Goal: Information Seeking & Learning: Learn about a topic

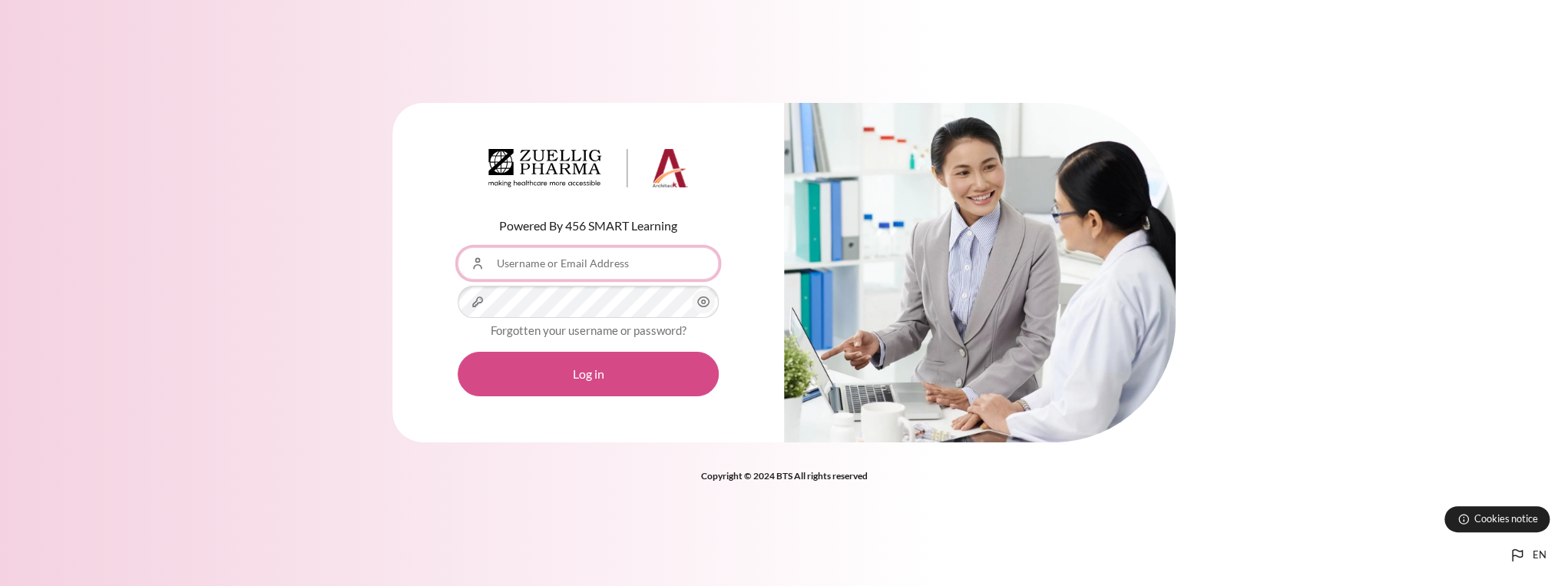
type input "[EMAIL_ADDRESS][DOMAIN_NAME]"
click at [583, 363] on button "Log in" at bounding box center [588, 374] width 261 height 45
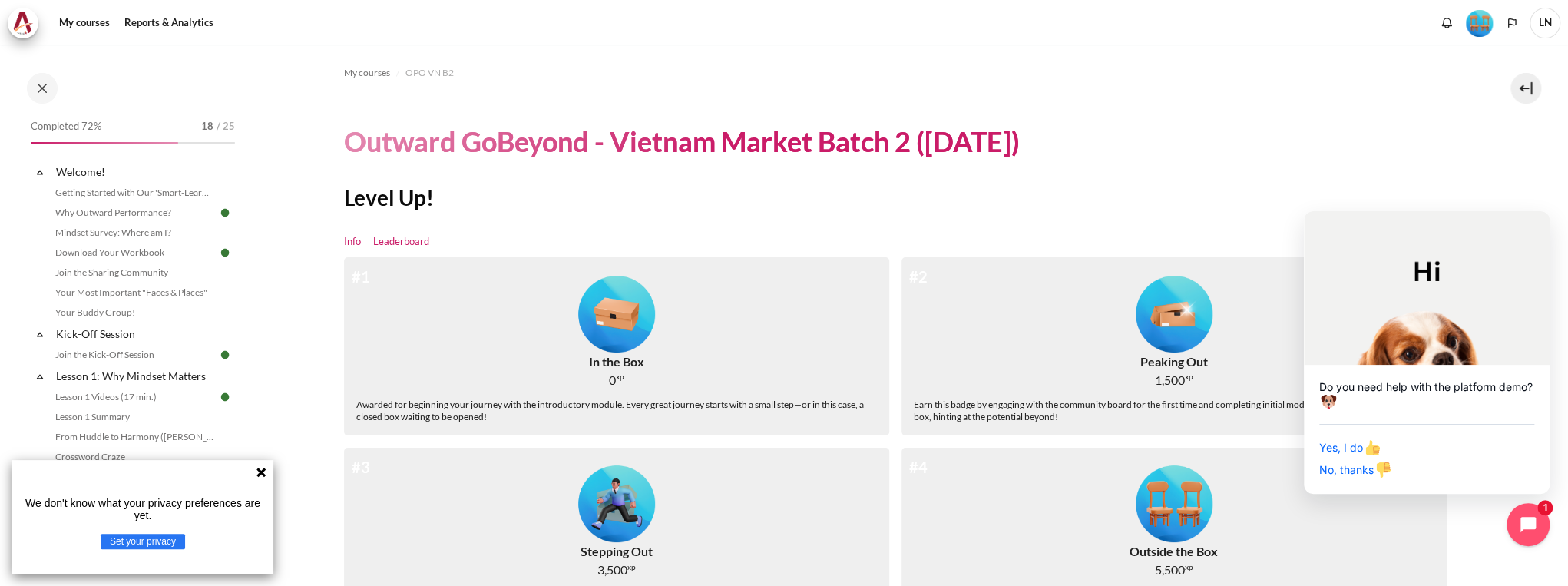
click at [427, 236] on link "Leaderboard" at bounding box center [401, 242] width 56 height 15
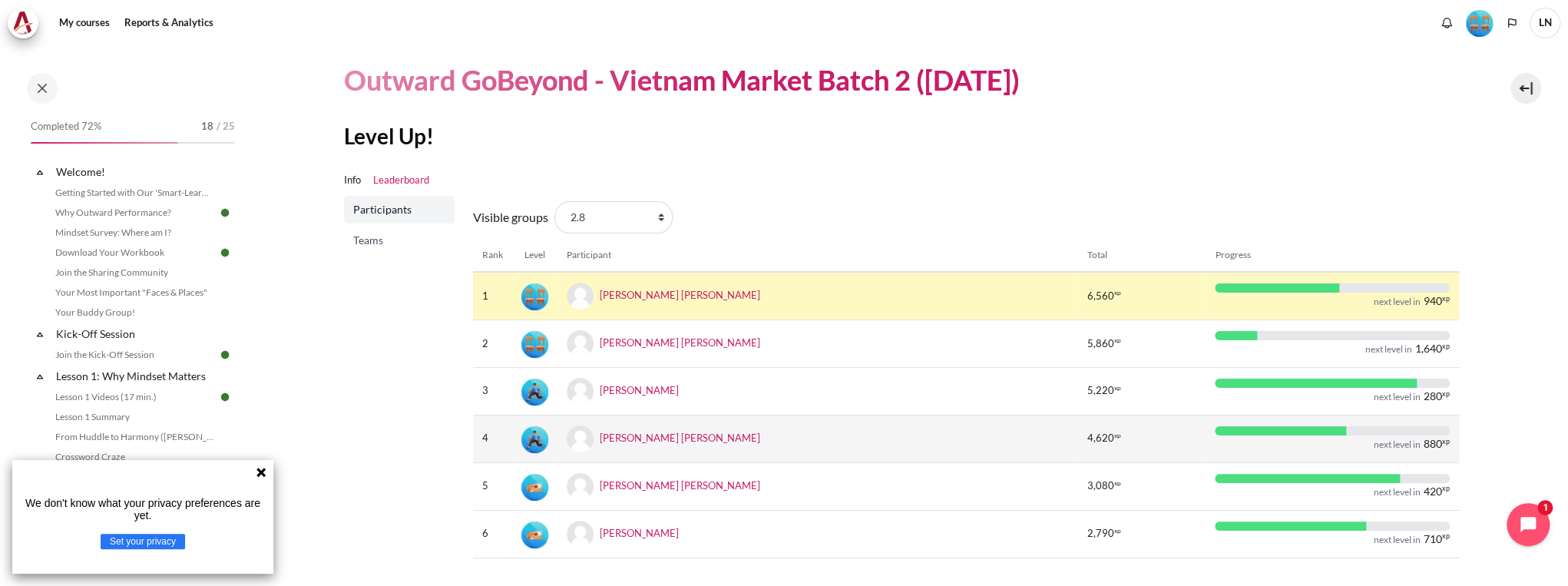
scroll to position [129, 0]
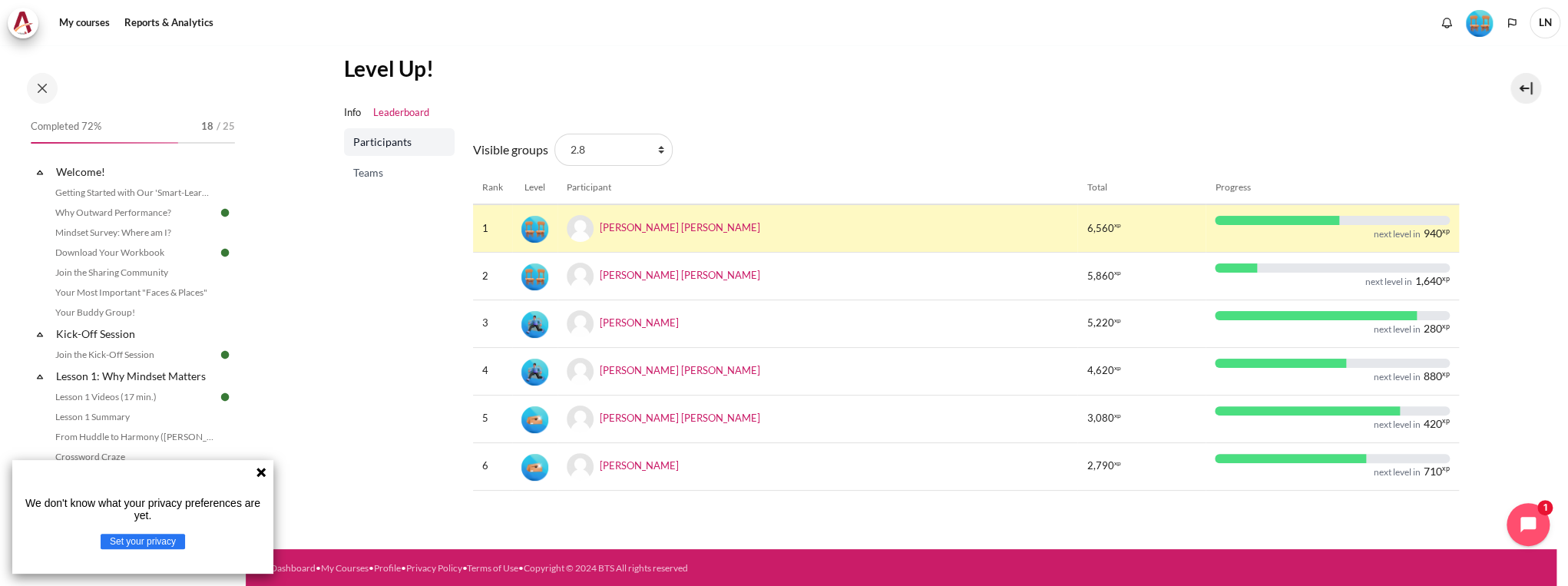
click at [371, 171] on span "Teams" at bounding box center [400, 173] width 95 height 15
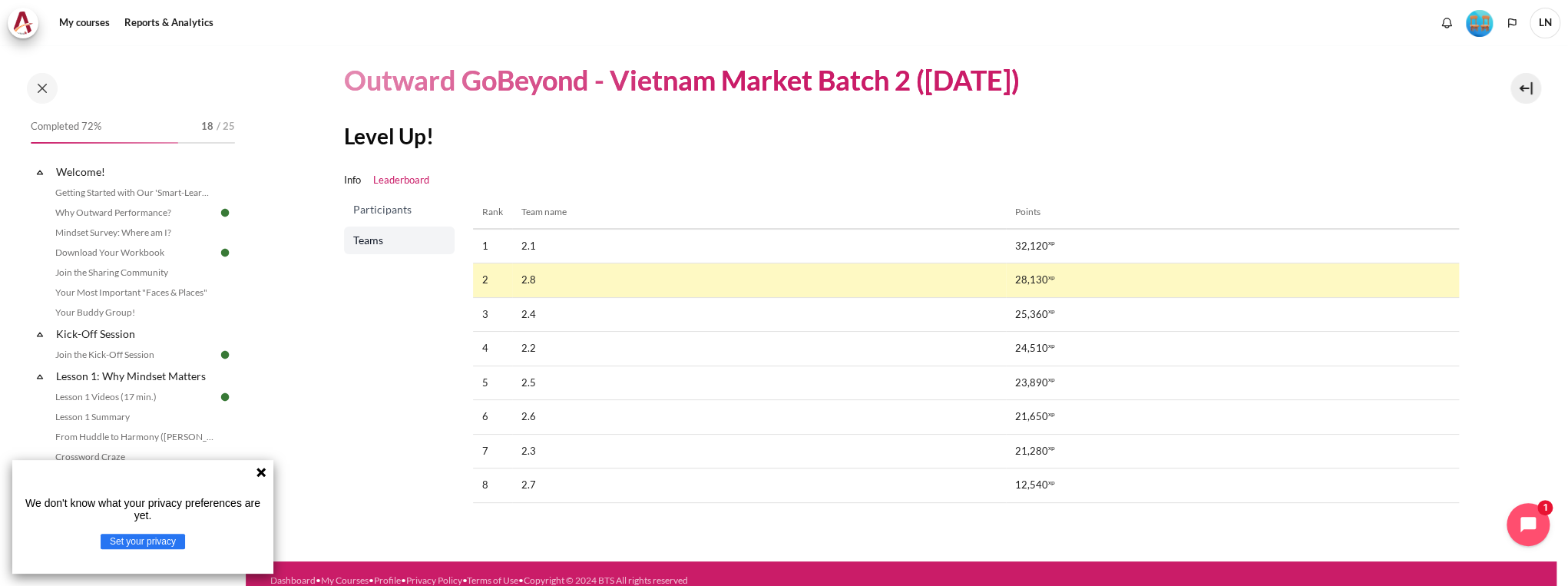
scroll to position [74, 0]
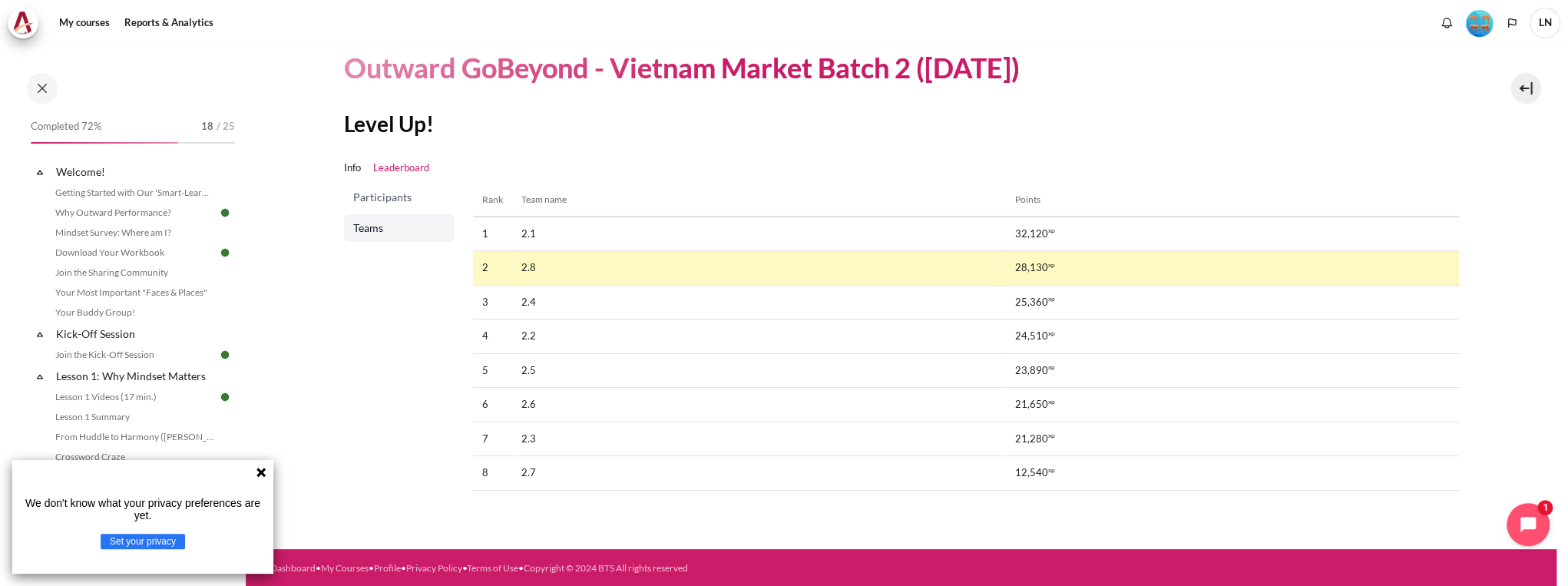
click at [393, 197] on span "Participants" at bounding box center [400, 198] width 95 height 15
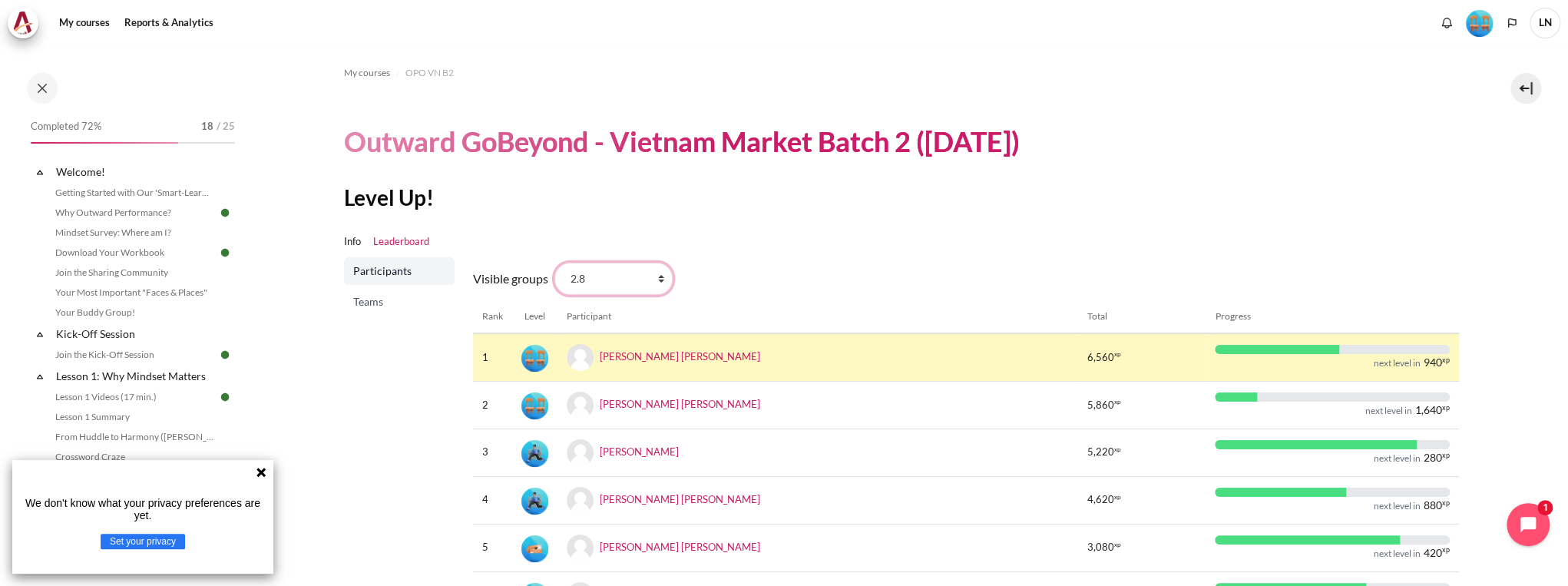
click at [657, 282] on select "All participants 2.8 2.1 2.2 2.3 2.4 2.5 2.6 2.7" at bounding box center [613, 279] width 118 height 32
select select "0"
click at [554, 263] on select "All participants 2.8 2.1 2.2 2.3 2.4 2.5 2.6 2.7" at bounding box center [613, 279] width 118 height 32
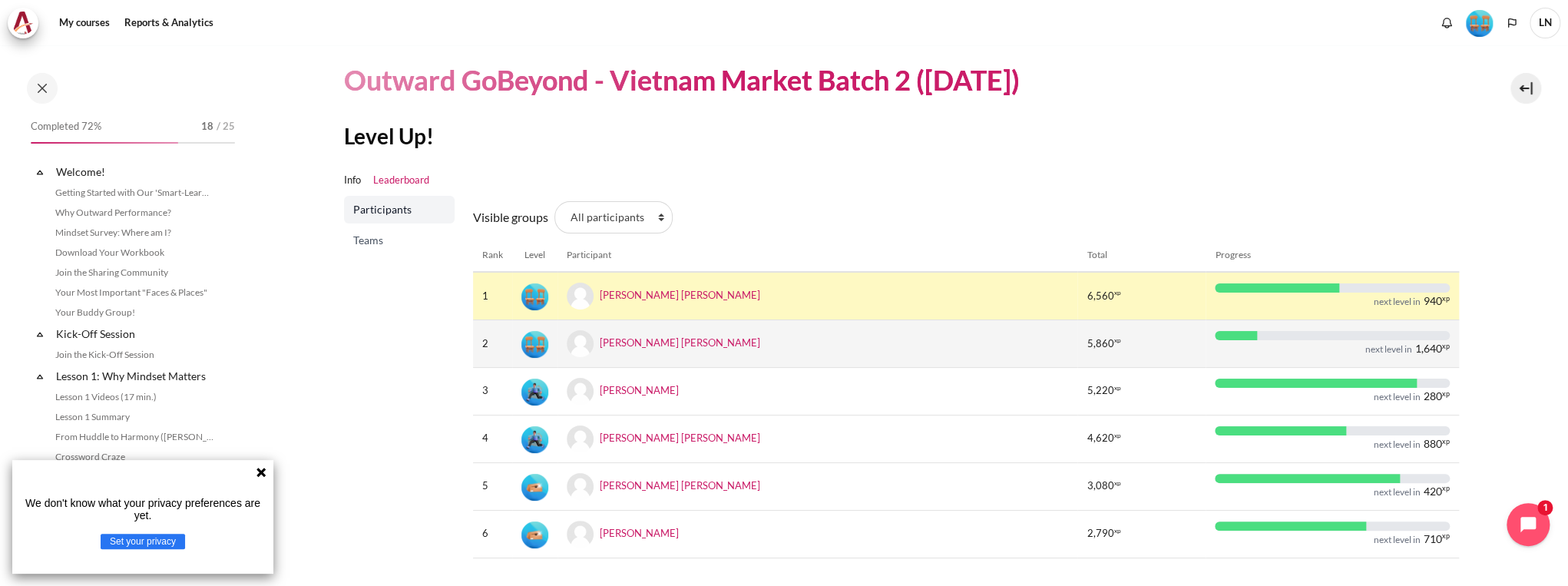
scroll to position [129, 0]
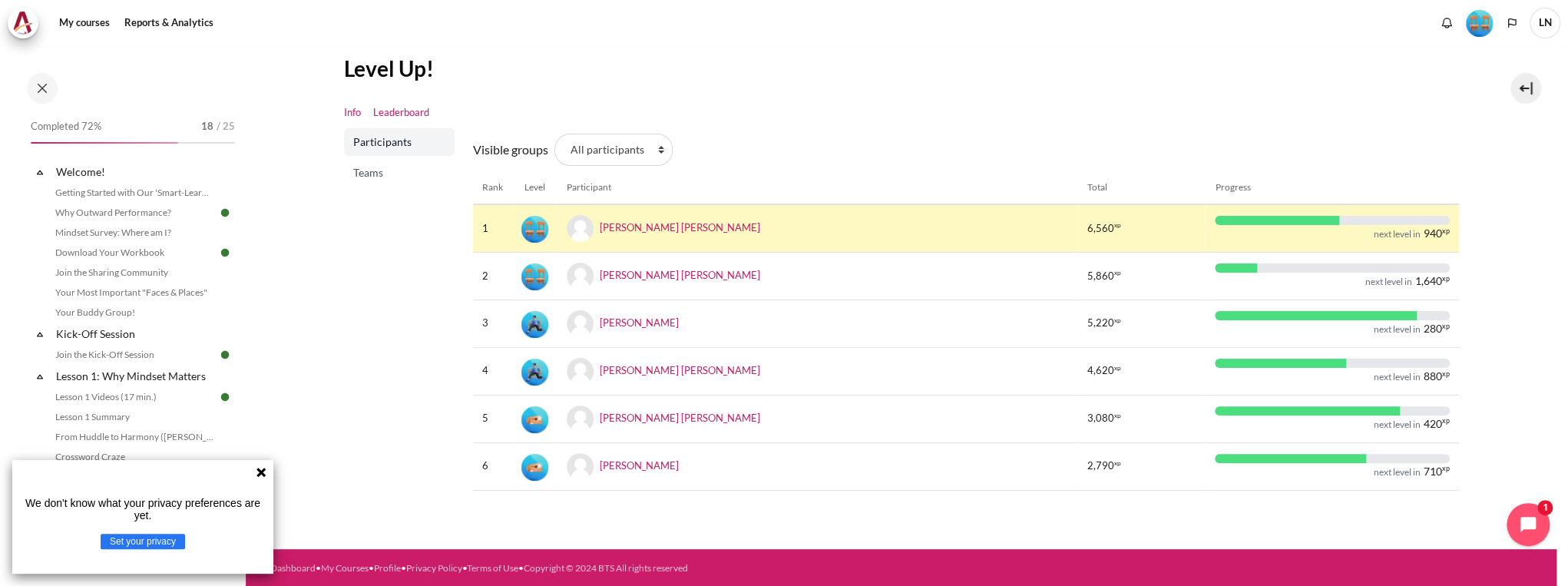
click at [351, 113] on link "Info" at bounding box center [353, 113] width 17 height 15
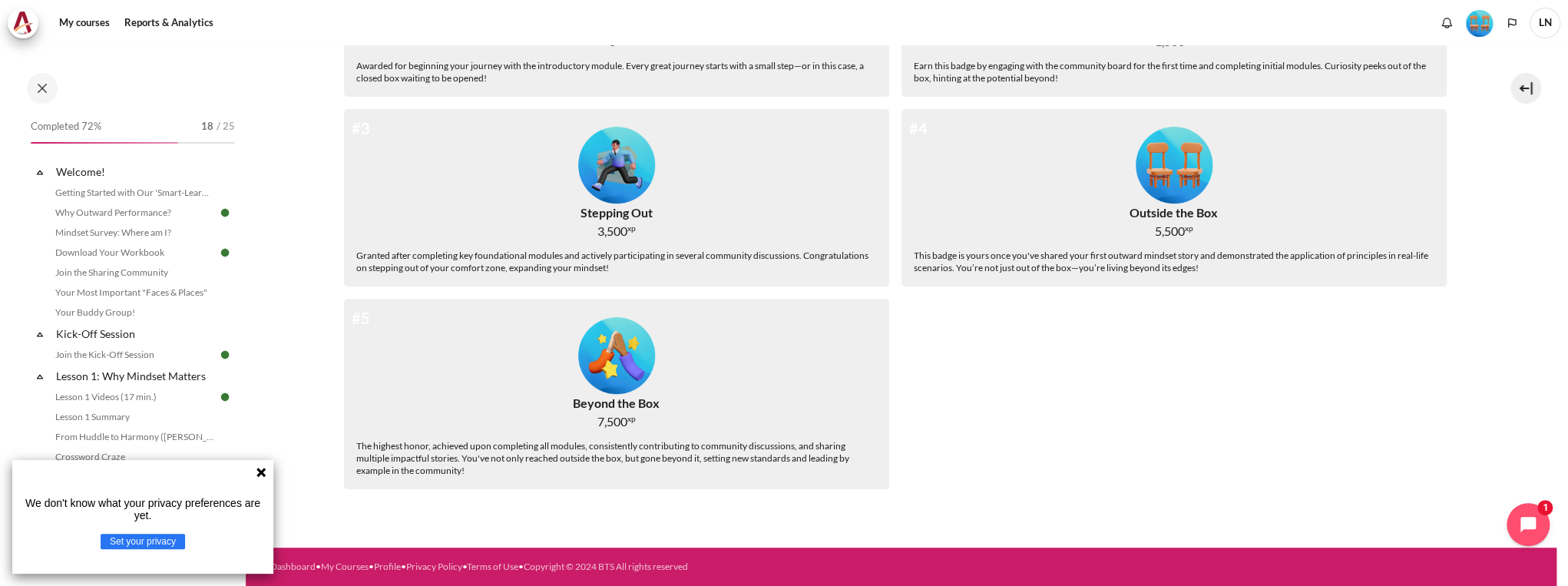
scroll to position [32, 0]
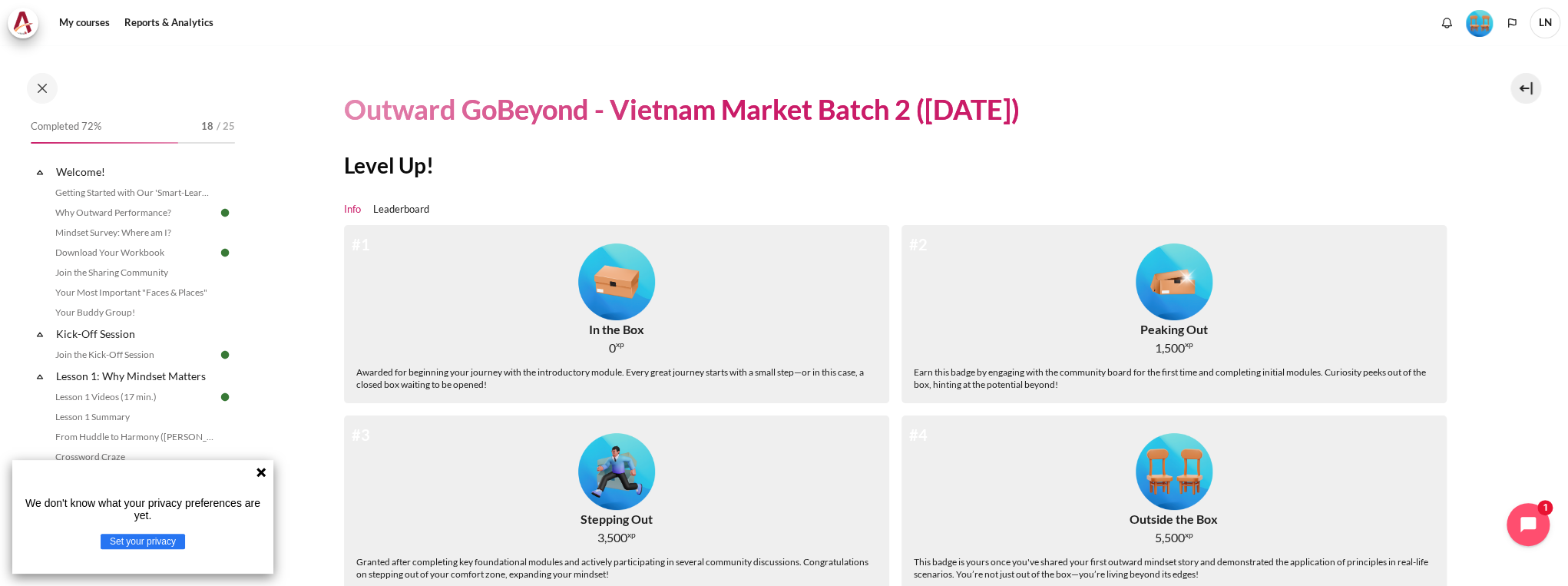
click at [262, 471] on icon at bounding box center [261, 473] width 9 height 9
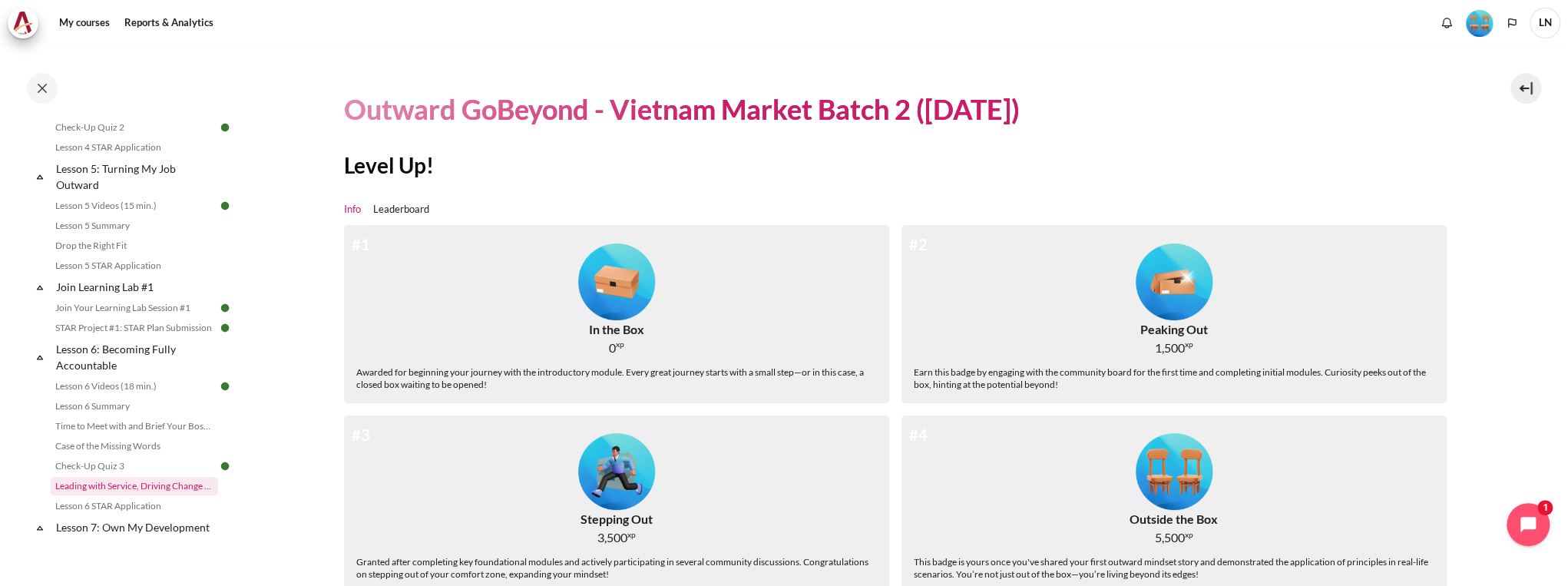
scroll to position [1106, 0]
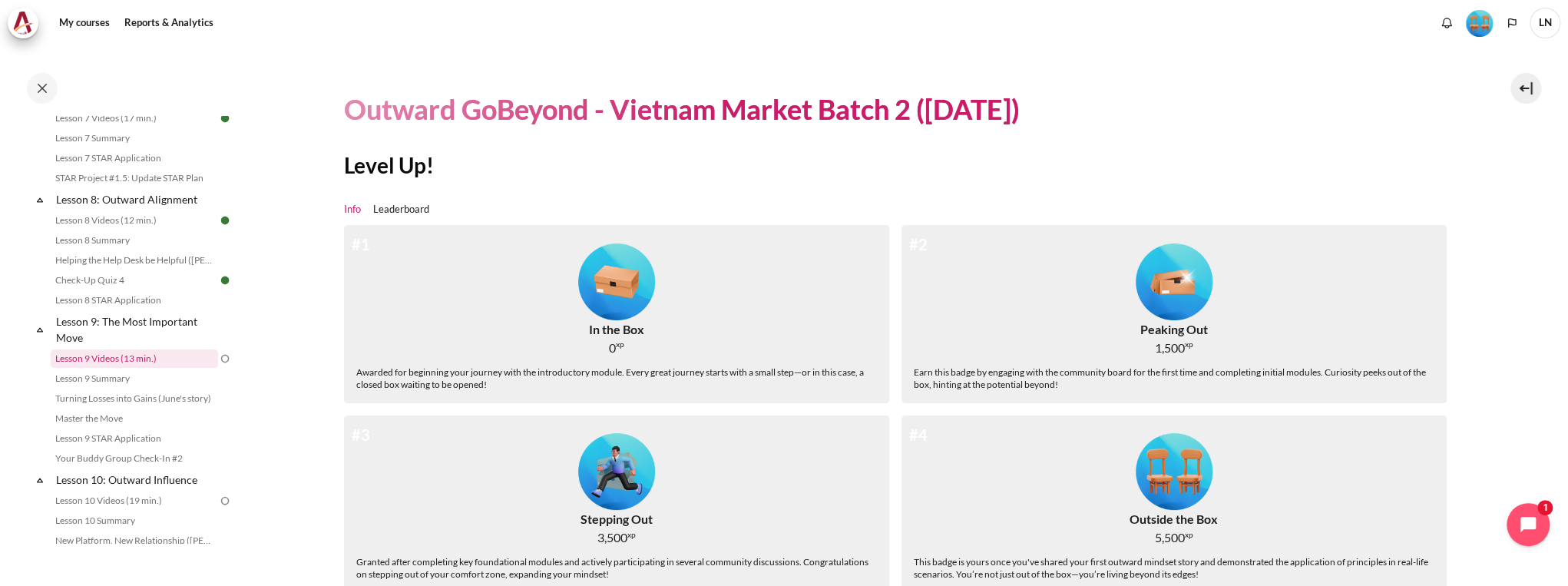
click at [186, 368] on link "Lesson 9 Videos (13 min.)" at bounding box center [134, 359] width 167 height 19
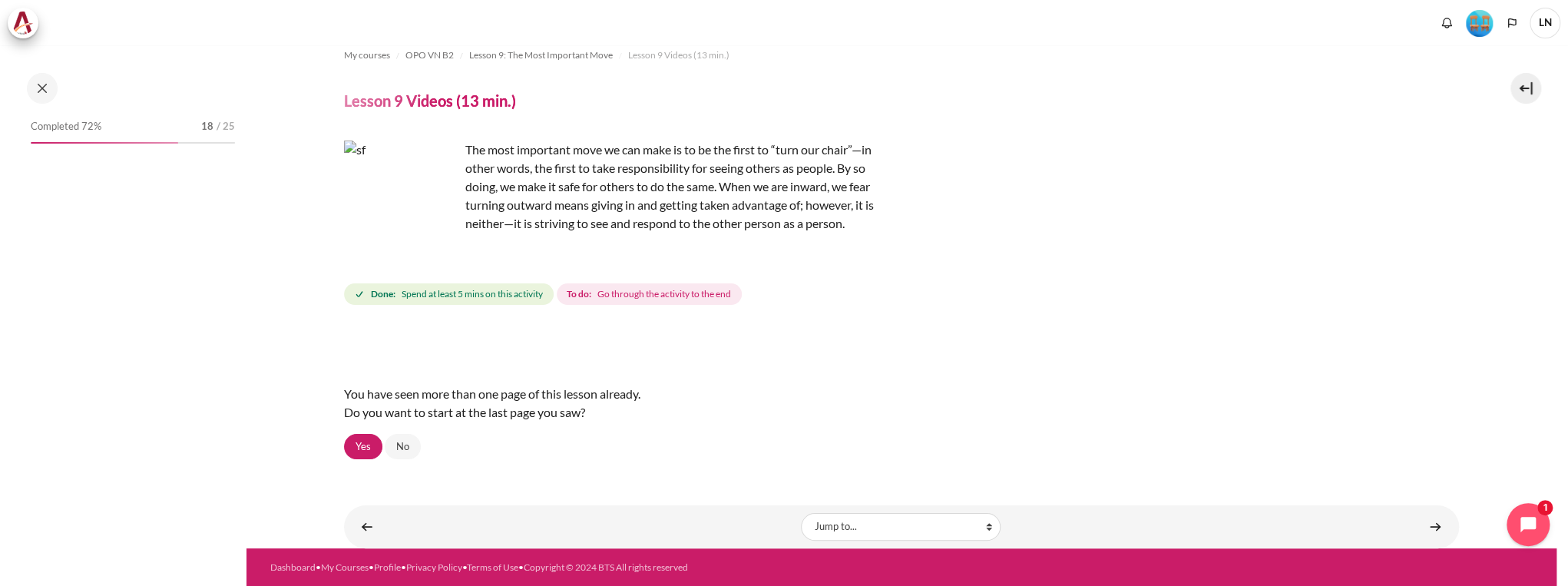
scroll to position [1153, 0]
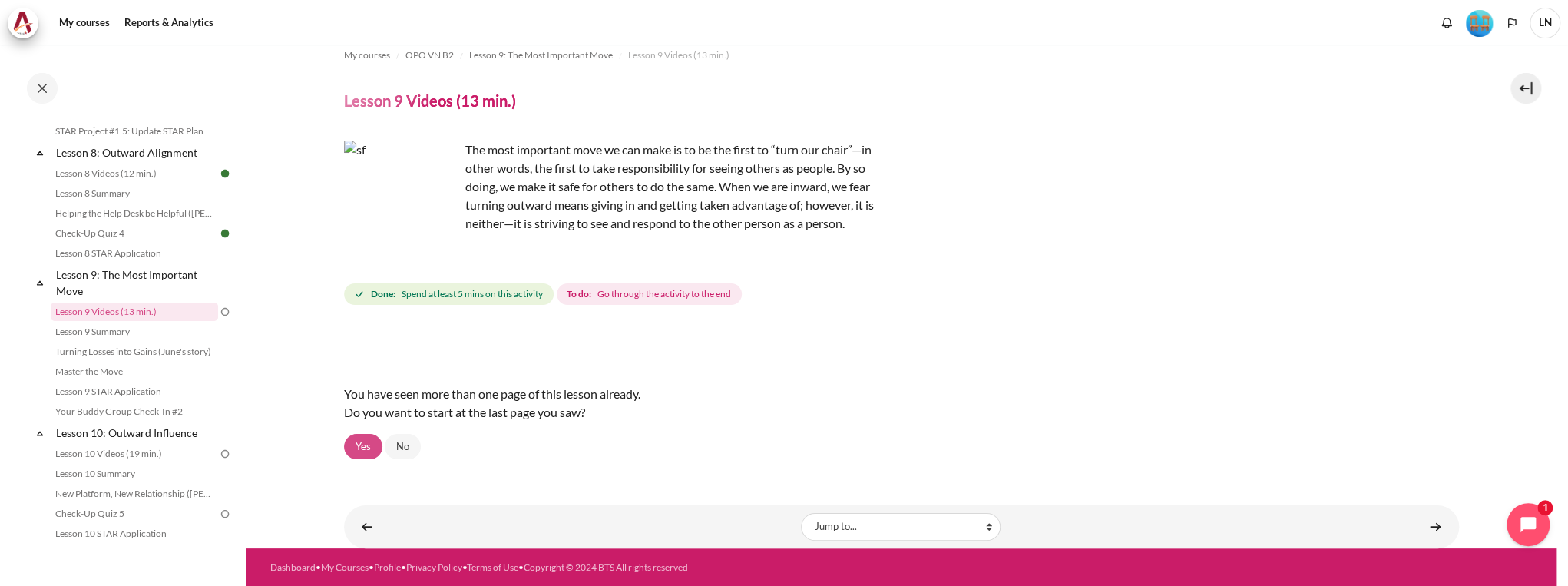
click at [361, 449] on link "Yes" at bounding box center [363, 447] width 39 height 26
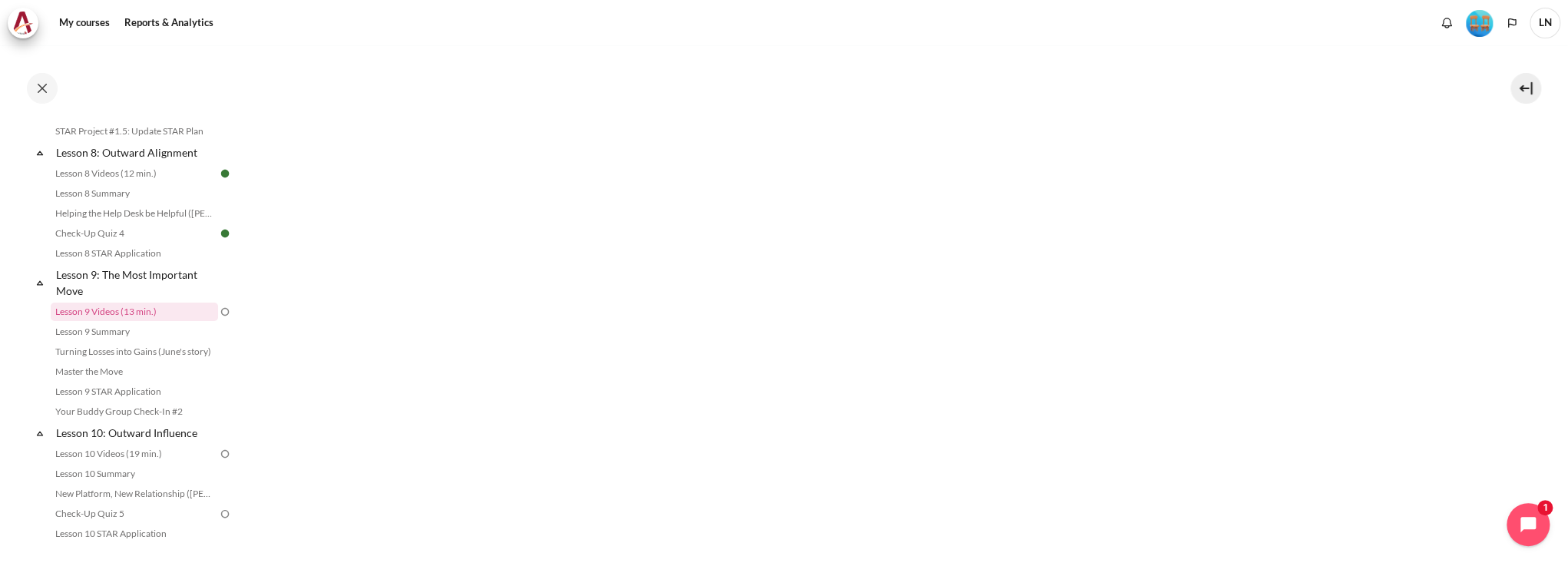
scroll to position [737, 0]
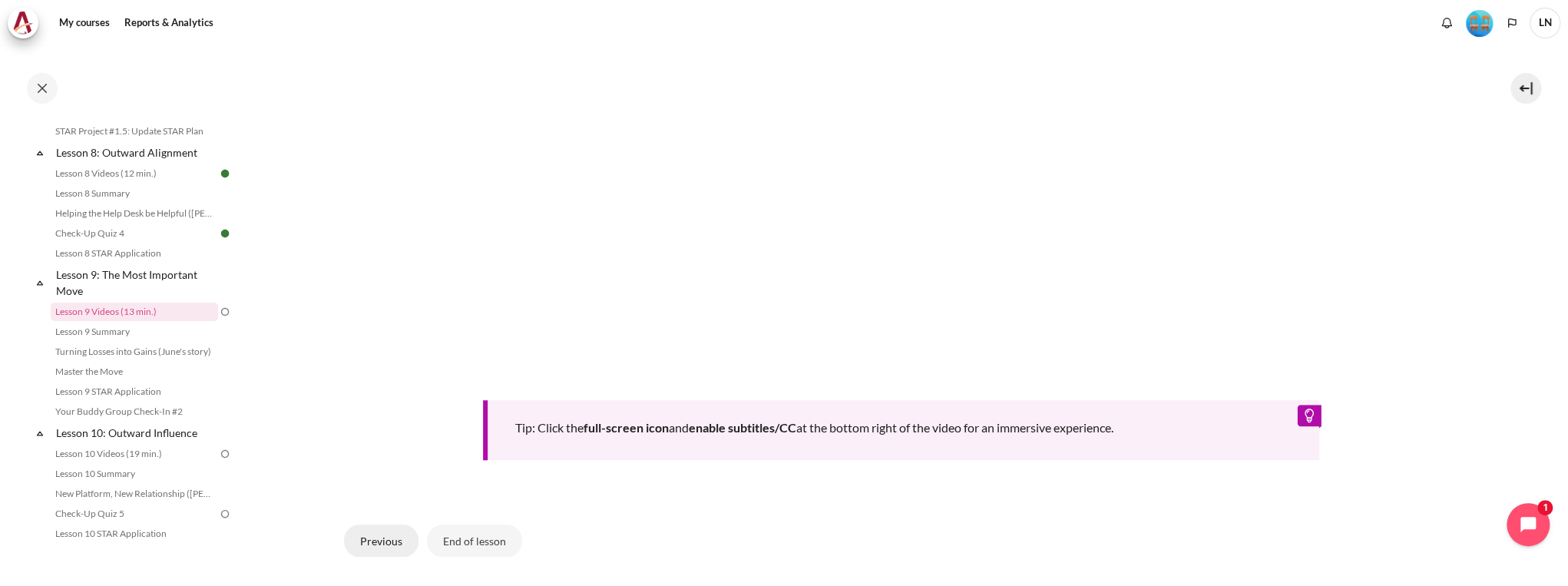
click at [384, 539] on button "Previous" at bounding box center [381, 541] width 75 height 32
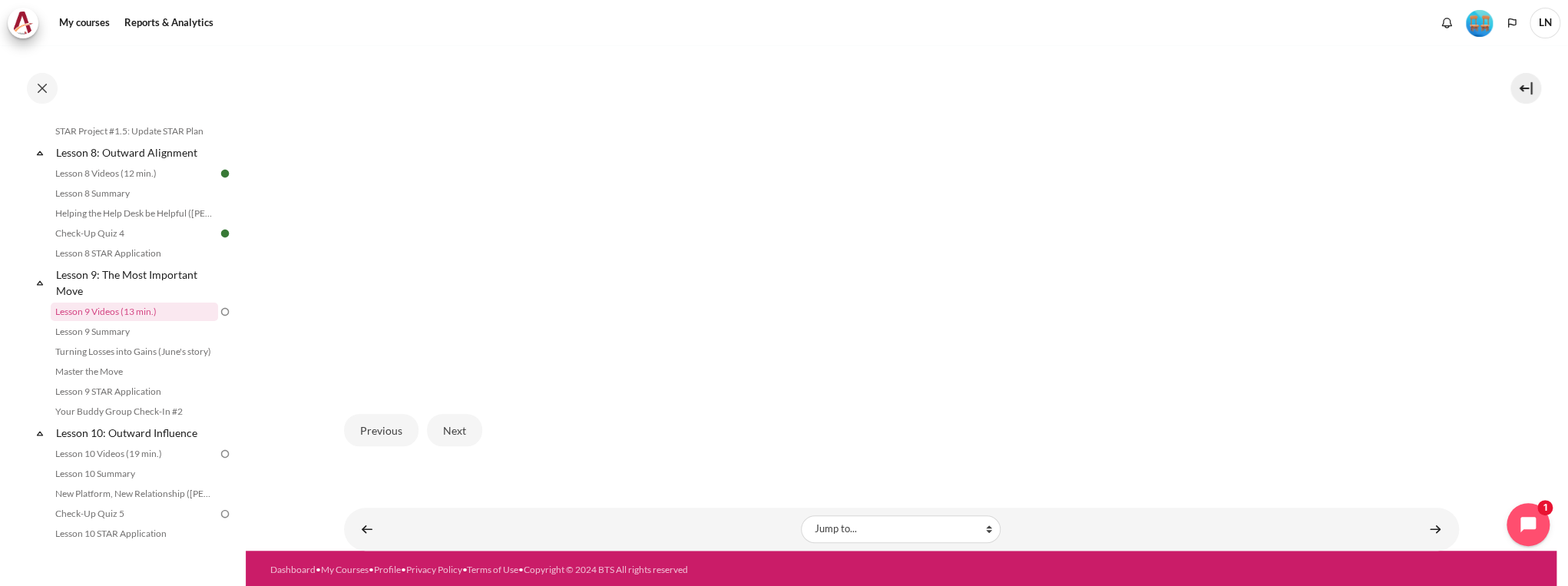
scroll to position [492, 0]
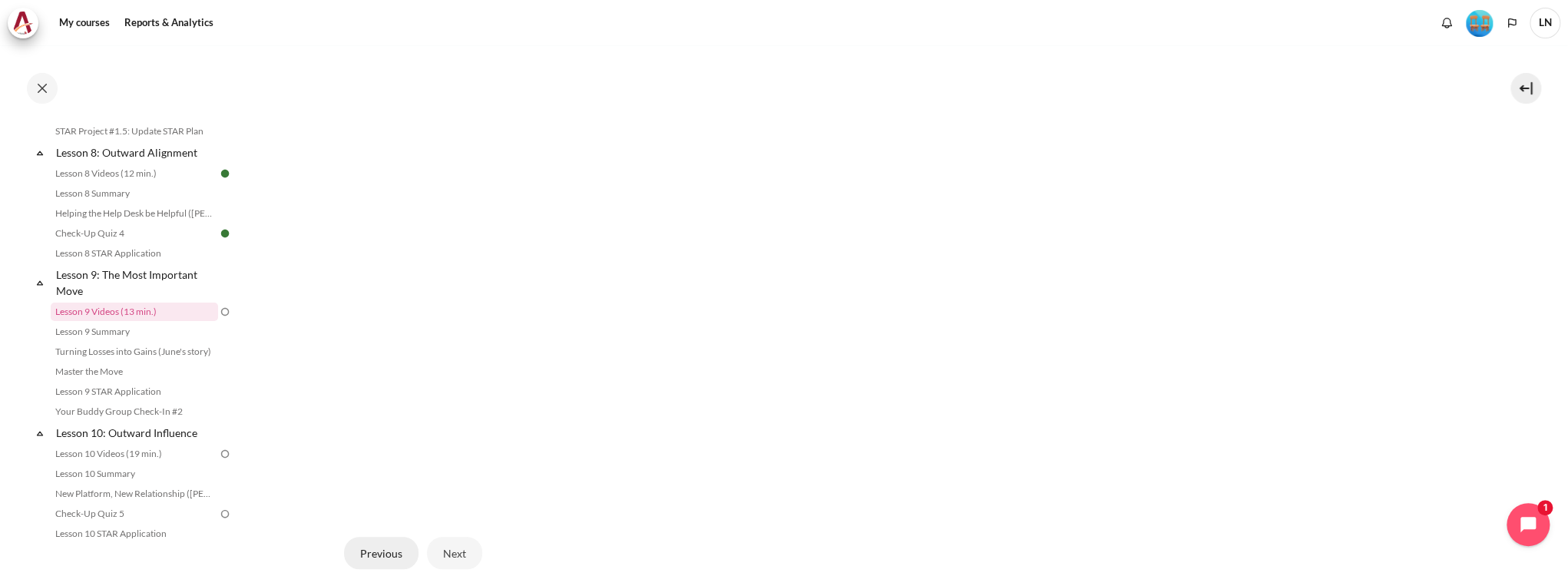
click at [366, 556] on button "Previous" at bounding box center [381, 553] width 75 height 32
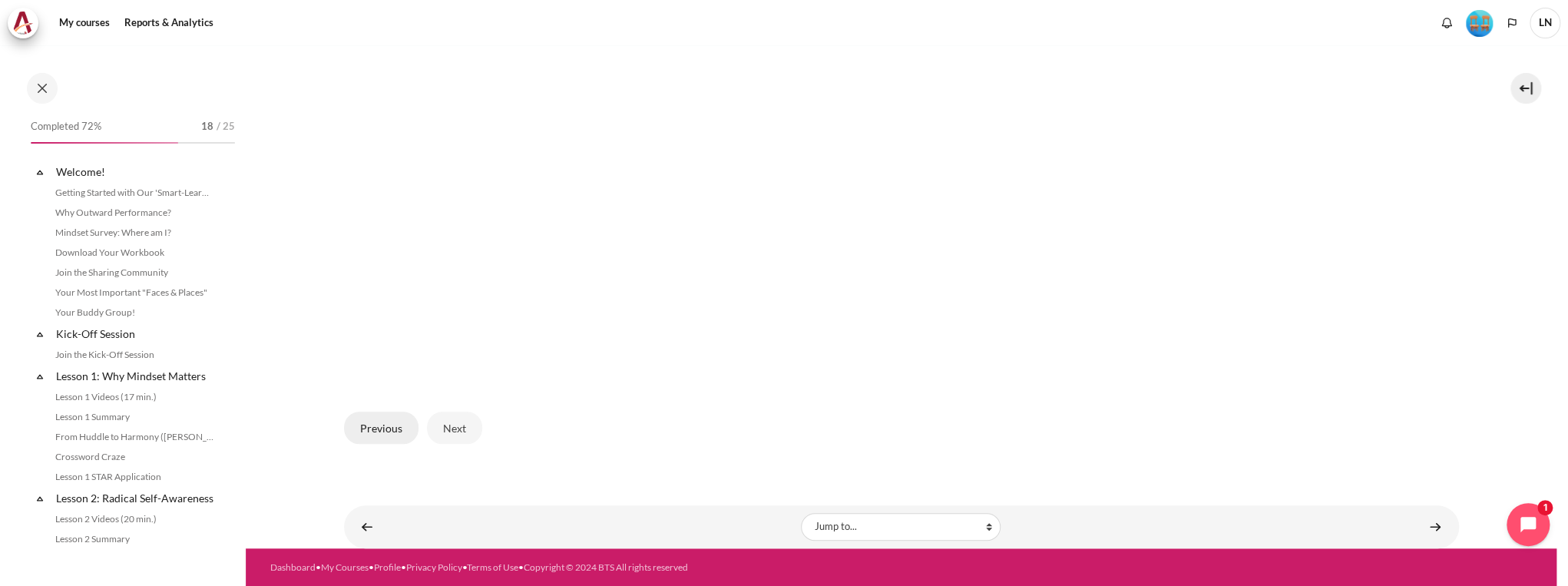
scroll to position [1153, 0]
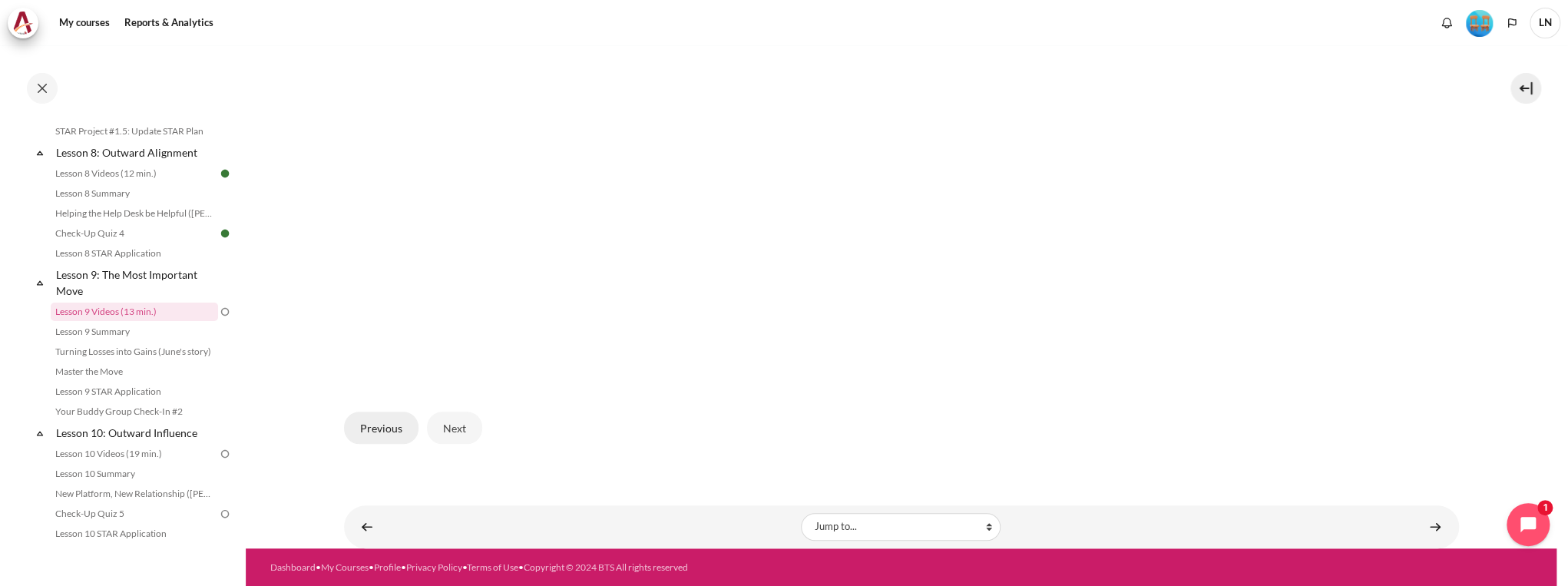
click at [372, 432] on button "Previous" at bounding box center [381, 428] width 75 height 32
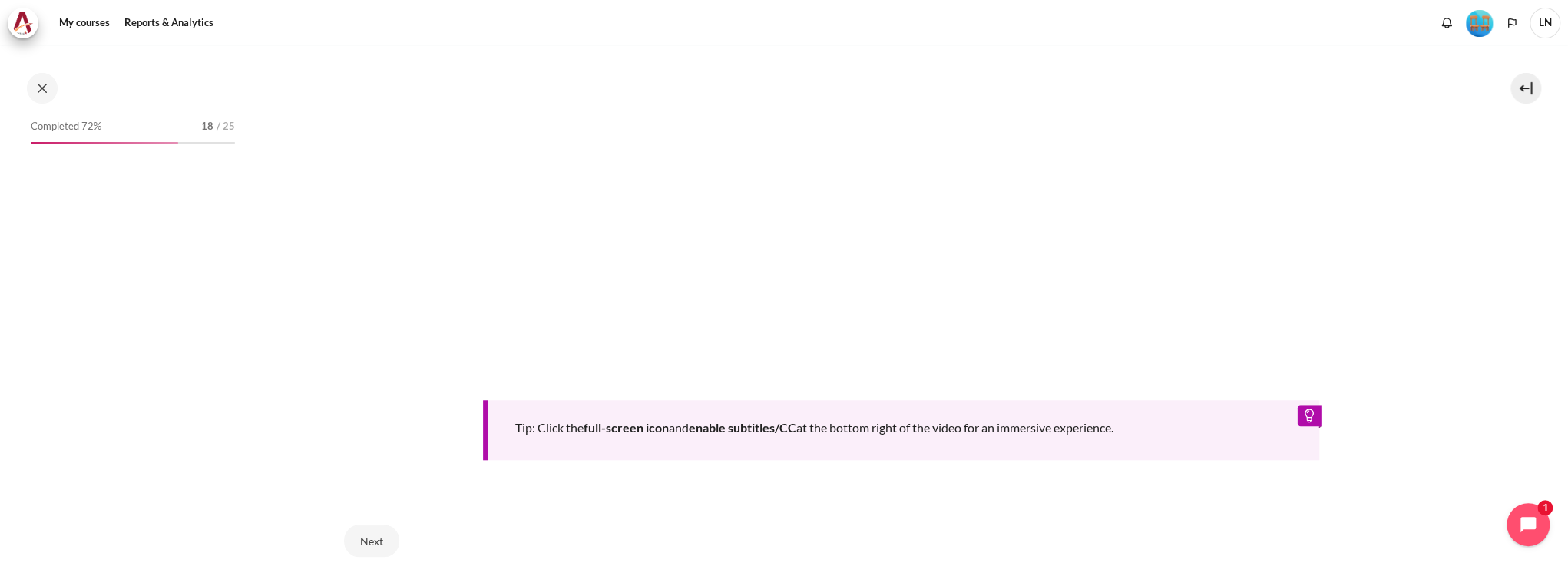
scroll to position [1153, 0]
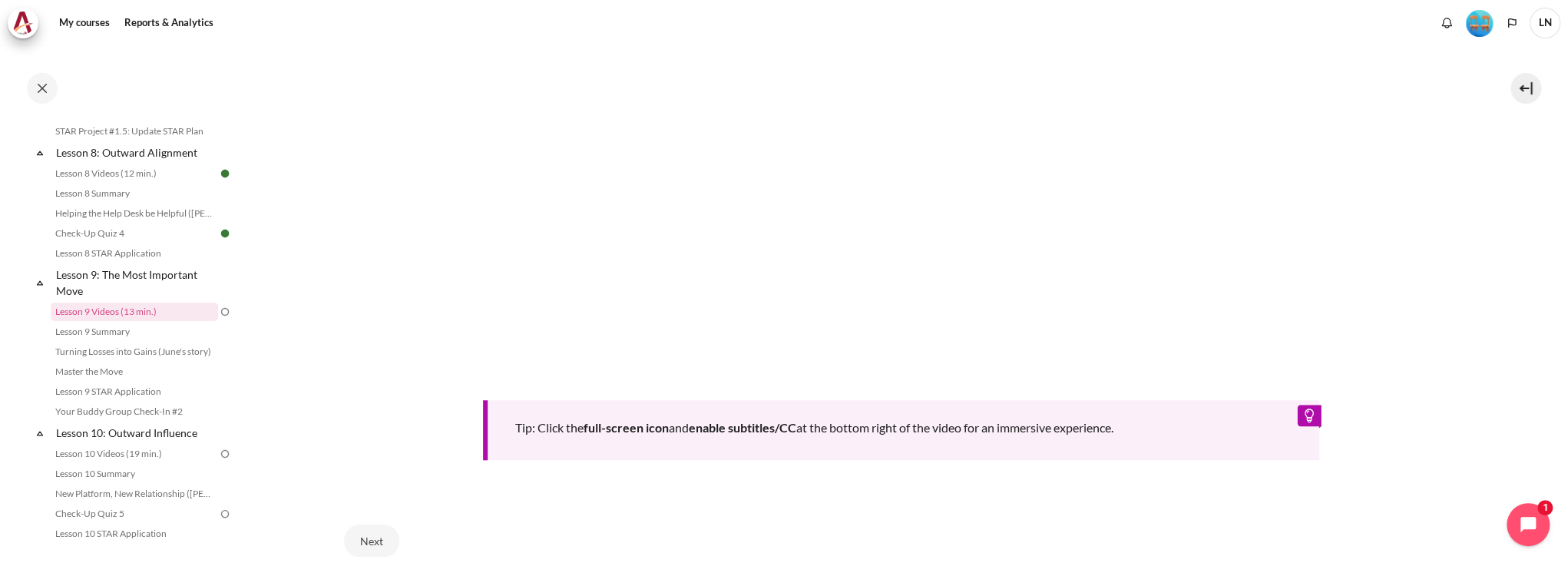
click at [379, 539] on button "Next" at bounding box center [372, 541] width 56 height 32
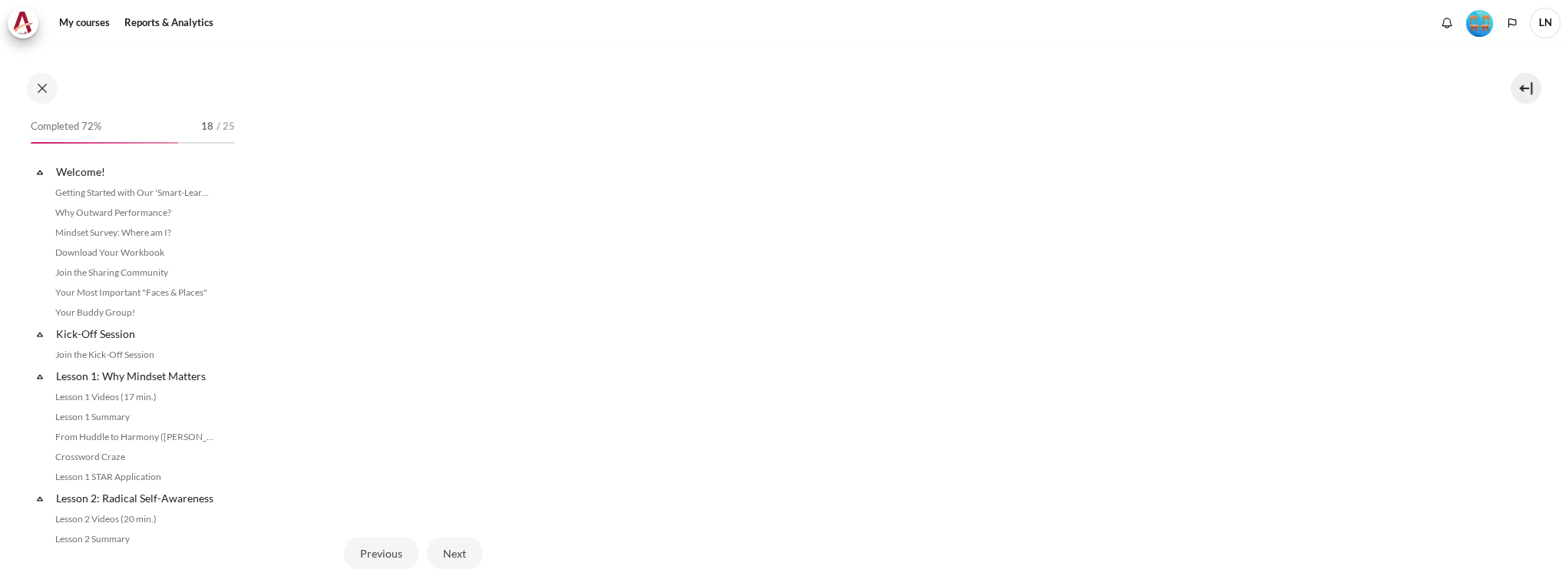
scroll to position [1153, 0]
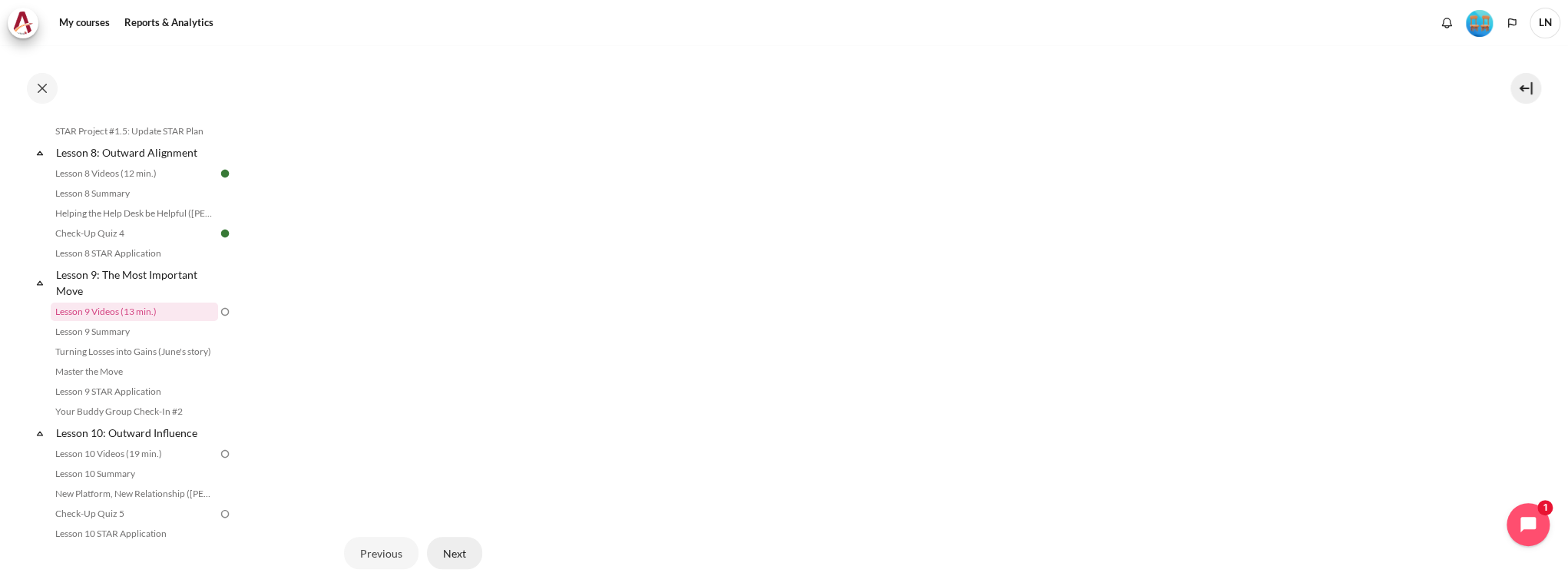
click at [452, 555] on button "Next" at bounding box center [455, 553] width 56 height 32
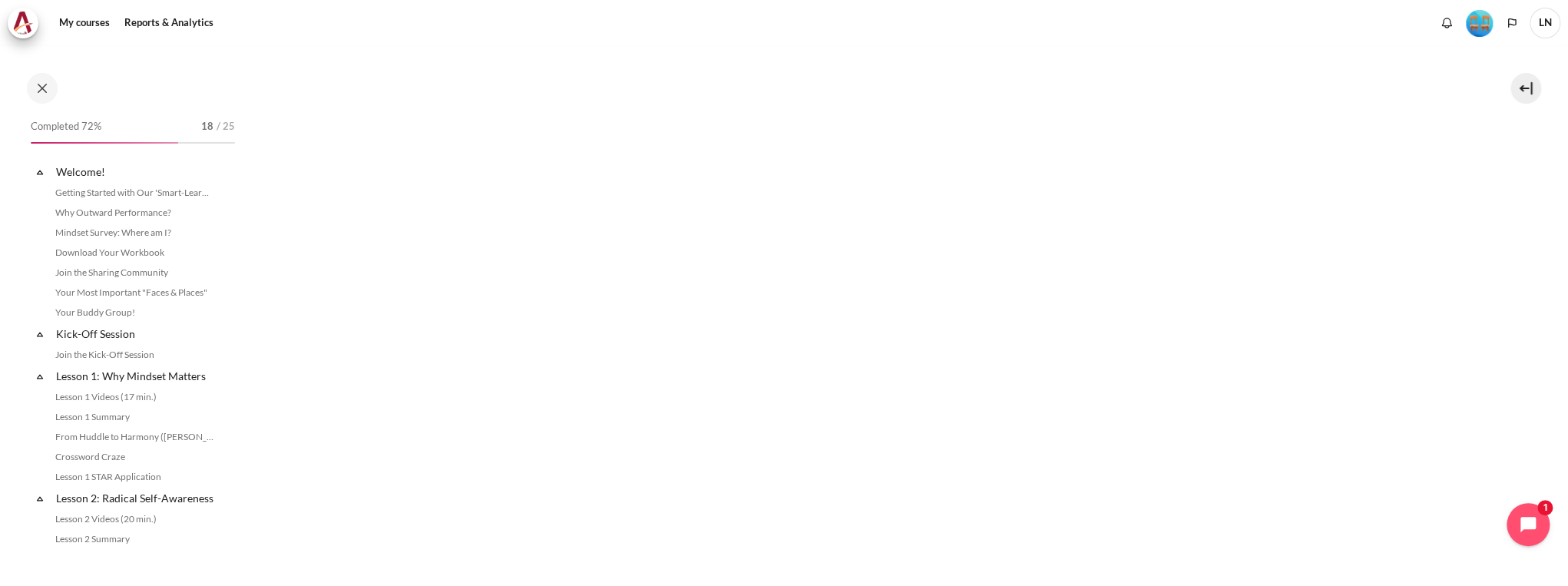
scroll to position [617, 0]
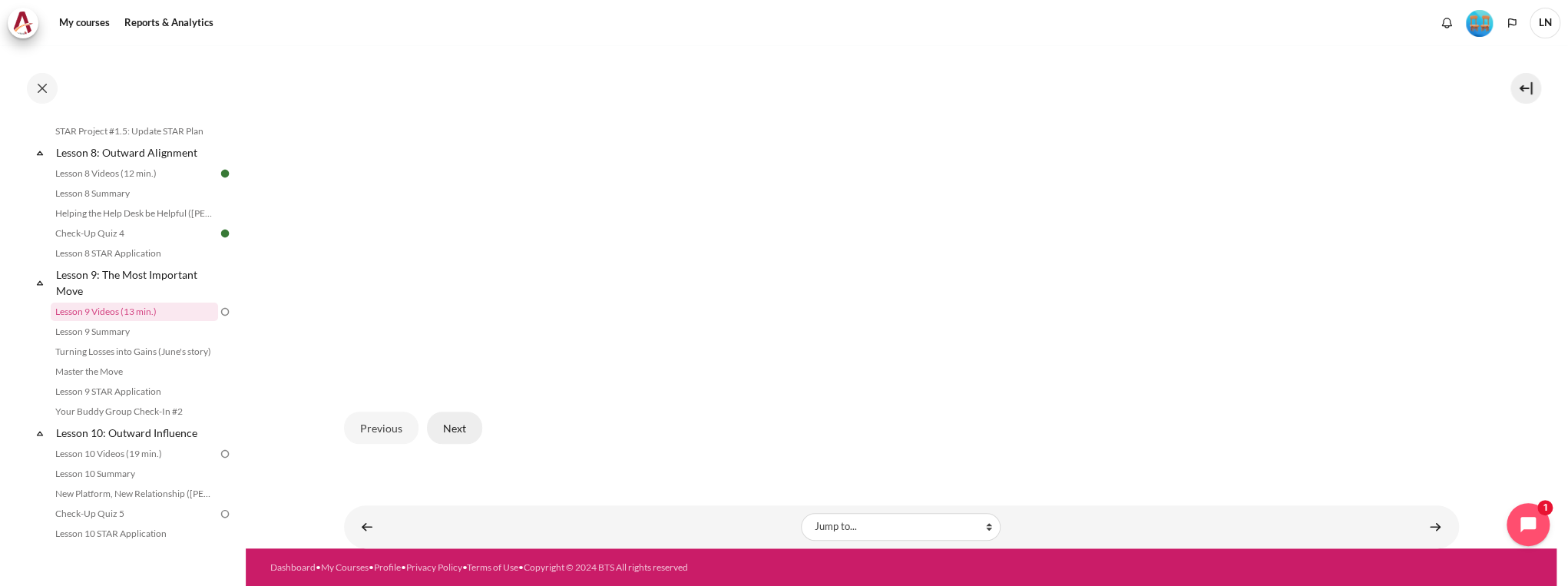
click at [453, 432] on button "Next" at bounding box center [455, 428] width 56 height 32
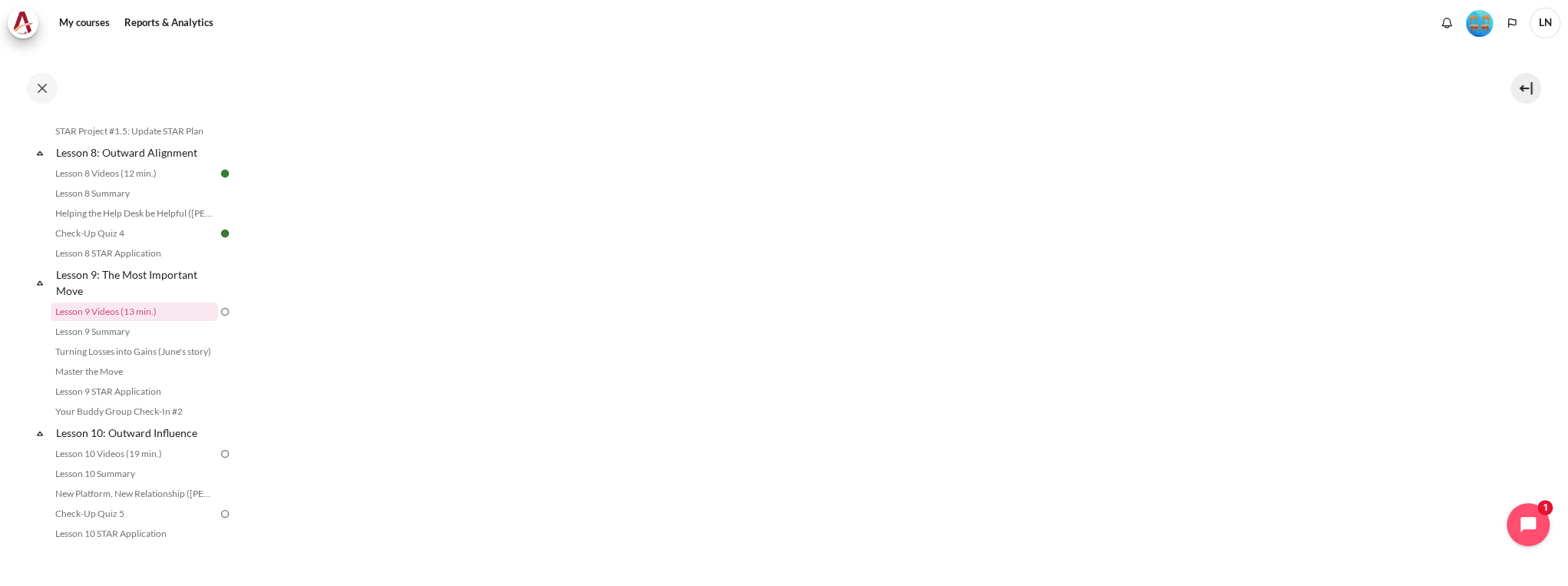
scroll to position [847, 0]
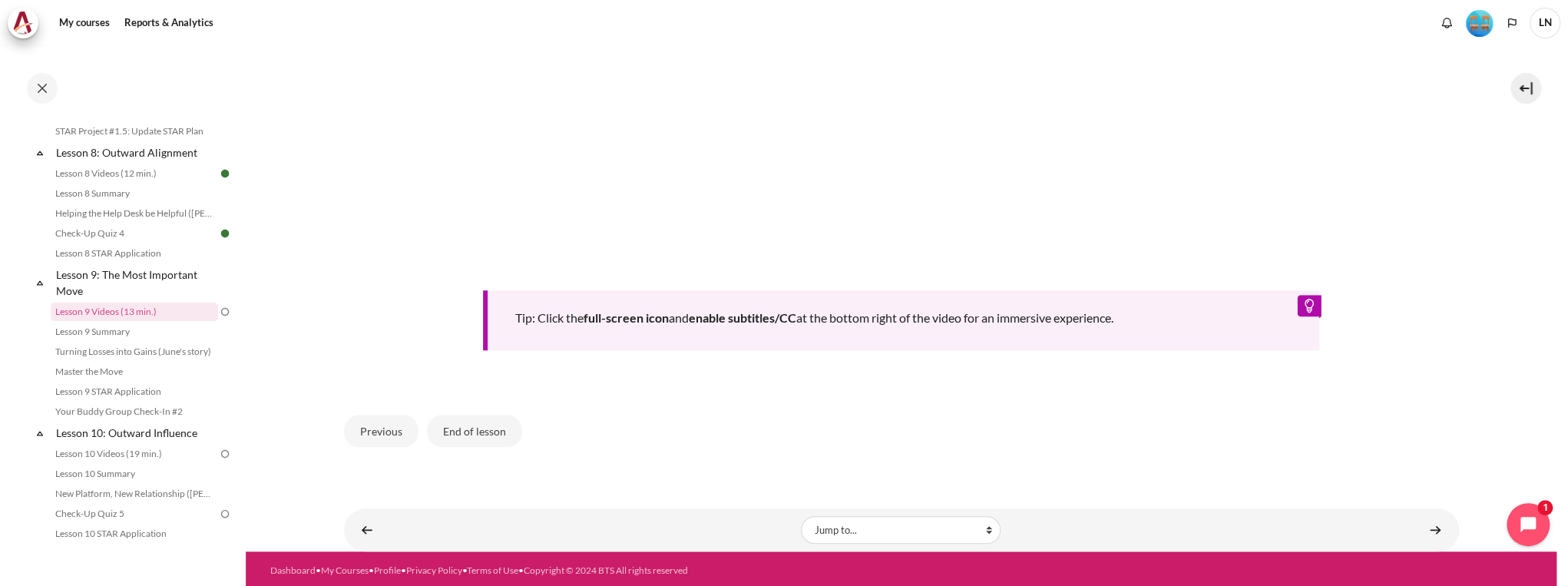
click at [1296, 297] on div "Tip: Click the full-screen icon and enable subtitles/CC at the bottom right of …" at bounding box center [901, 320] width 836 height 60
click at [1297, 300] on div "Tip: Click the full-screen icon and enable subtitles/CC at the bottom right of …" at bounding box center [901, 320] width 836 height 60
click at [476, 433] on button "End of lesson" at bounding box center [474, 431] width 95 height 32
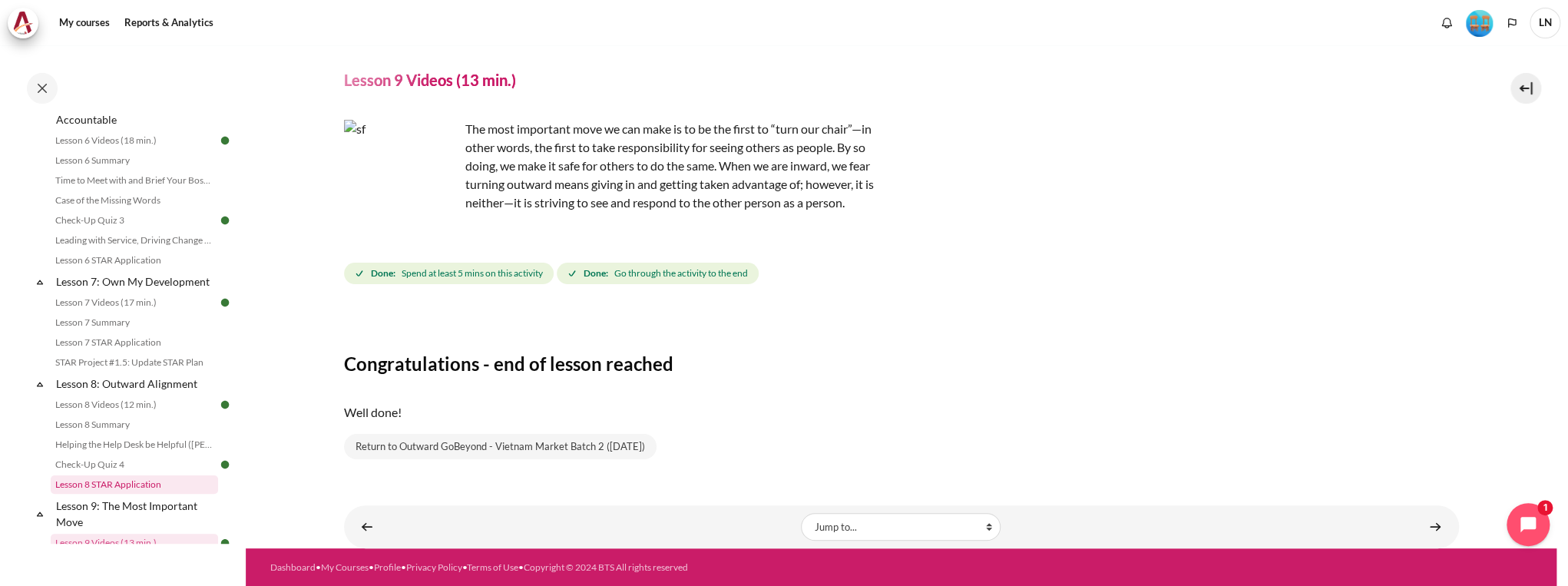
scroll to position [1352, 0]
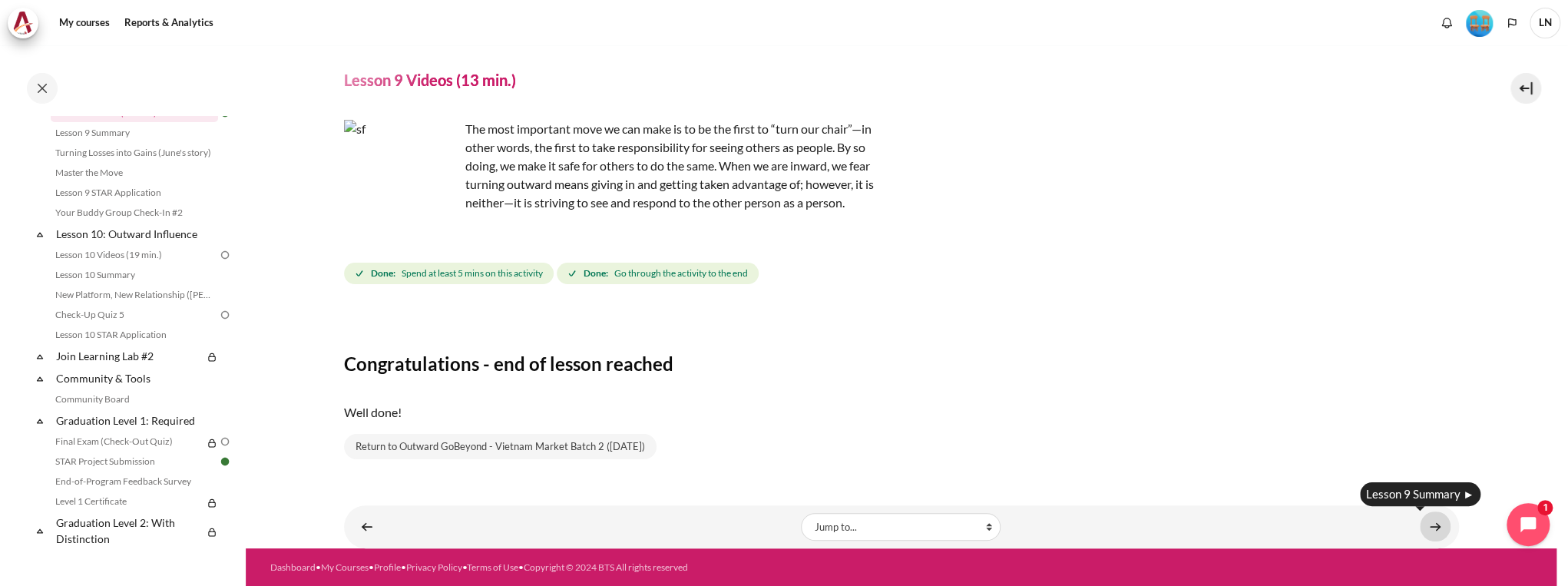
click at [1433, 530] on link "Content" at bounding box center [1435, 527] width 31 height 30
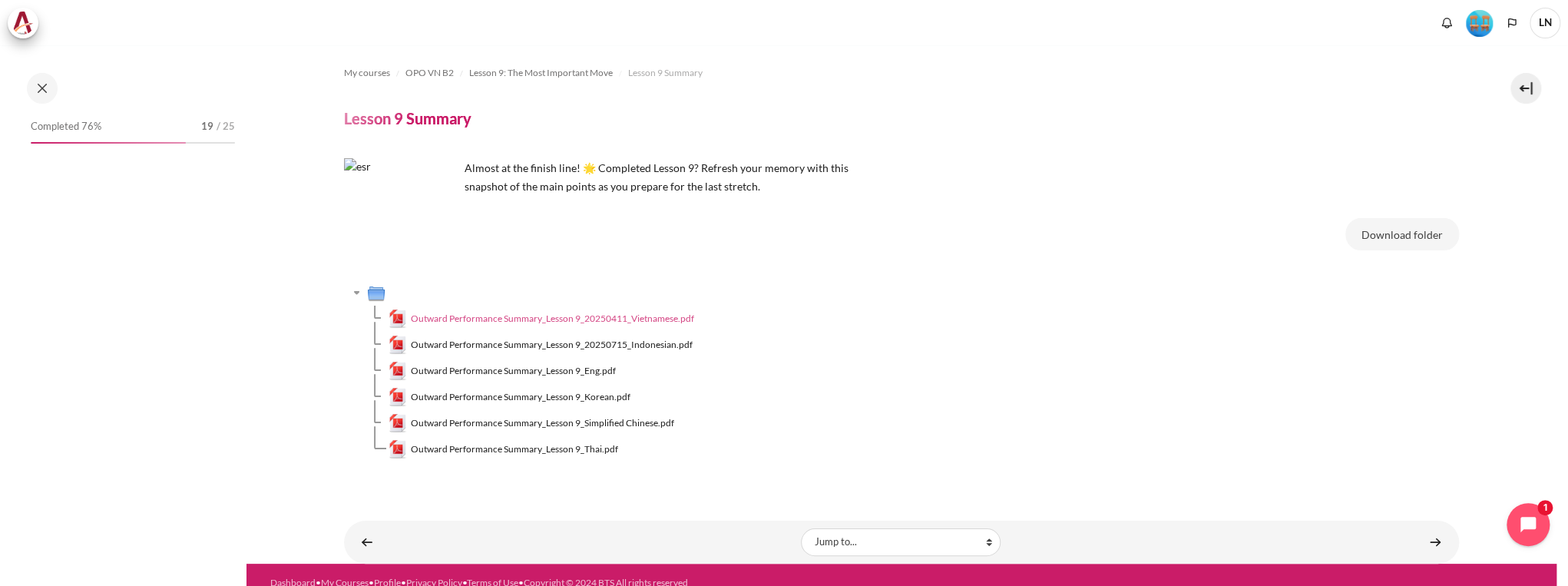
click at [644, 316] on span "Outward Performance Summary_Lesson 9_20250411_Vietnamese.pdf" at bounding box center [552, 319] width 283 height 14
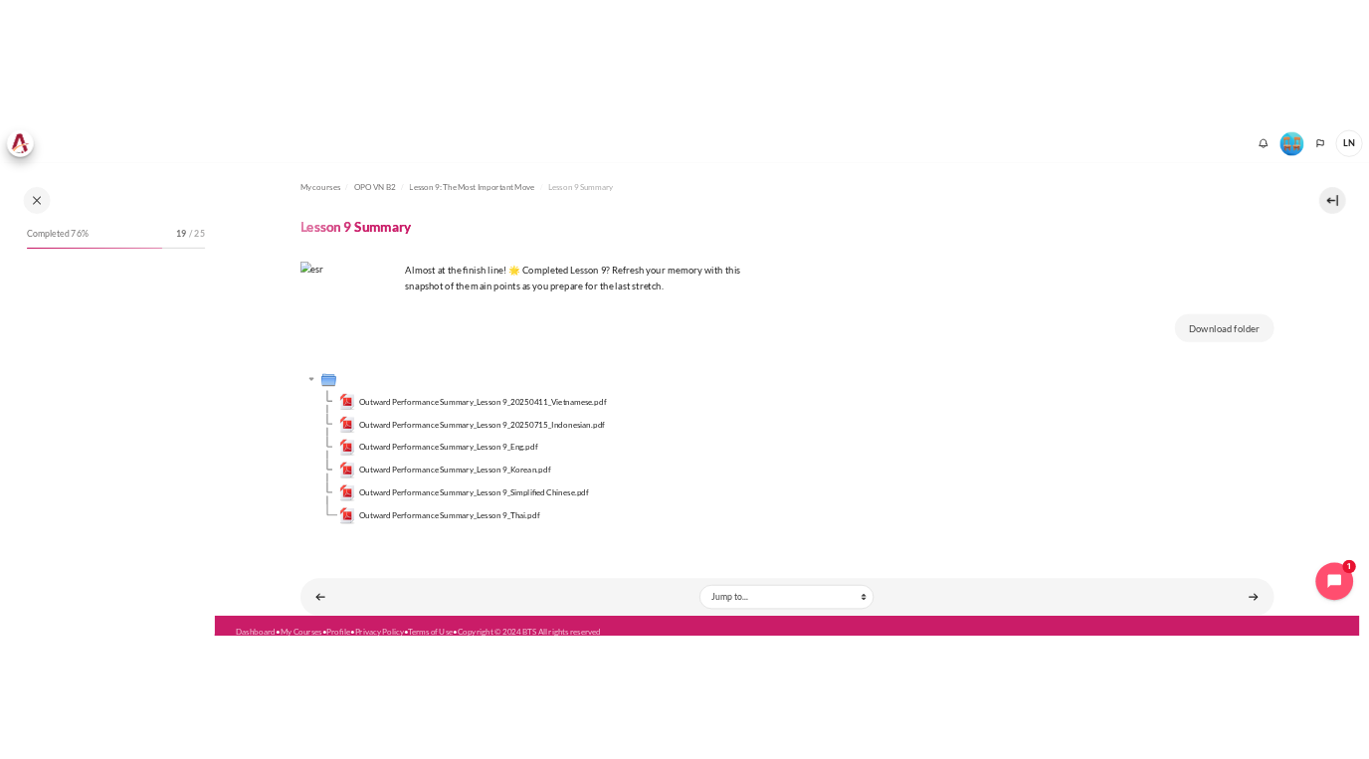
scroll to position [1519, 0]
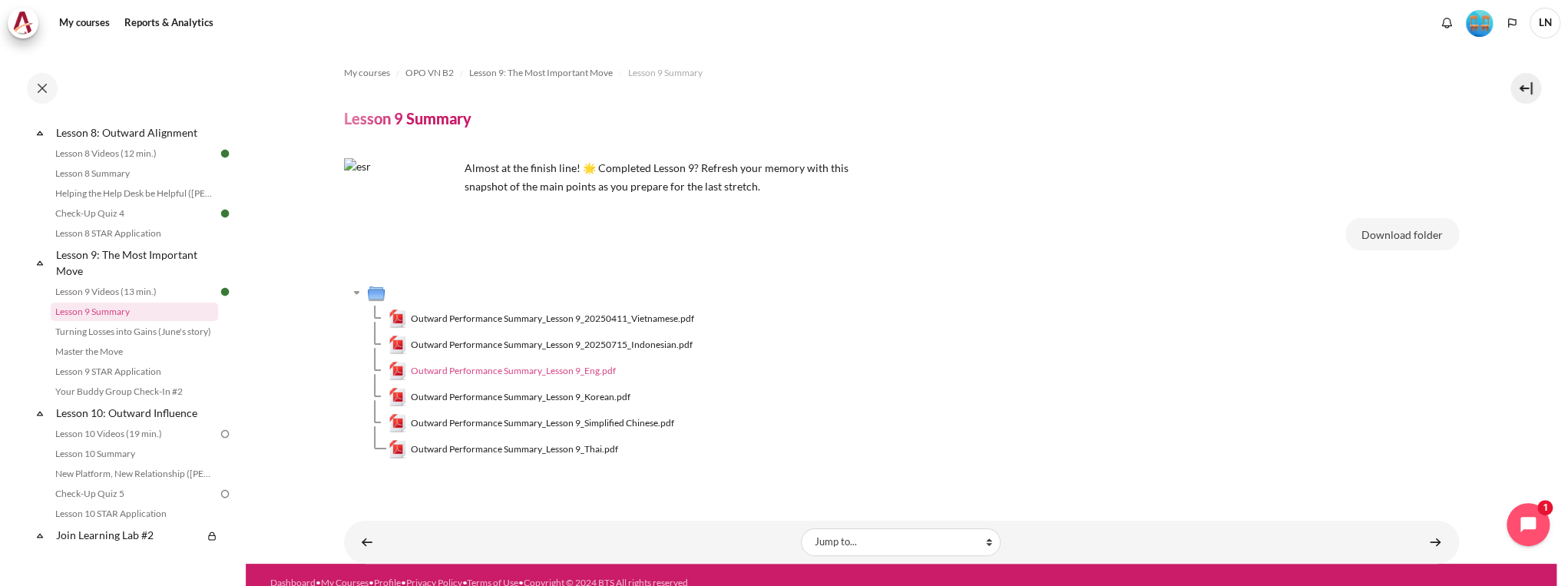
click at [583, 372] on span "Outward Performance Summary_Lesson 9_Eng.pdf" at bounding box center [513, 371] width 205 height 14
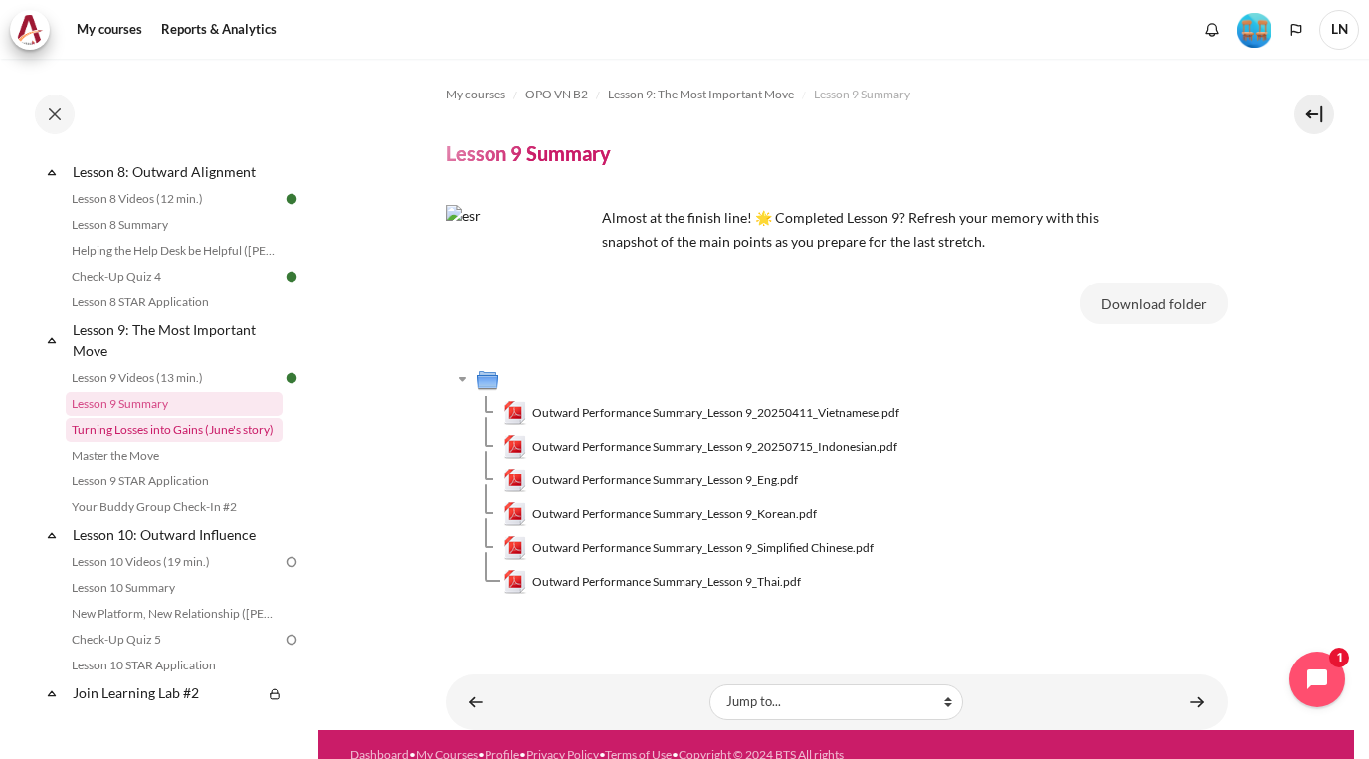
click at [195, 442] on link "Turning Losses into Gains (June's story)" at bounding box center [174, 430] width 217 height 24
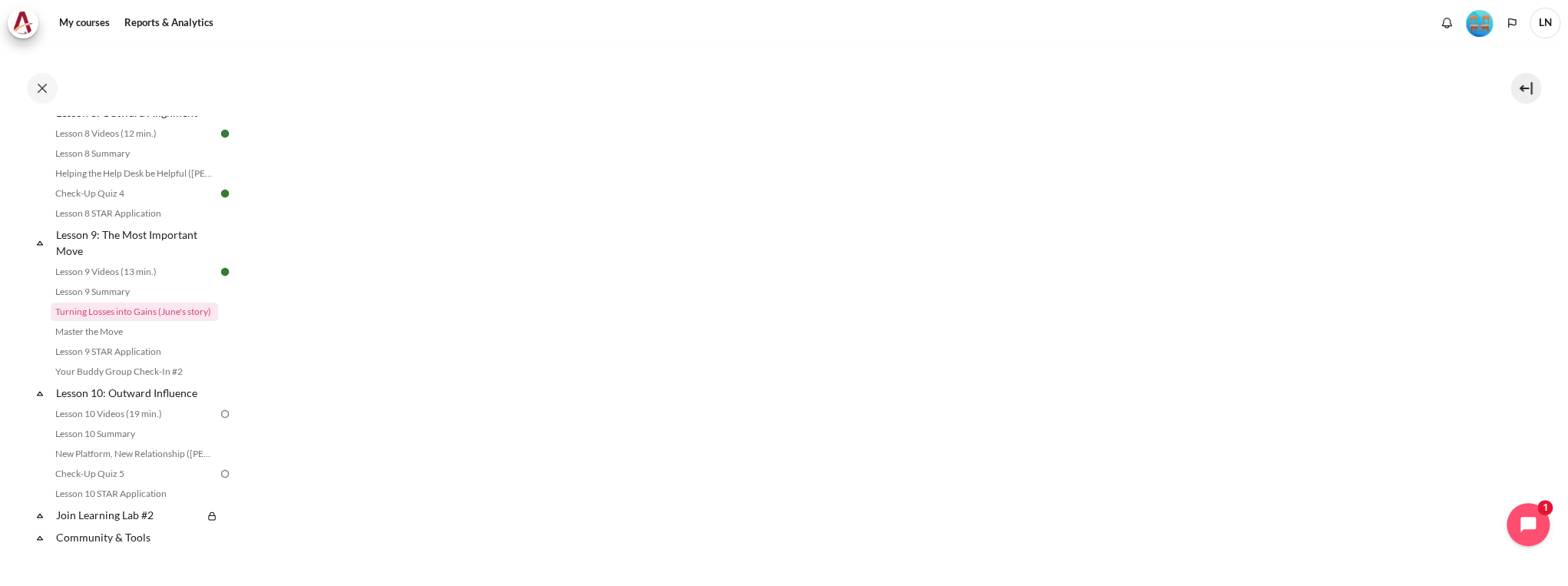
scroll to position [523, 0]
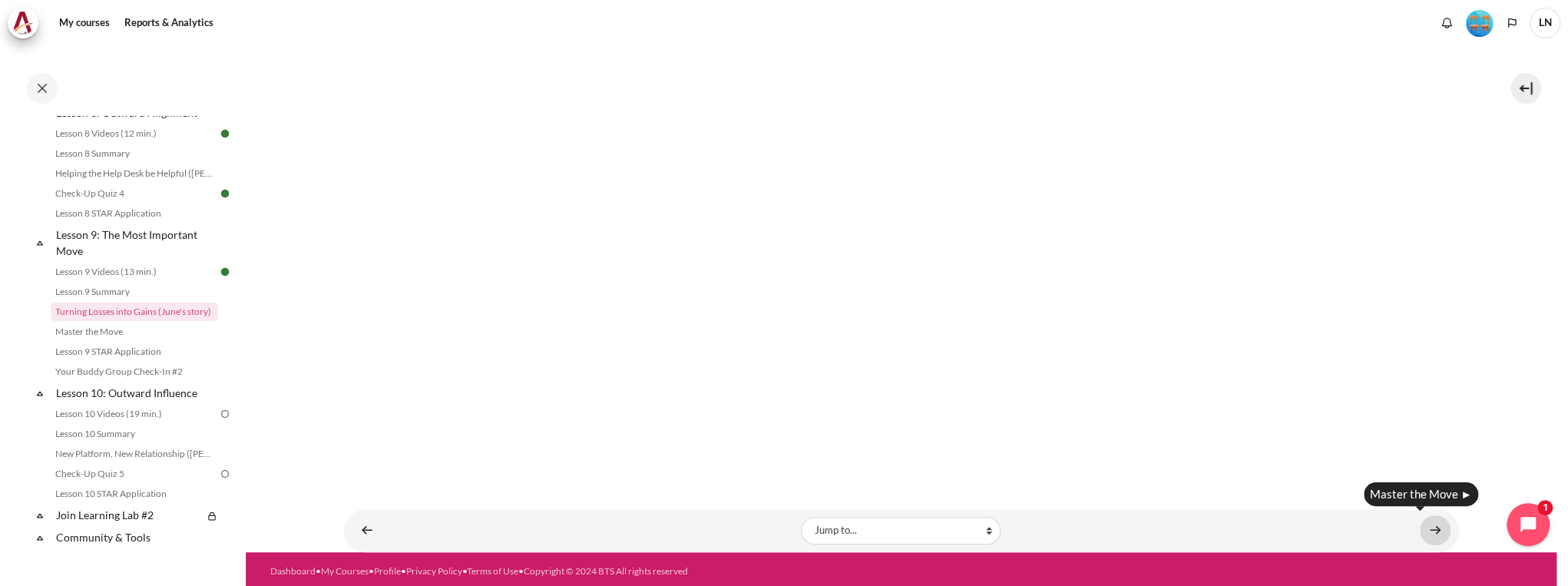
click at [1056, 524] on link "Content" at bounding box center [1435, 530] width 31 height 30
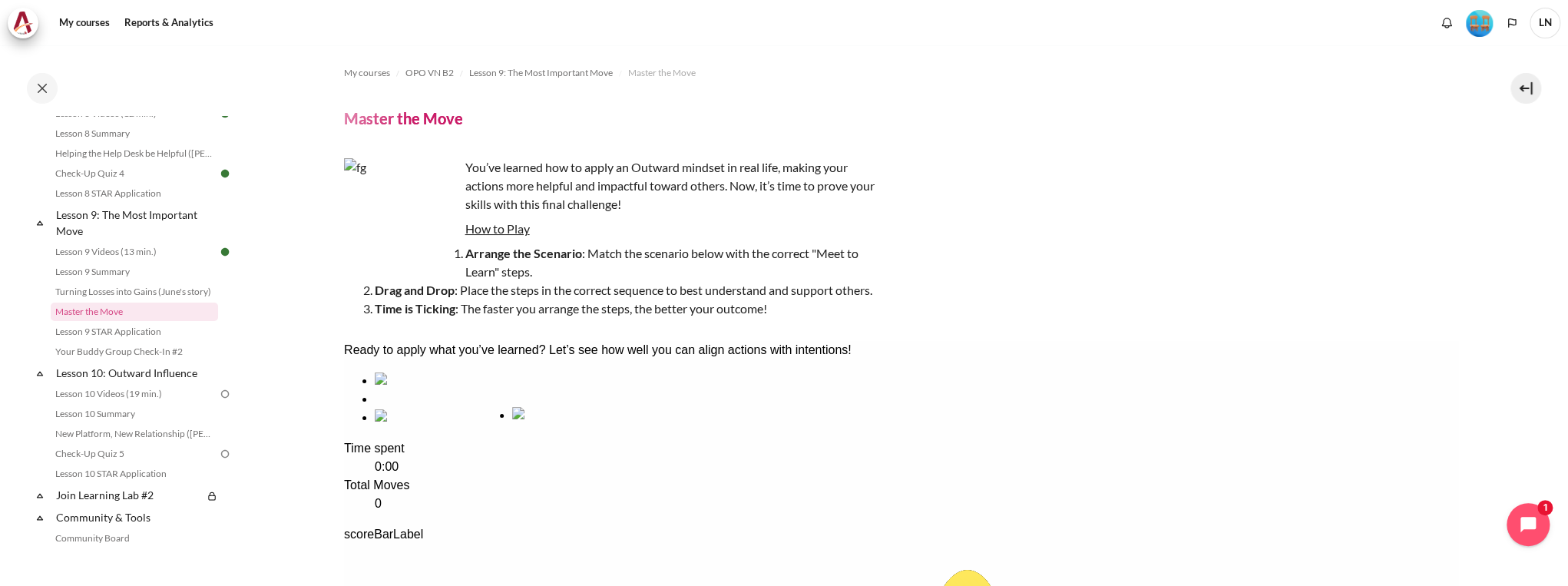
drag, startPoint x: 742, startPoint y: 459, endPoint x: 583, endPoint y: 468, distance: 159.3
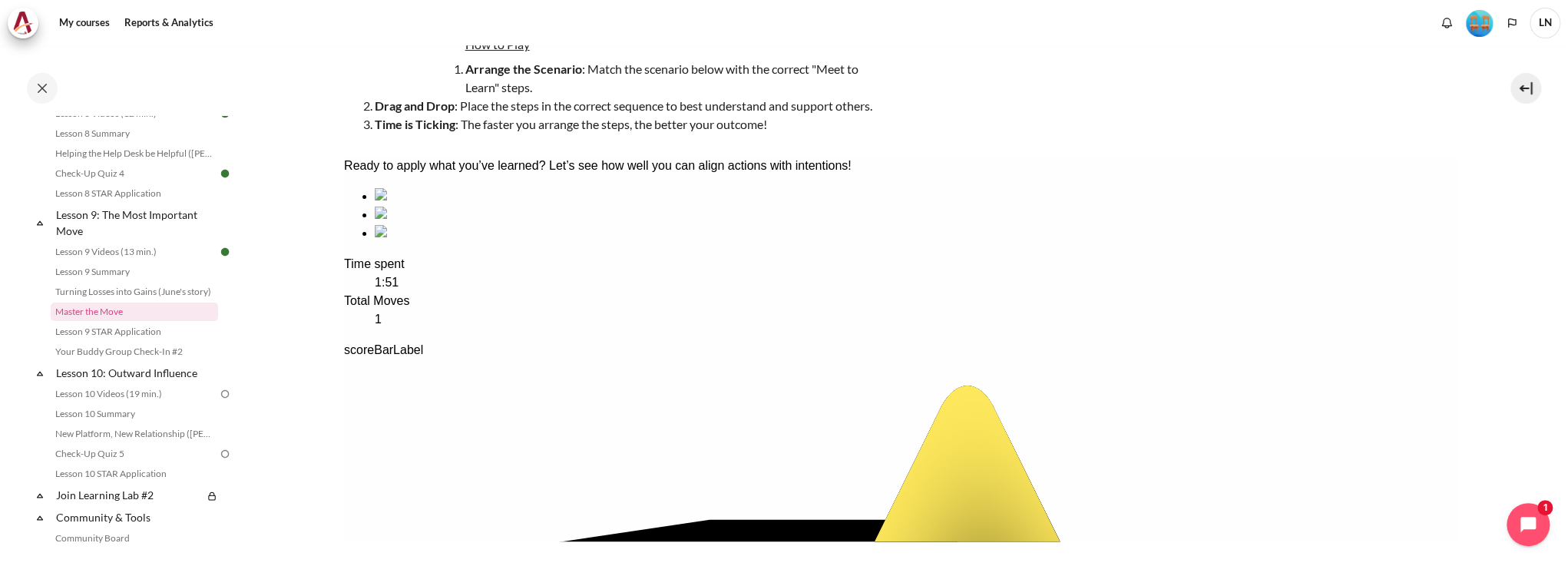
scroll to position [246, 0]
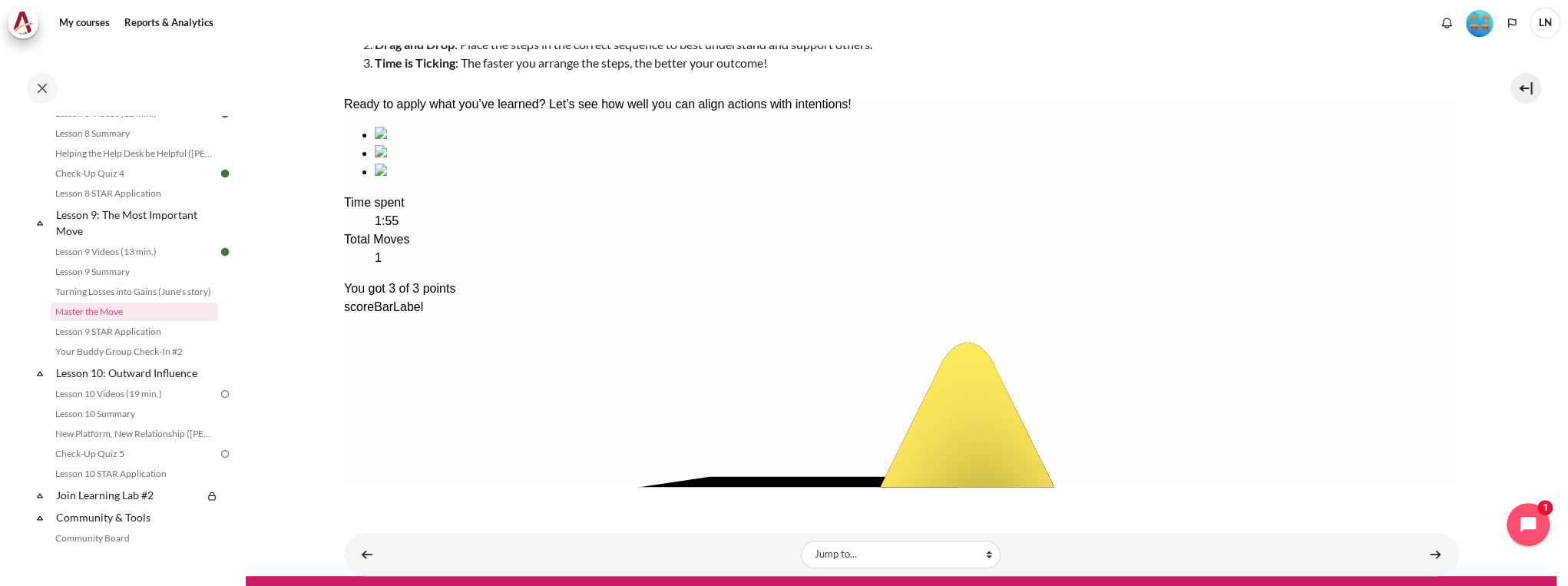
scroll to position [273, 0]
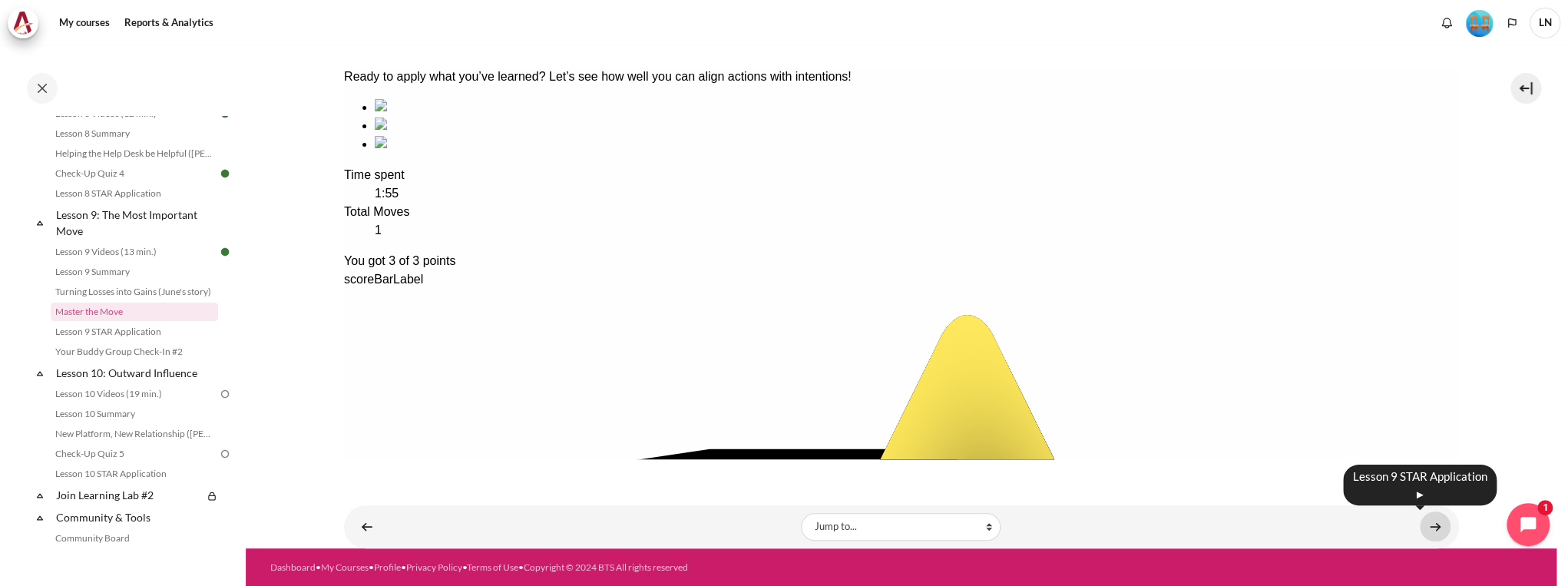
click at [1425, 523] on link "Content" at bounding box center [1435, 527] width 31 height 30
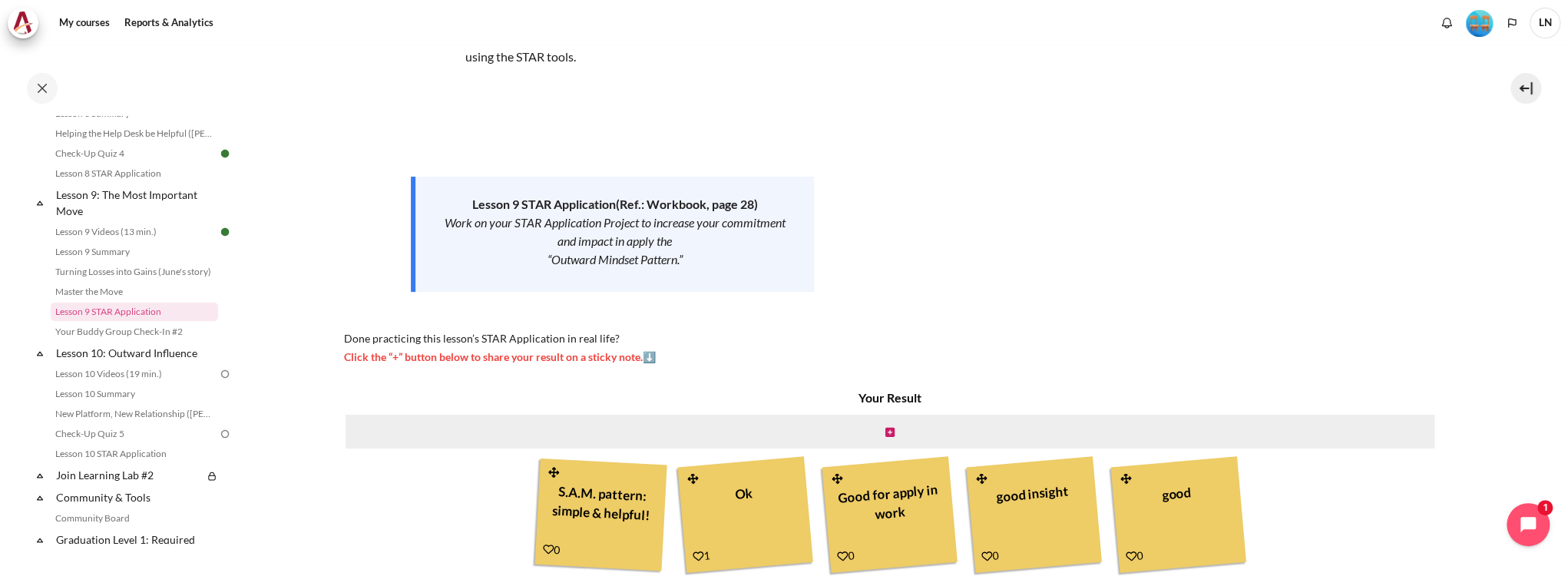
scroll to position [185, 0]
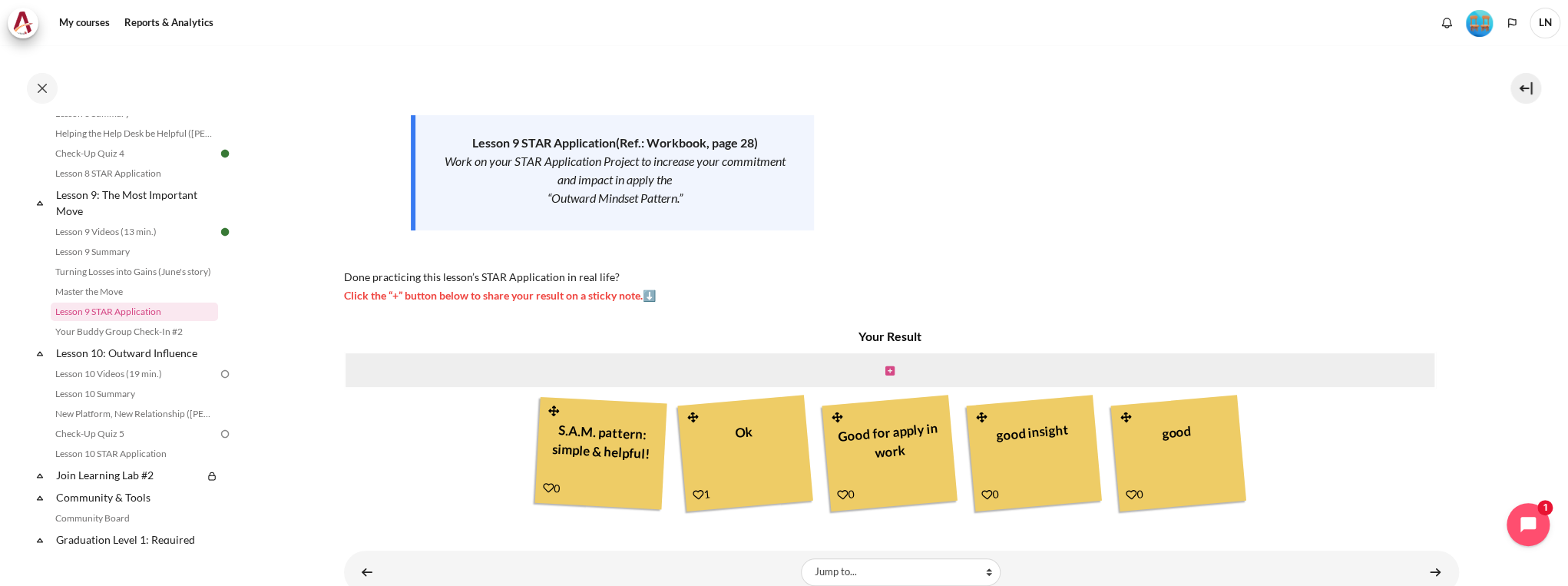
click at [887, 372] on icon "Content" at bounding box center [890, 371] width 9 height 11
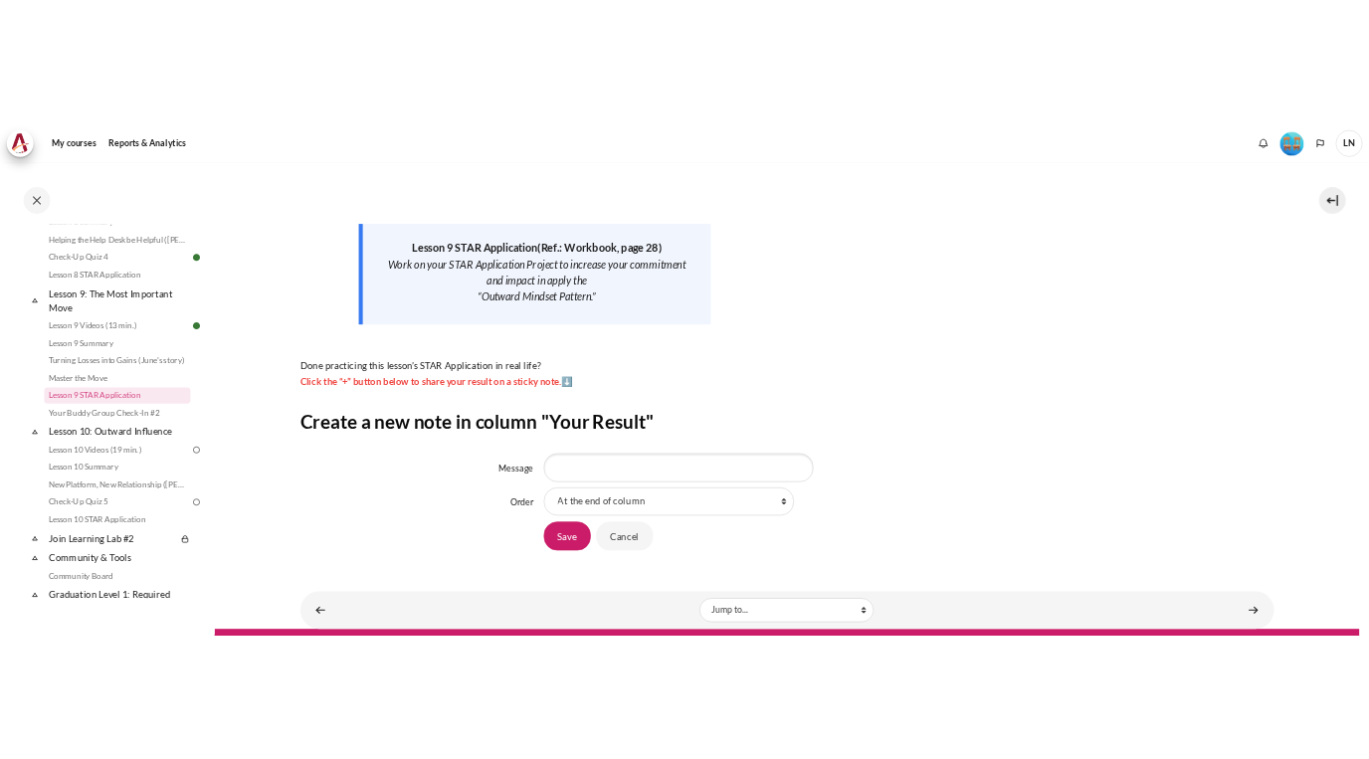
scroll to position [279, 0]
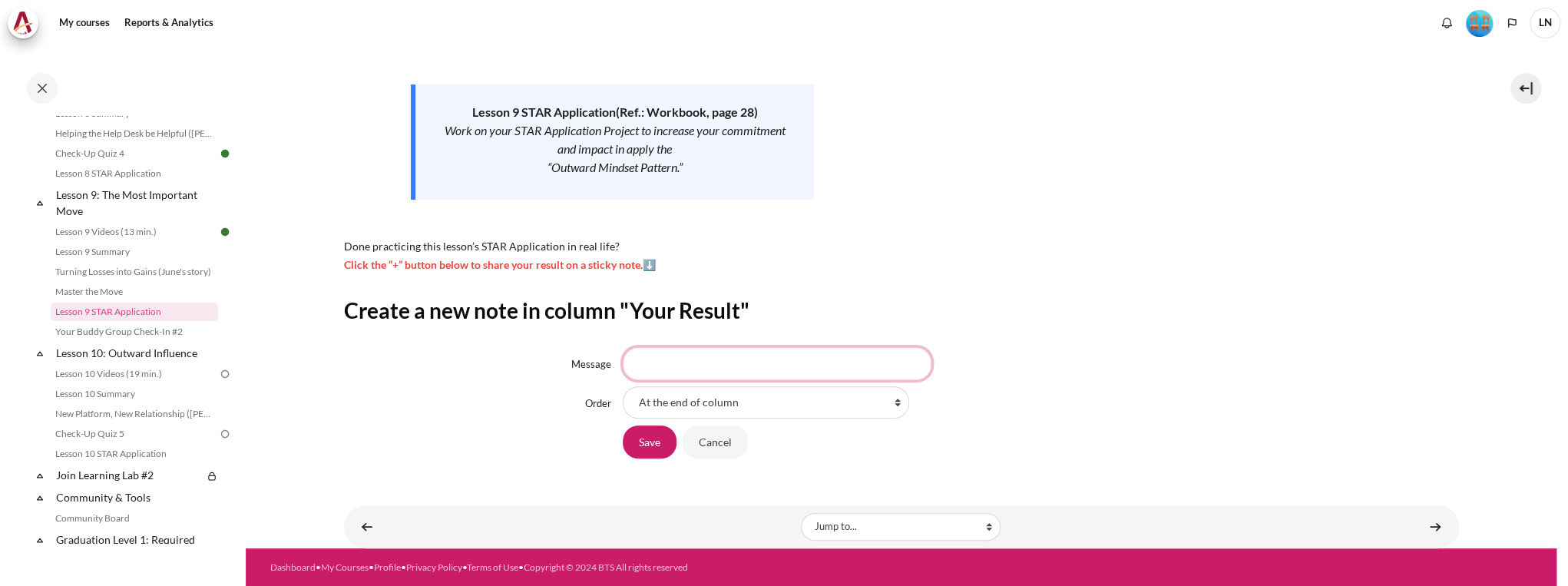
click at [826, 357] on input "Message" at bounding box center [777, 364] width 309 height 32
click at [684, 361] on input "See other,Adjust ourself, Measure and account" at bounding box center [777, 364] width 309 height 32
click at [833, 358] on input "See other, Adjust Effort, Measure and account" at bounding box center [777, 364] width 309 height 32
drag, startPoint x: 857, startPoint y: 363, endPoint x: 797, endPoint y: 365, distance: 60.0
click at [793, 371] on input "See other, Adjust Effort, Measure and account" at bounding box center [777, 364] width 309 height 32
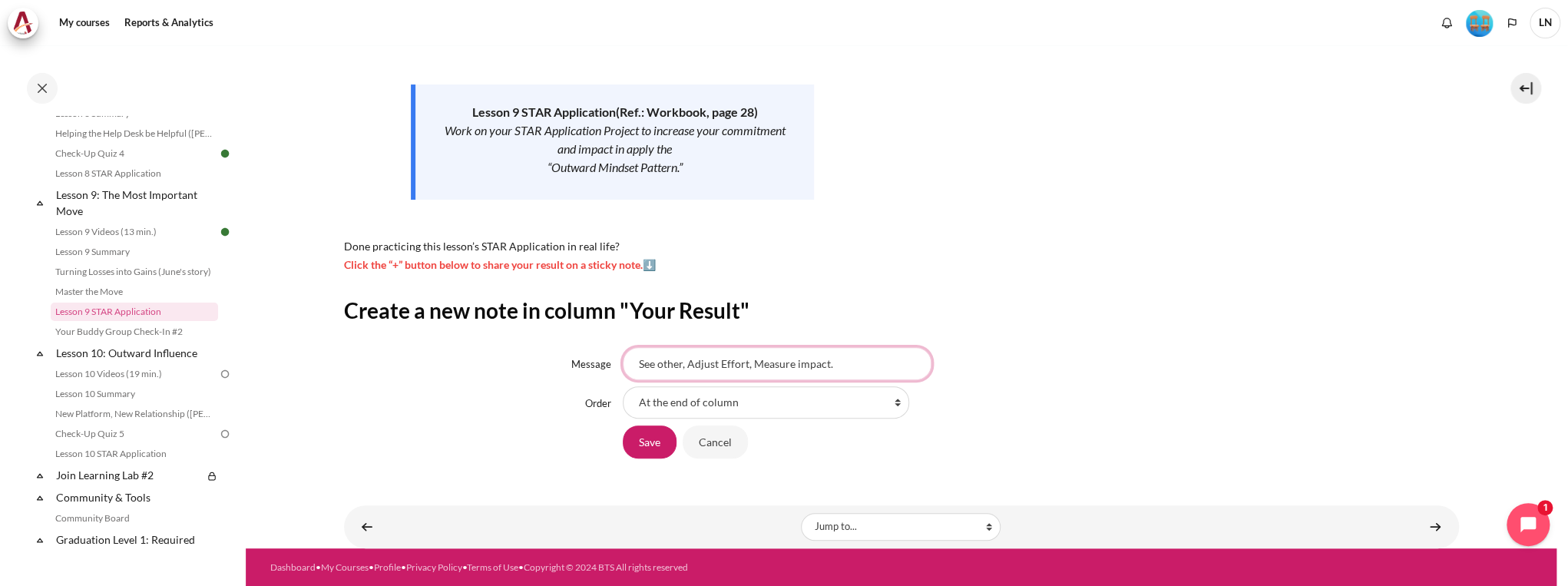
click at [682, 360] on input "See other, Adjust Effort, Measure impact." at bounding box center [777, 364] width 309 height 32
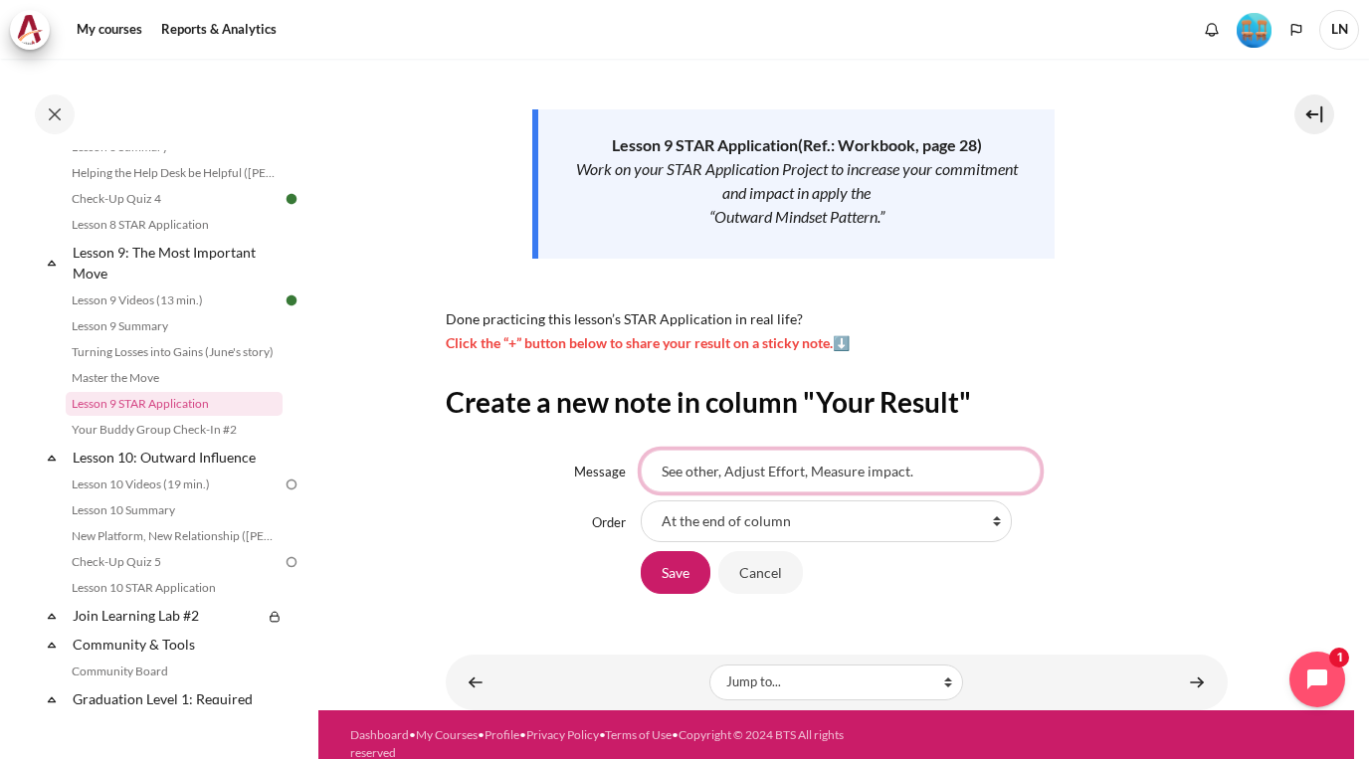
click at [932, 468] on input "See other, Adjust Effort, Measure impact." at bounding box center [841, 471] width 400 height 42
drag, startPoint x: 778, startPoint y: 471, endPoint x: 1048, endPoint y: 489, distance: 270.3
click at [1048, 489] on div "STAY AUTHENTIC: See other, Adjust Effort, Measure impact" at bounding box center [934, 471] width 587 height 42
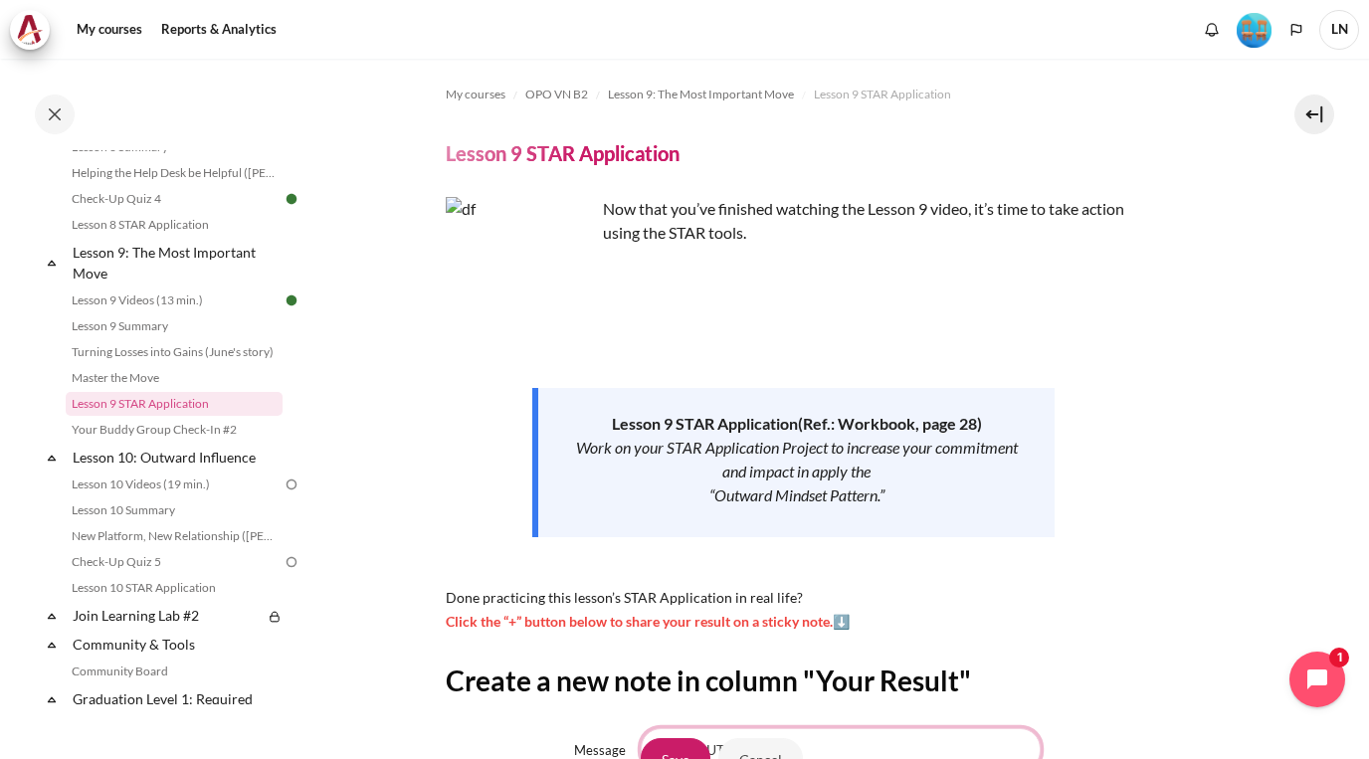
scroll to position [297, 0]
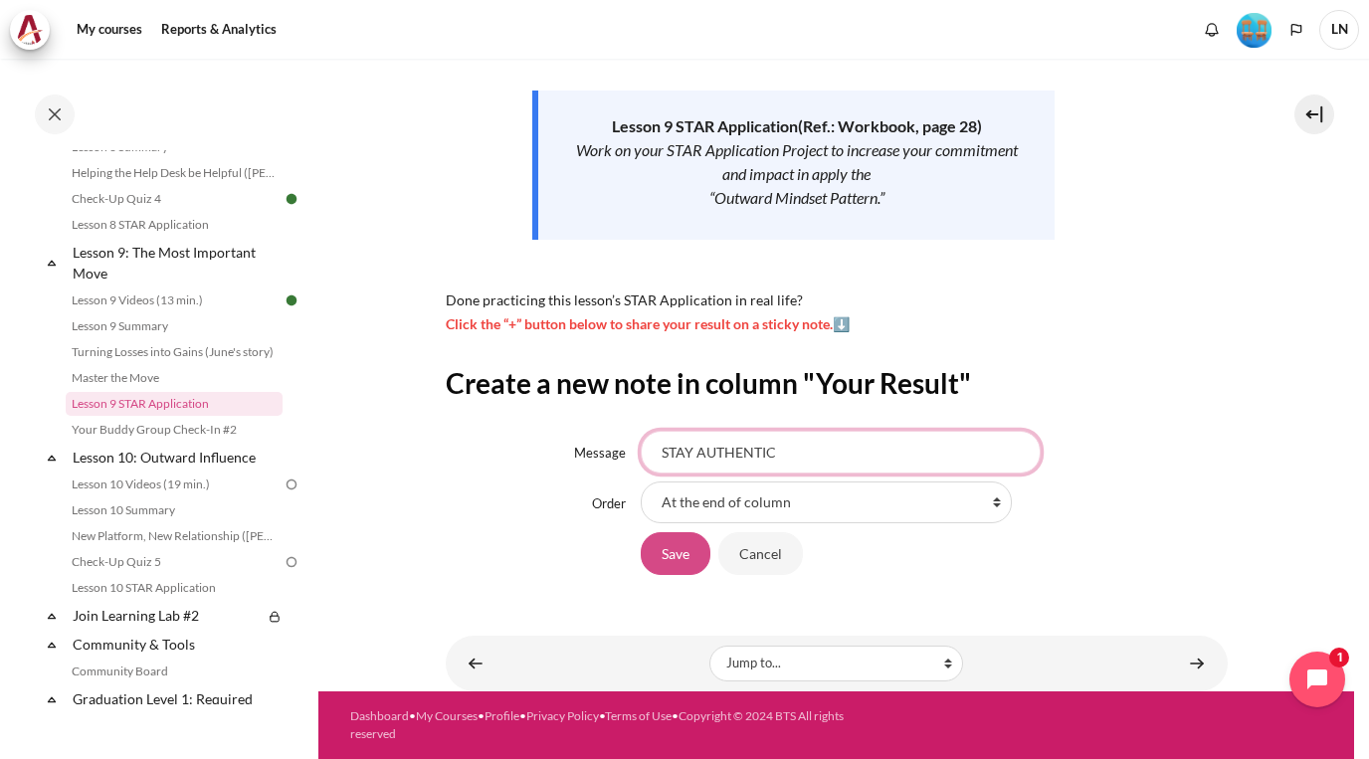
type input "STAY AUTHENTIC"
click at [668, 565] on input "Save" at bounding box center [676, 553] width 70 height 42
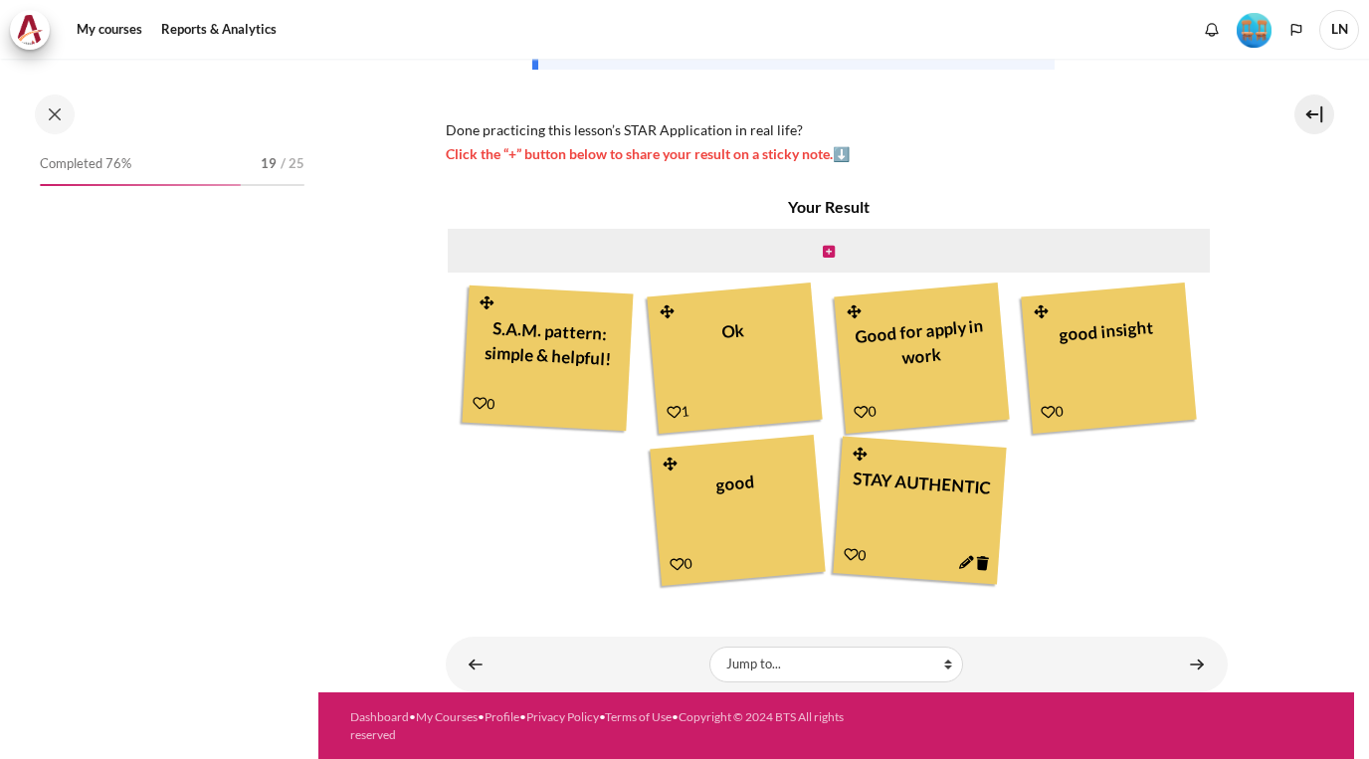
scroll to position [1597, 0]
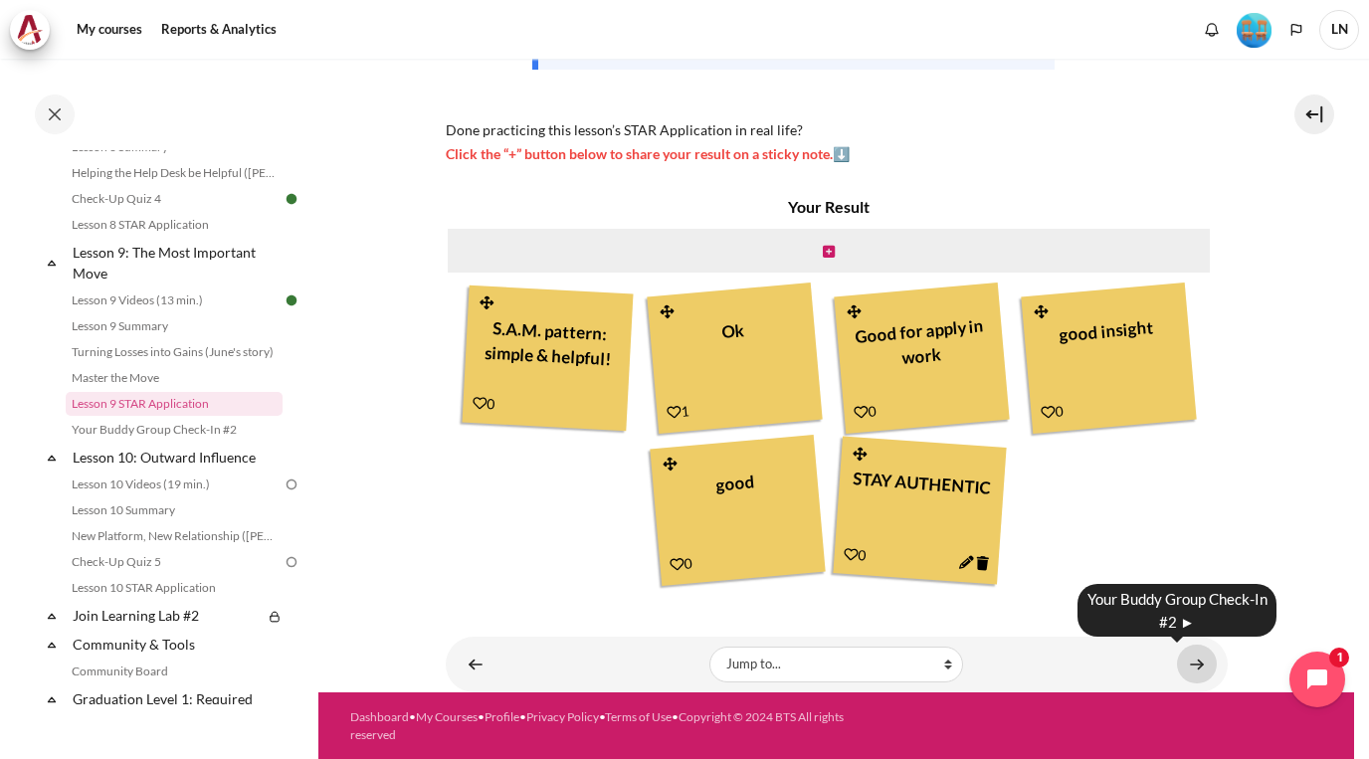
click at [1183, 663] on link "Content" at bounding box center [1197, 664] width 40 height 39
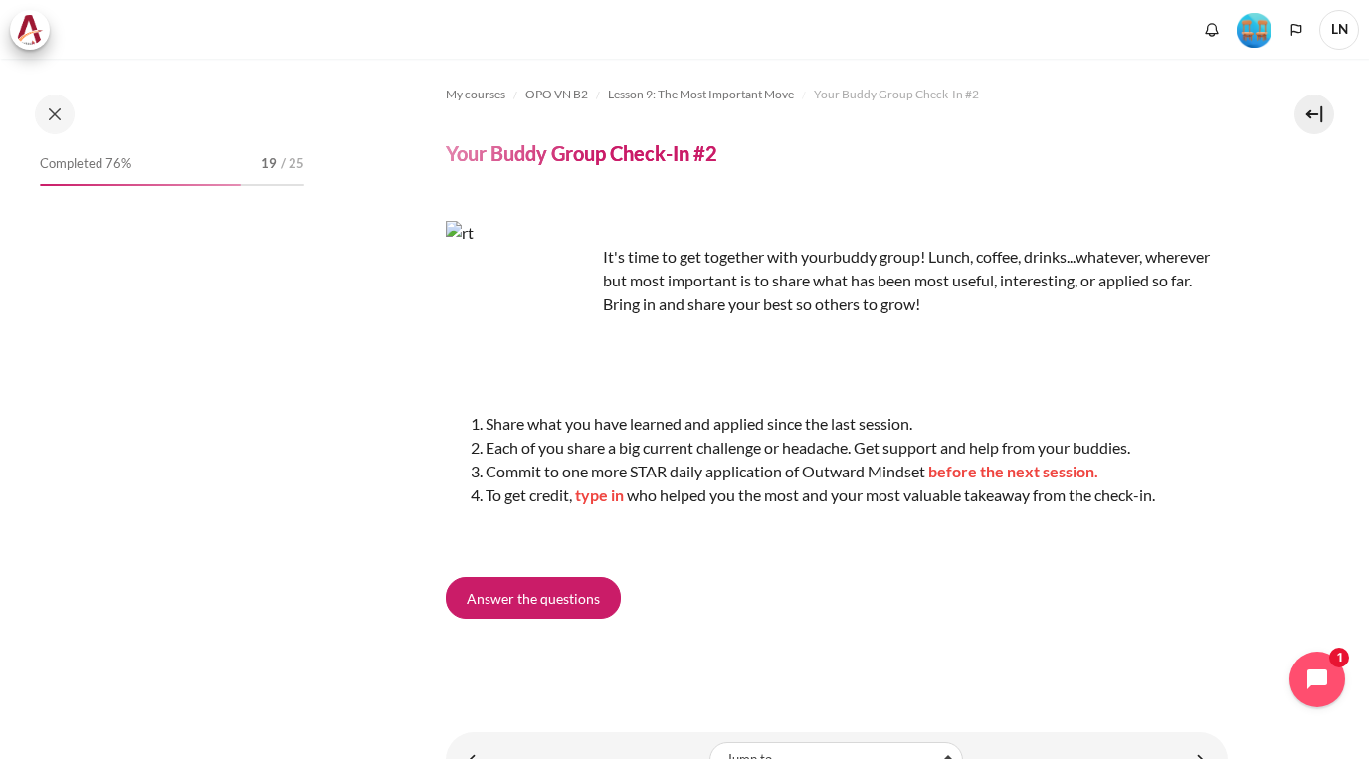
scroll to position [1623, 0]
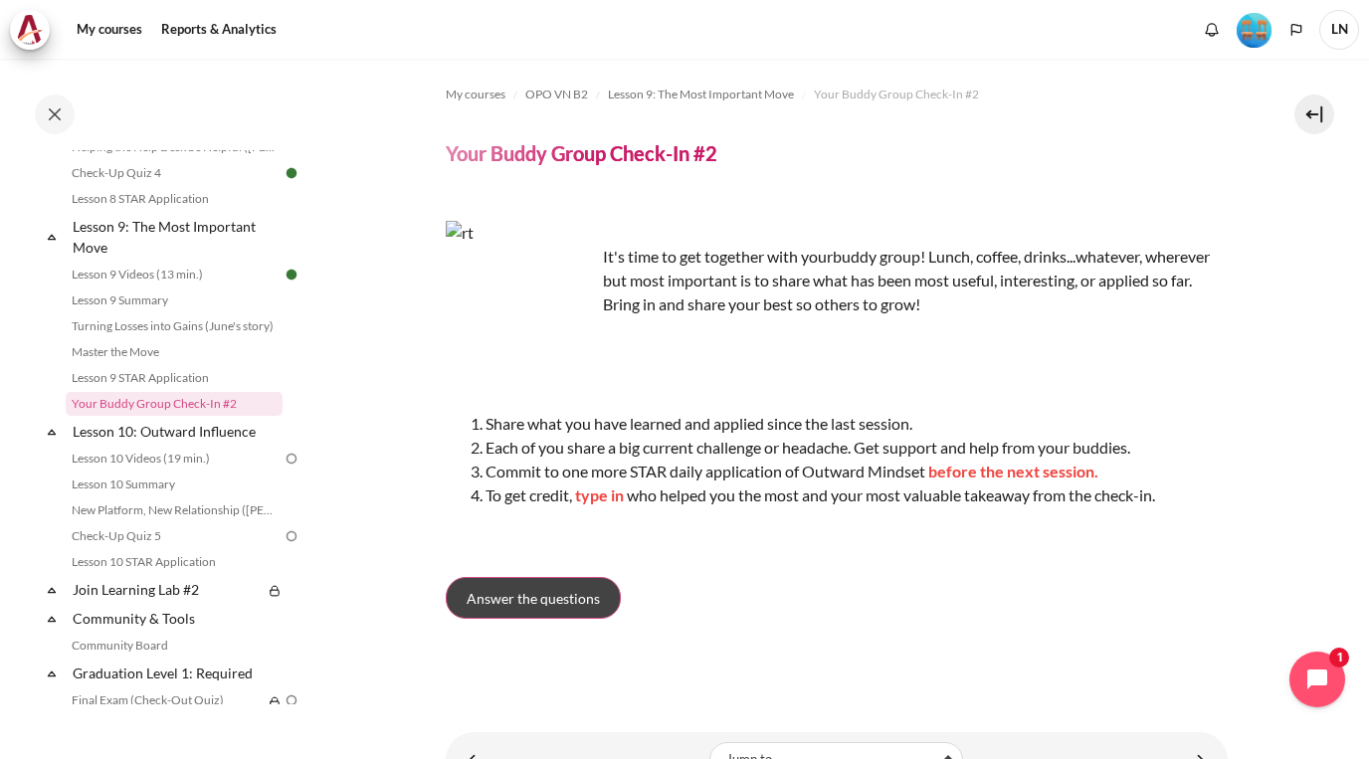
click at [569, 601] on span "Answer the questions" at bounding box center [533, 598] width 133 height 21
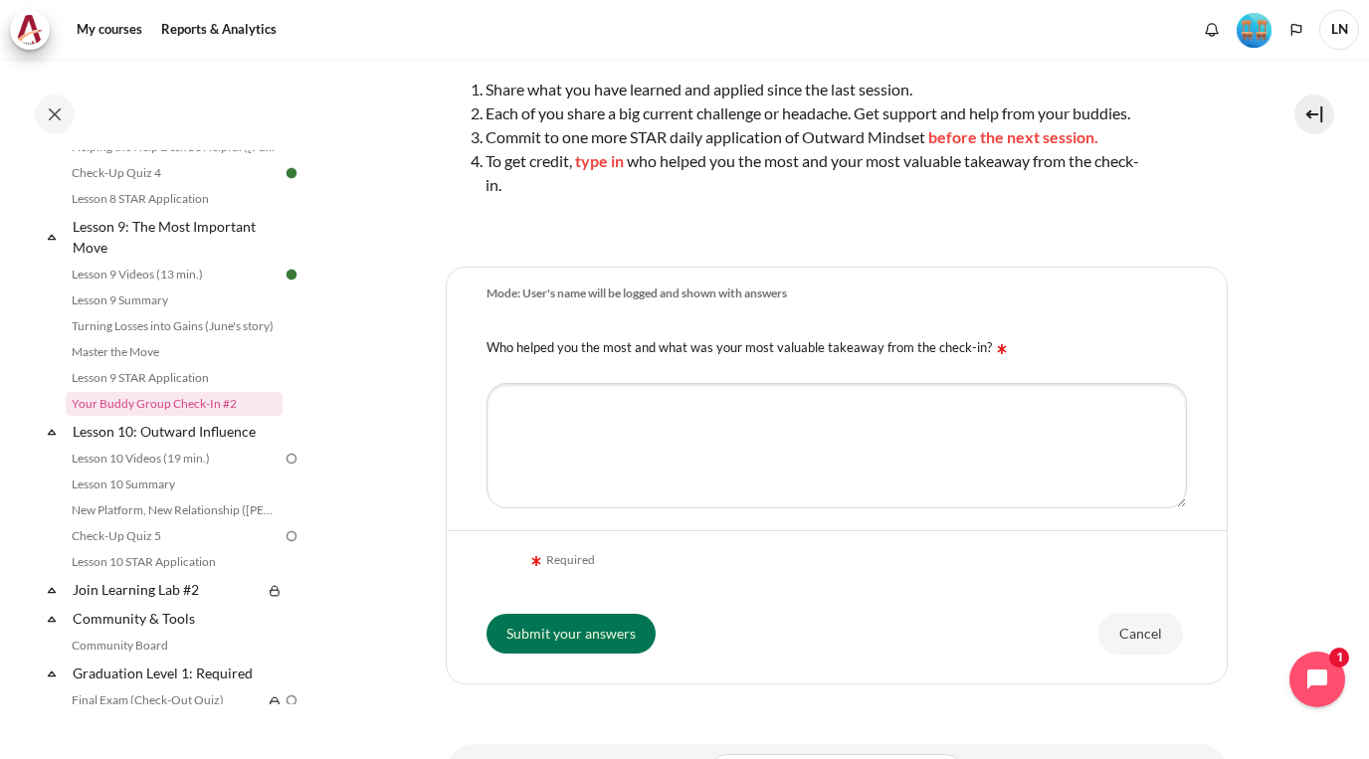
scroll to position [159, 0]
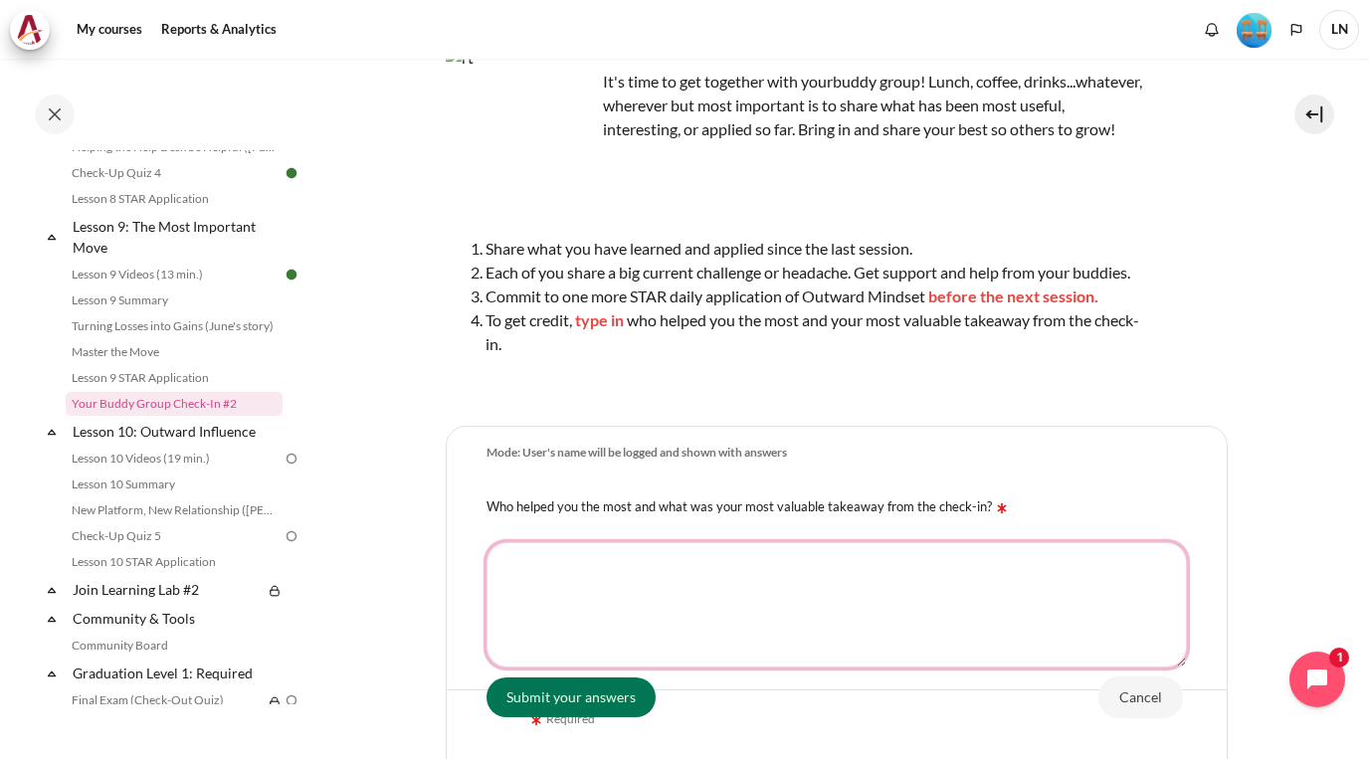
click at [876, 599] on textarea "Who helped you the most and what was your most valuable takeaway from the check…" at bounding box center [837, 604] width 700 height 125
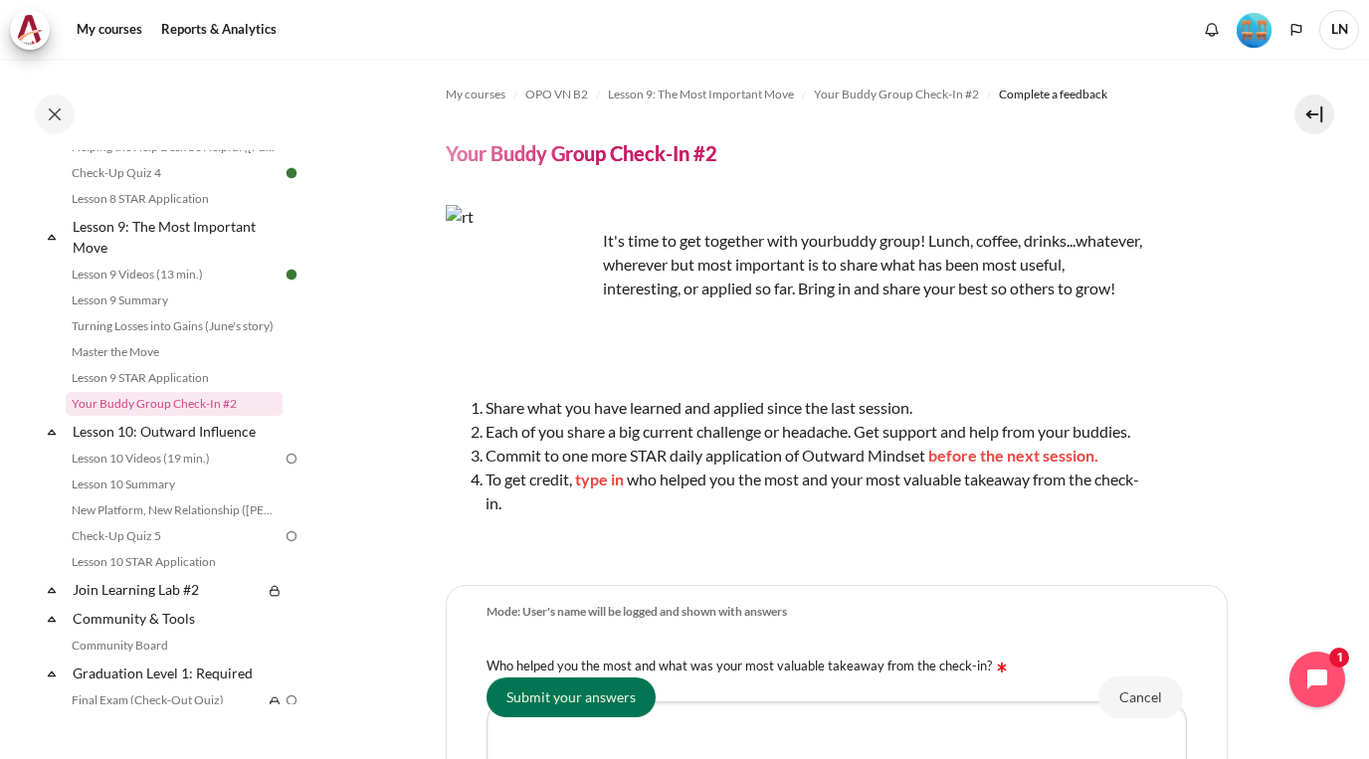
scroll to position [454, 0]
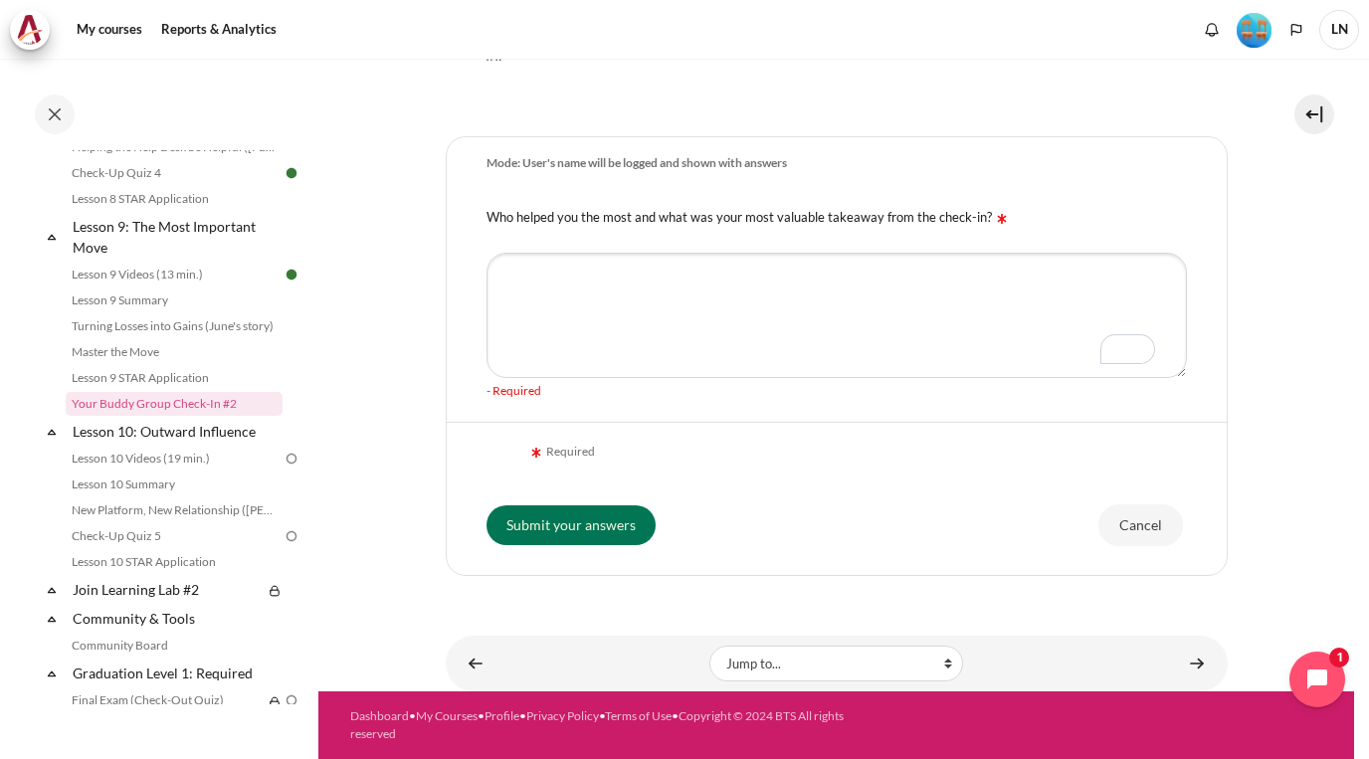
click at [617, 291] on div "My courses OPO VN B2 Lesson 9: The Most Important Move Your Buddy Group Check-I…" at bounding box center [837, 108] width 782 height 996
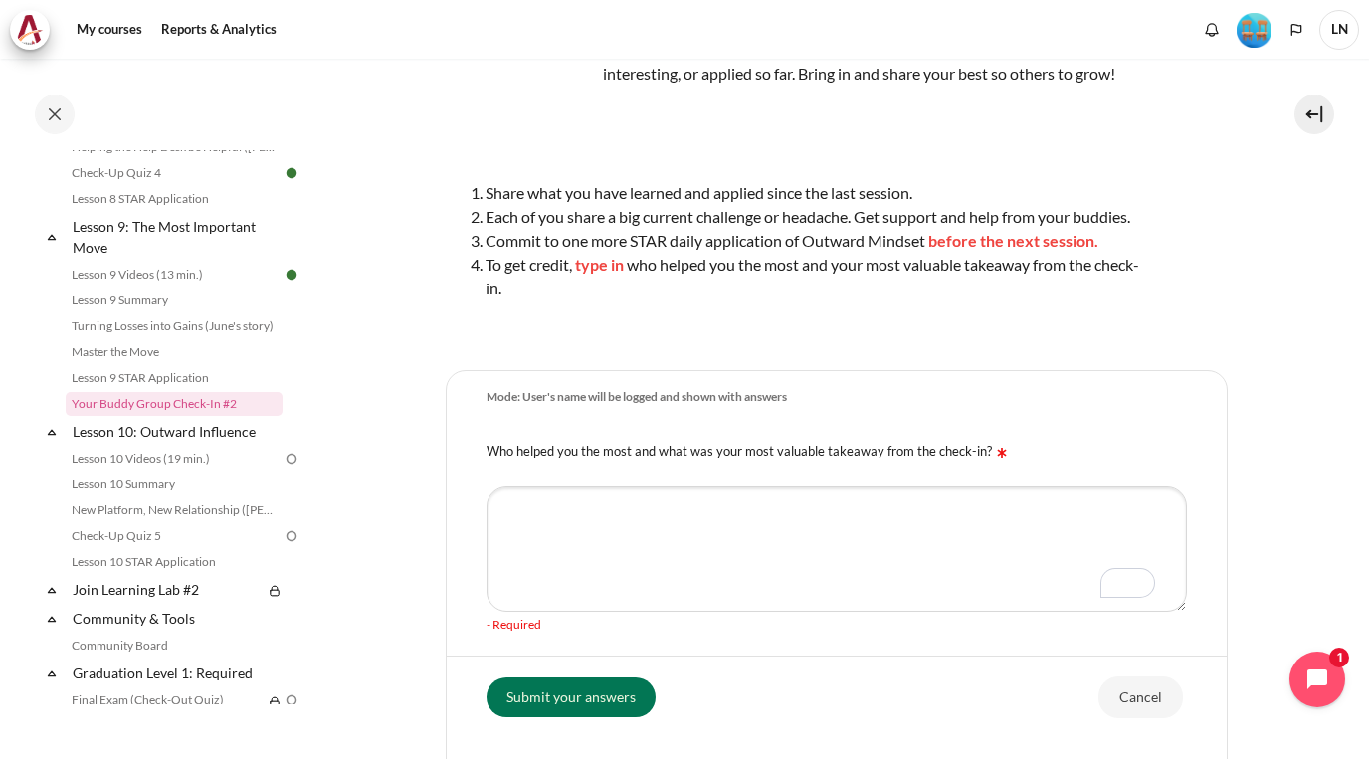
scroll to position [0, 0]
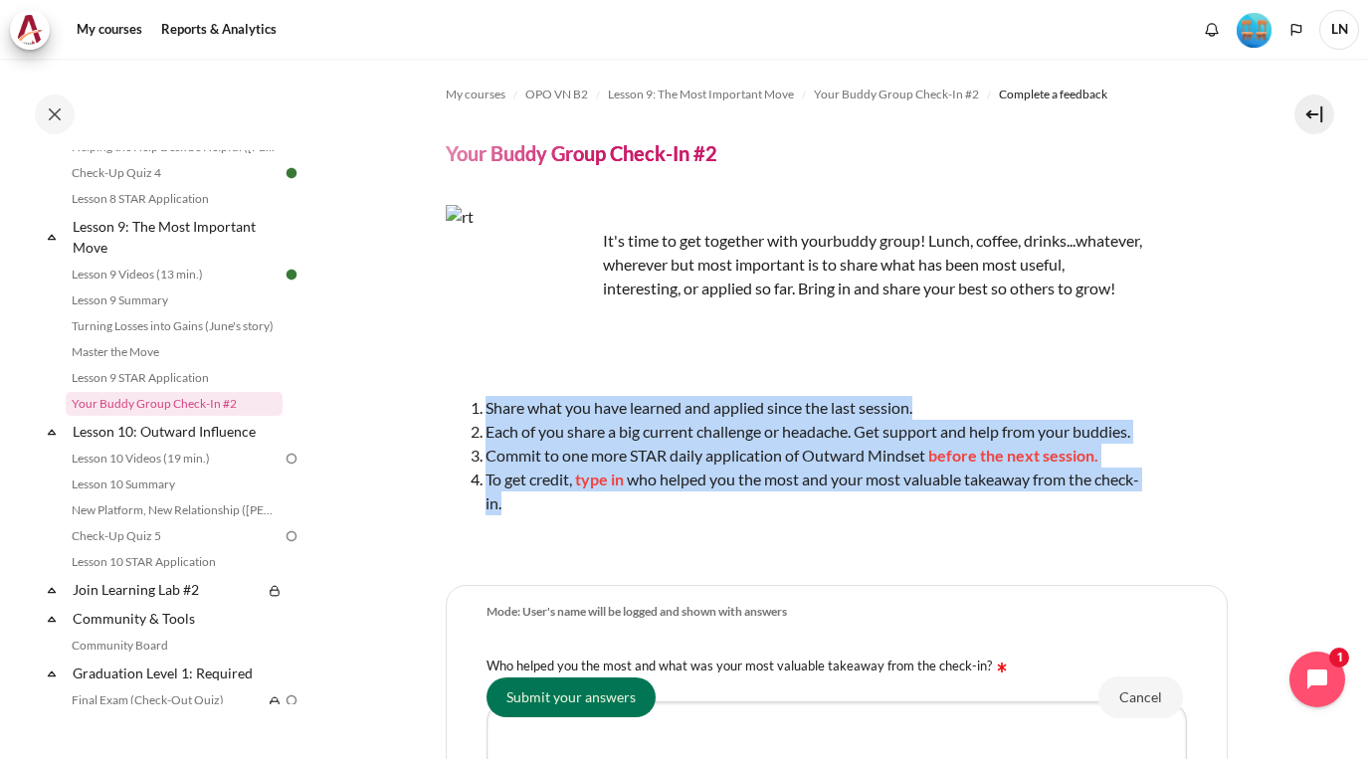
drag, startPoint x: 481, startPoint y: 426, endPoint x: 804, endPoint y: 531, distance: 340.1
click at [804, 515] on ol "Share what you have learned and applied since the last session. Each of you sha…" at bounding box center [794, 455] width 696 height 119
copy ol "Share what you have learned and applied since the last session. Each of you sha…"
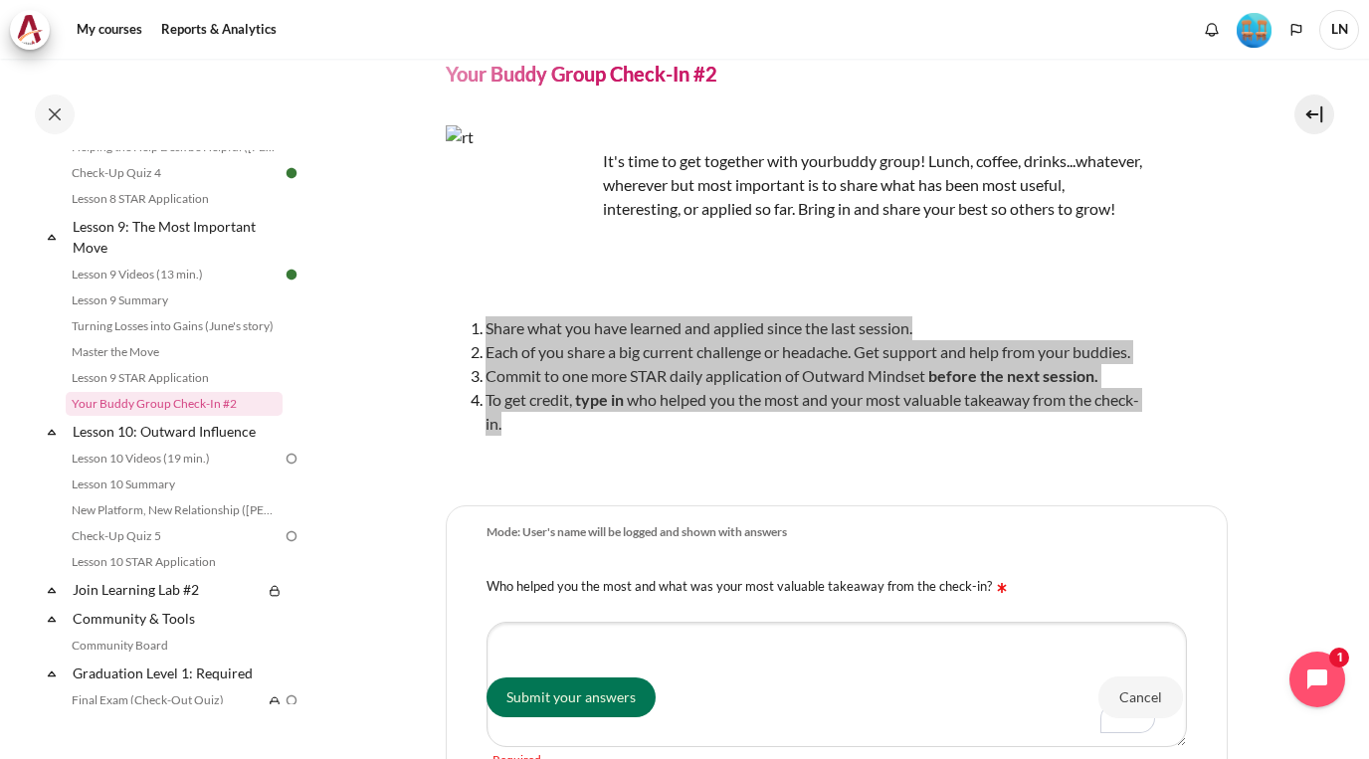
scroll to position [159, 0]
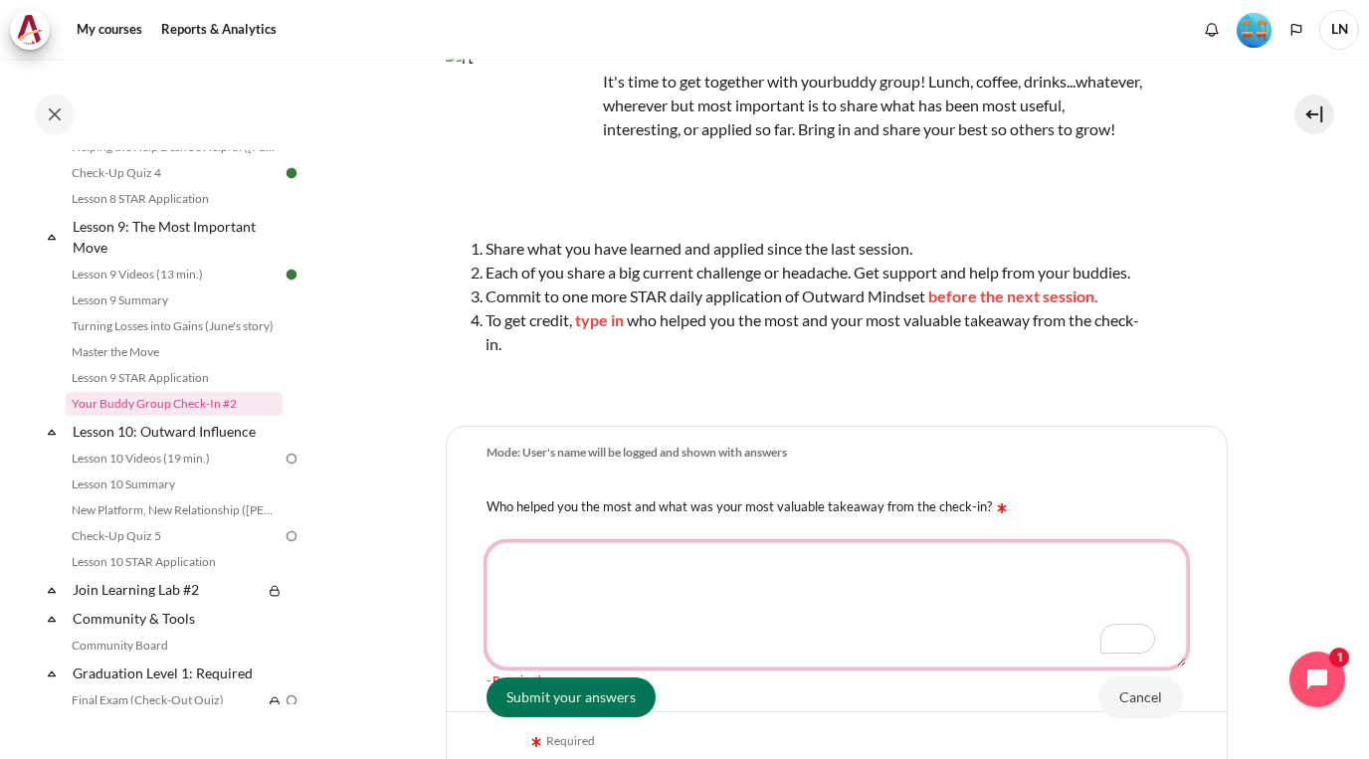
click at [694, 584] on textarea "Who helped you the most and what was your most valuable takeaway from the check…" at bounding box center [837, 604] width 700 height 125
click at [798, 590] on textarea "Who helped you the most and what was your most valuable takeaway from the check…" at bounding box center [837, 604] width 700 height 125
click at [743, 611] on textarea "Hang is the one often help to give me another view about another person. From t…" at bounding box center [837, 604] width 700 height 125
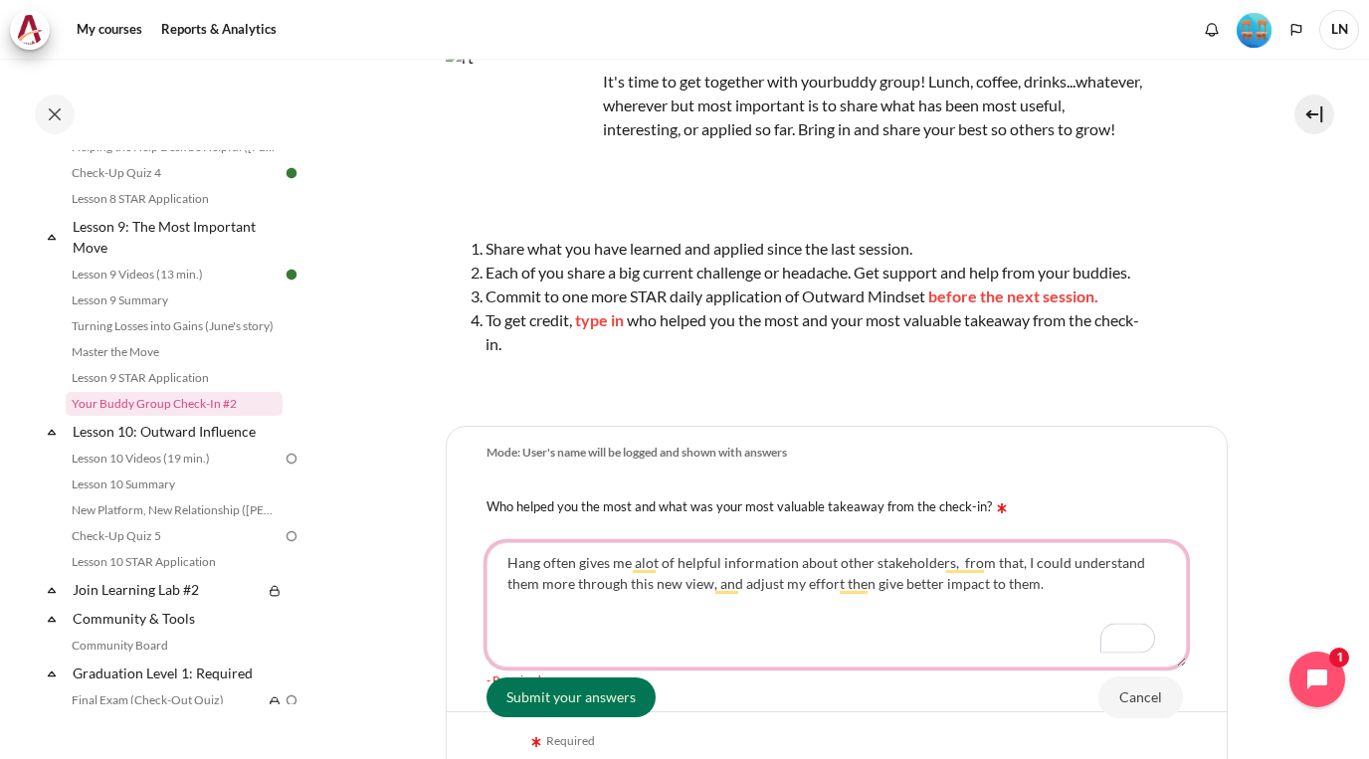
click at [761, 635] on textarea "Hang often gives me alot of helpful information about other stakeholders, from …" at bounding box center [837, 604] width 700 height 125
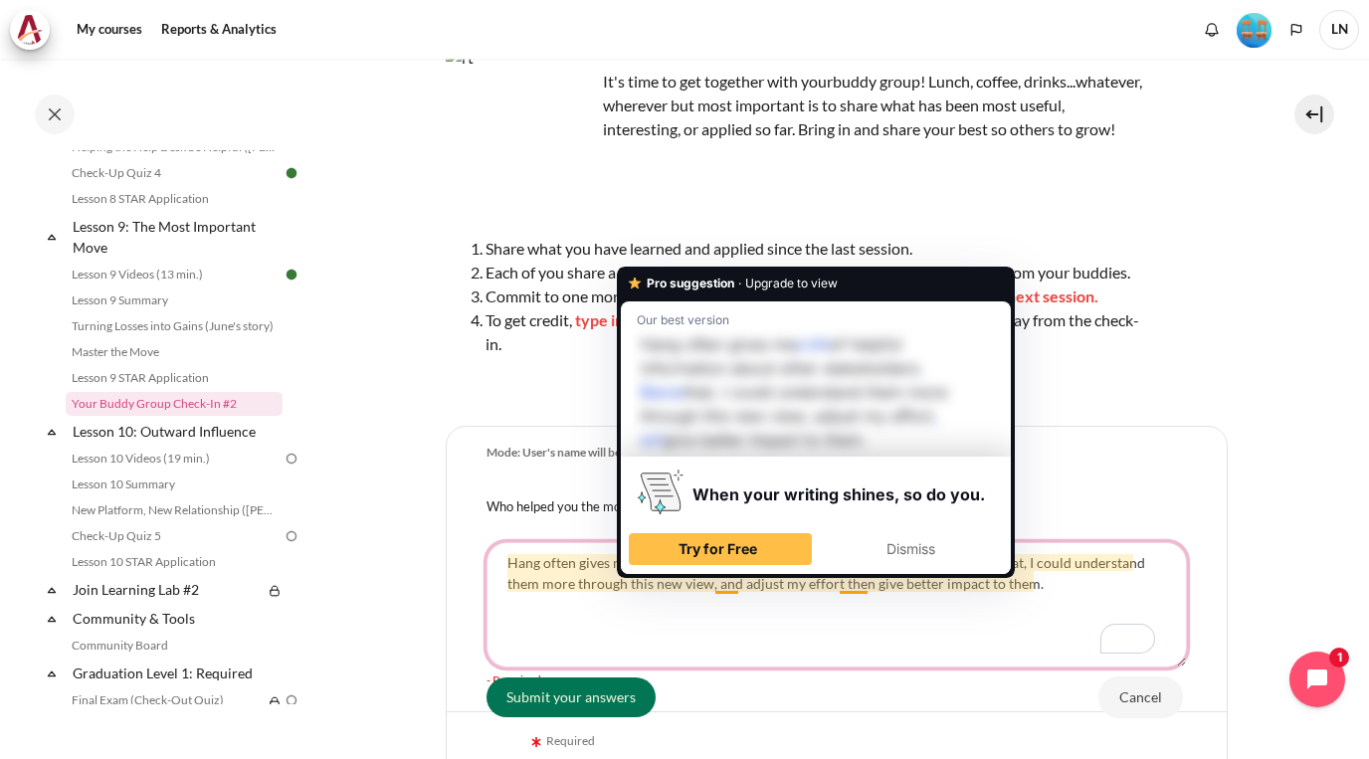
drag, startPoint x: 644, startPoint y: 591, endPoint x: 947, endPoint y: 653, distance: 309.7
click at [947, 653] on textarea "Hang often gives me alot of helpful information about other stakeholders, from …" at bounding box center [837, 604] width 700 height 125
drag, startPoint x: 649, startPoint y: 588, endPoint x: 636, endPoint y: 581, distance: 14.7
click at [636, 581] on textarea "Hang often gives me alot of helpful information about other stakeholders, from …" at bounding box center [837, 604] width 700 height 125
click at [776, 548] on div "Try for Free" at bounding box center [720, 549] width 175 height 32
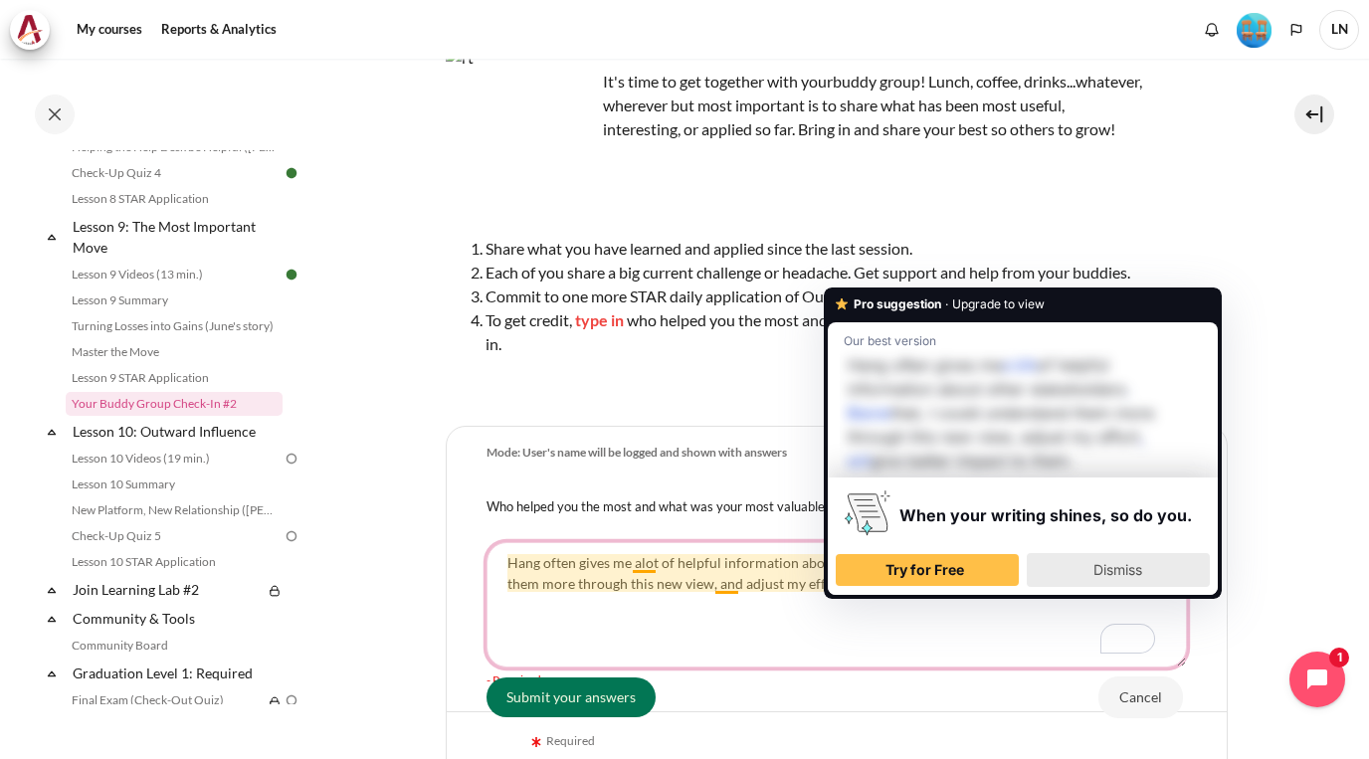
click at [1075, 564] on div "Dismiss" at bounding box center [1118, 570] width 165 height 32
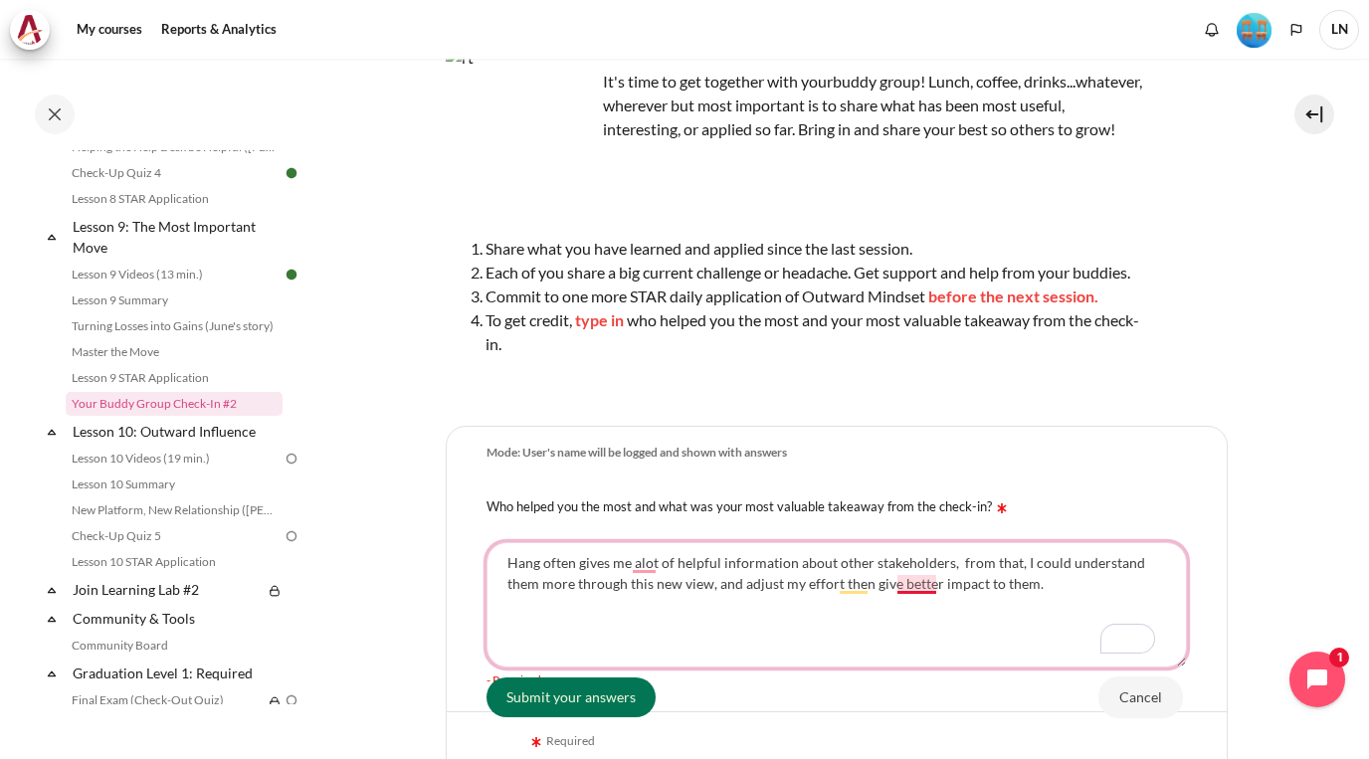
click at [918, 606] on textarea "Hang often gives me alot of helpful information about other stakeholders, from …" at bounding box center [837, 604] width 700 height 125
click at [645, 586] on textarea "Hang often gives me alot of helpful information about other stakeholders, from …" at bounding box center [837, 604] width 700 height 125
click at [850, 613] on textarea "Hang often gives me a lot of helpful information about other stakeholders, from…" at bounding box center [837, 604] width 700 height 125
click at [981, 637] on textarea "Hang often gives me a lot of helpful information about other stakeholders, from…" at bounding box center [837, 604] width 700 height 125
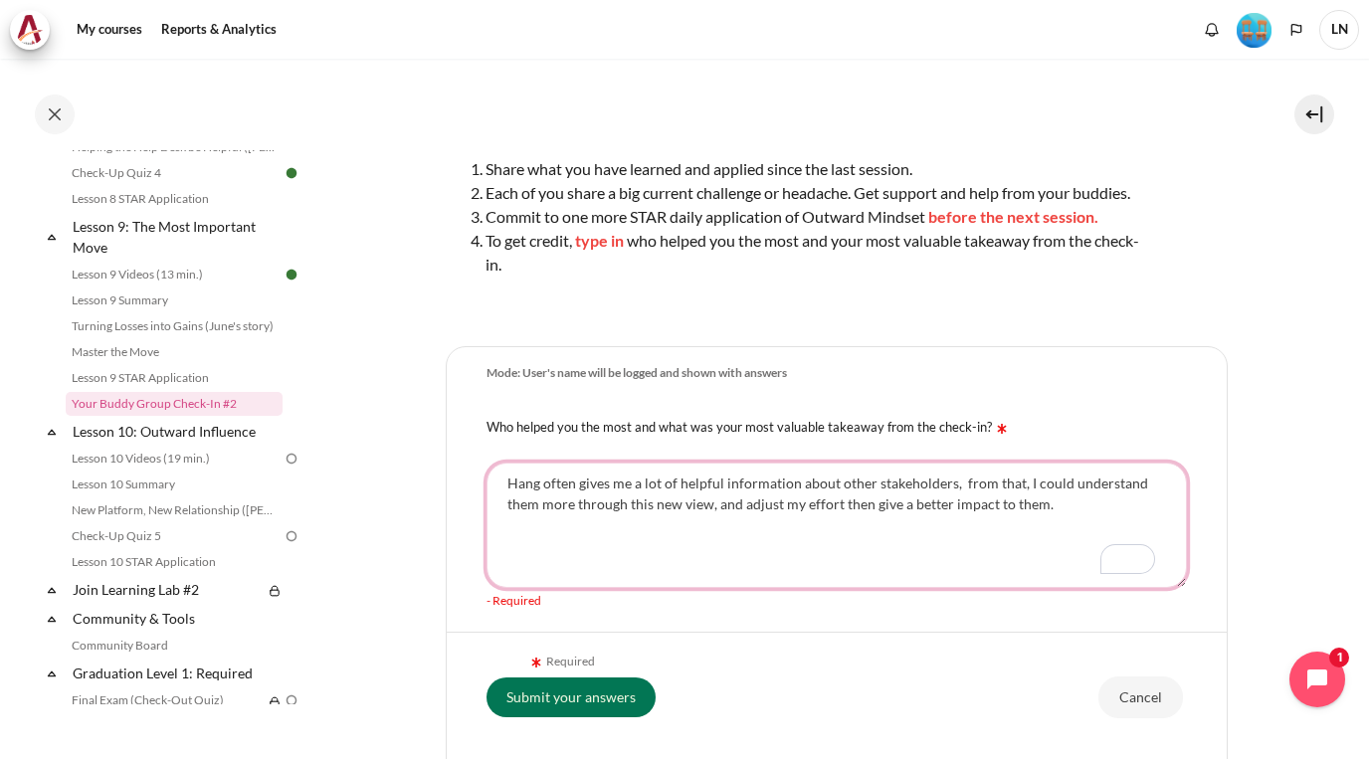
scroll to position [318, 0]
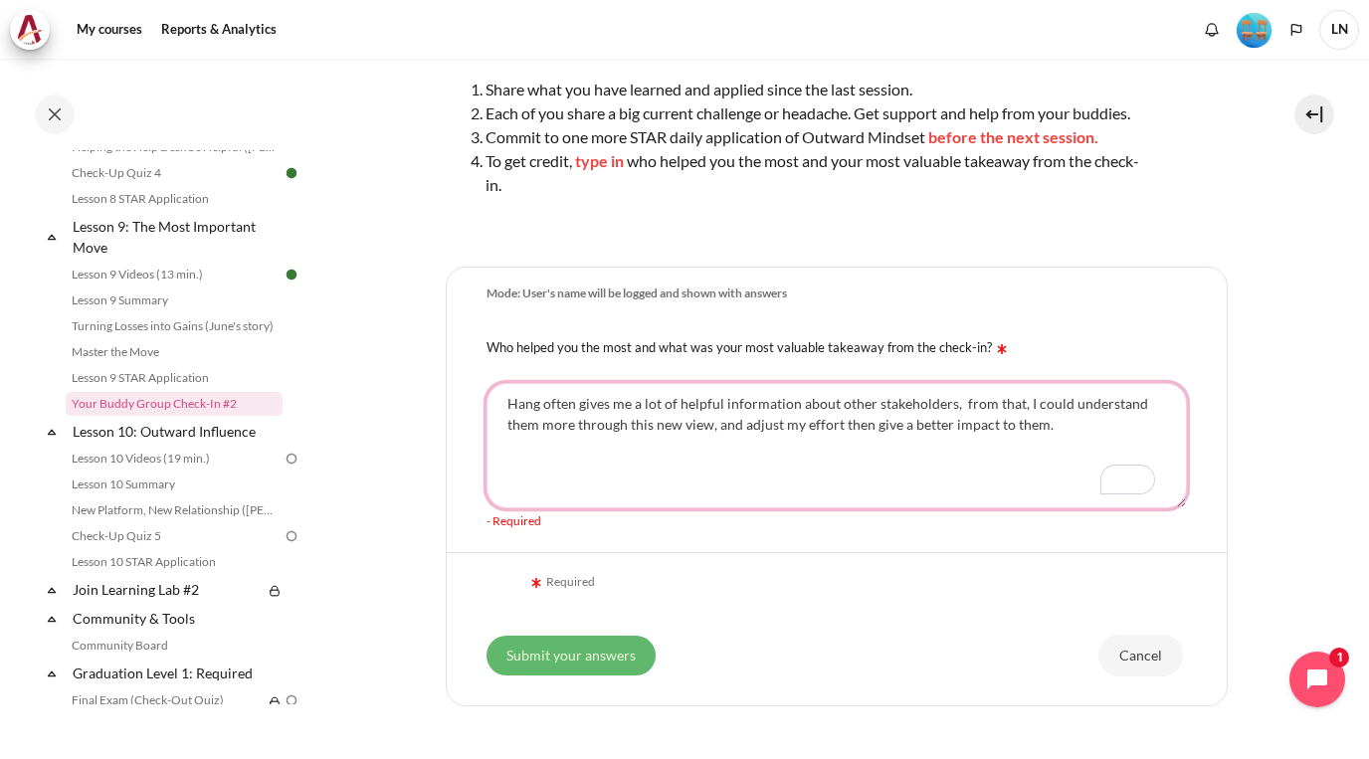
type textarea "Hang often gives me a lot of helpful information about other stakeholders, from…"
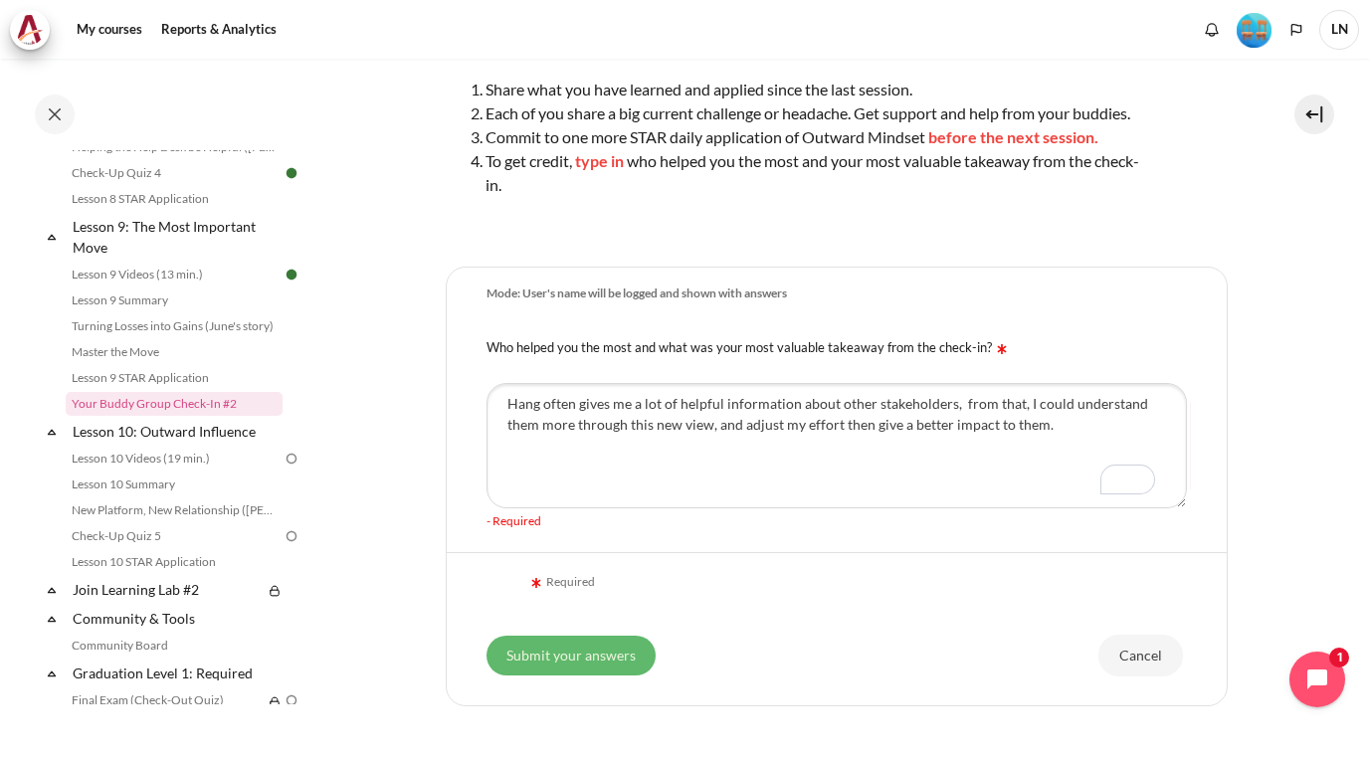
click at [590, 675] on input "Submit your answers" at bounding box center [571, 656] width 169 height 40
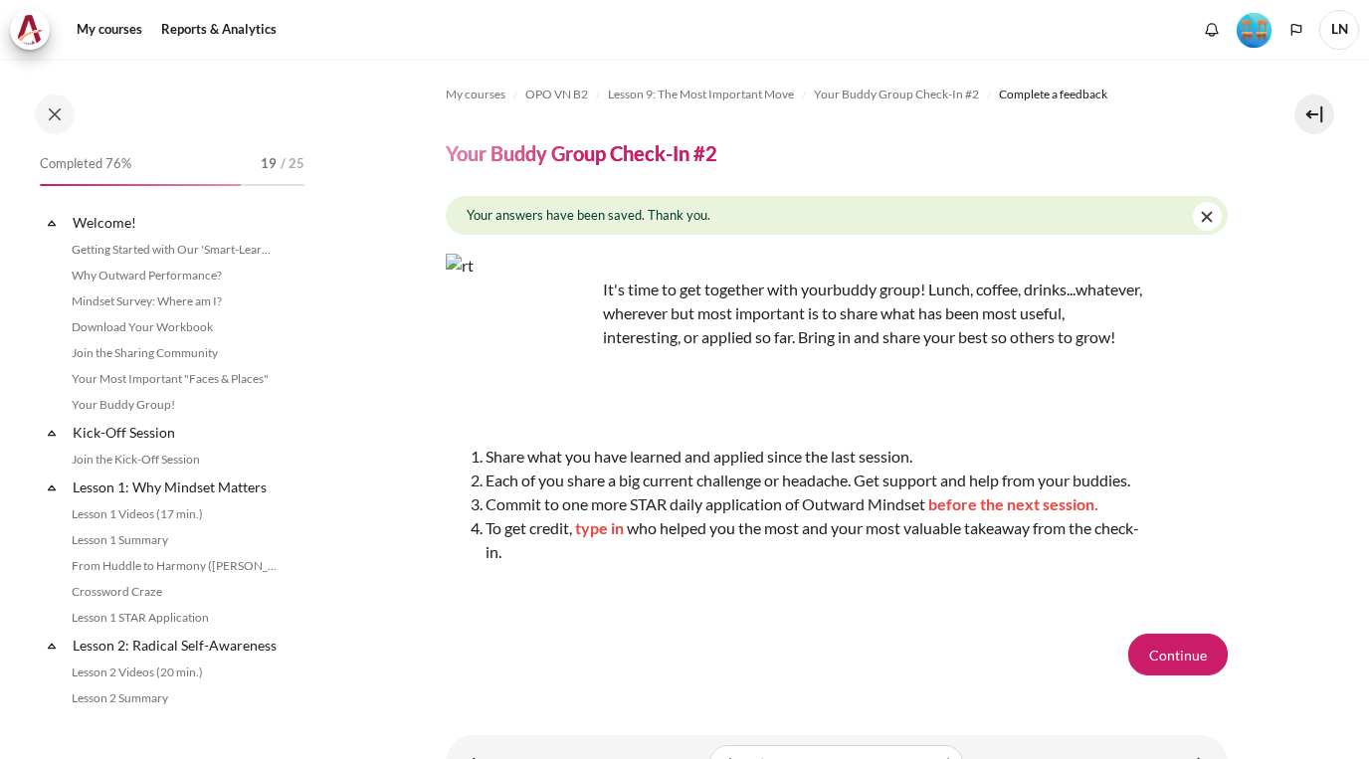
scroll to position [1623, 0]
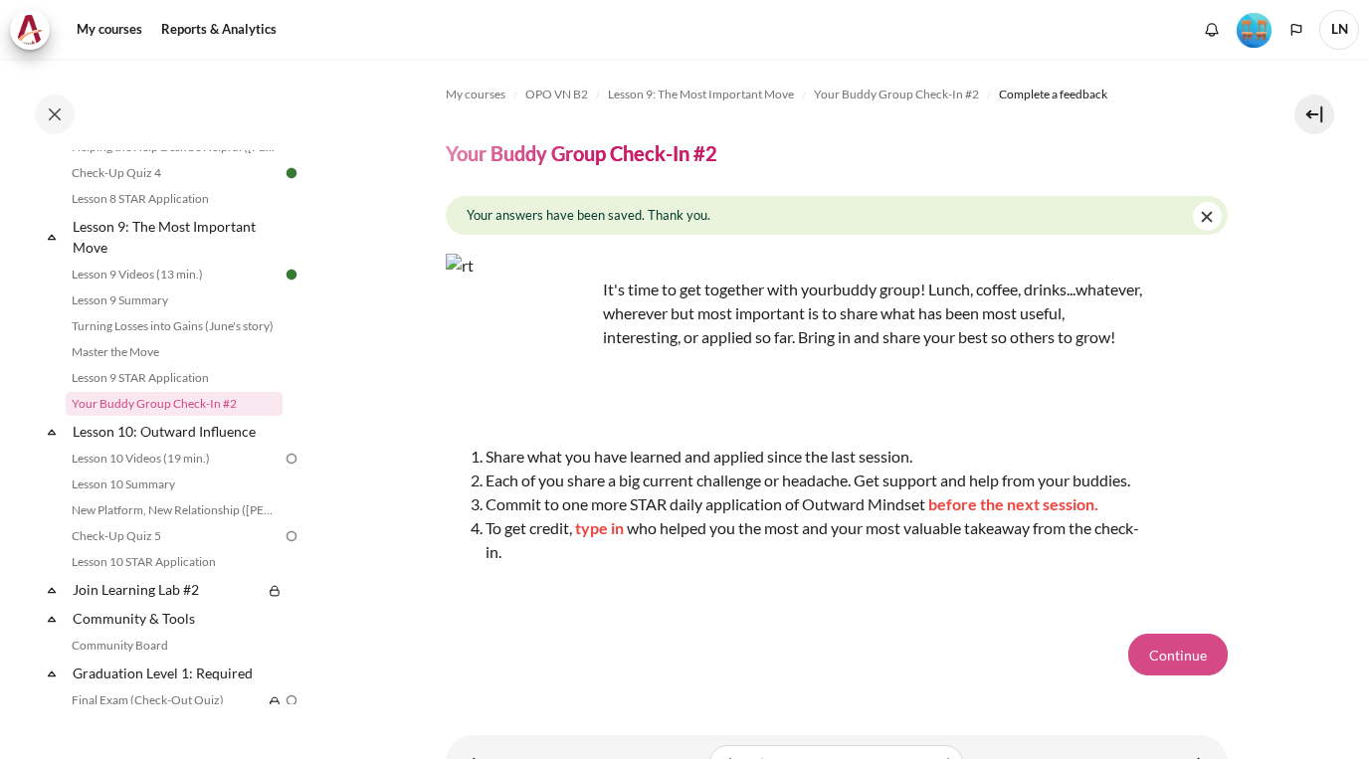
click at [1176, 676] on button "Continue" at bounding box center [1177, 655] width 99 height 42
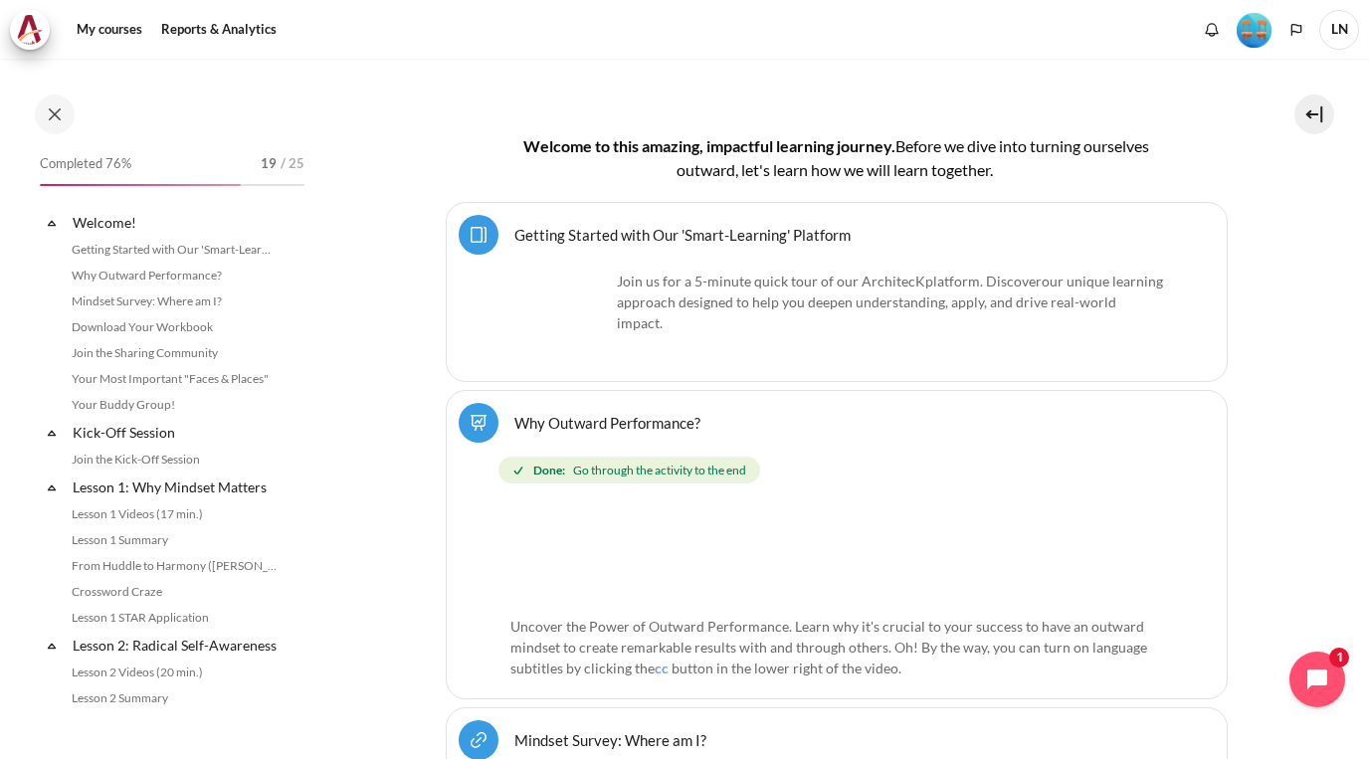
scroll to position [533, 0]
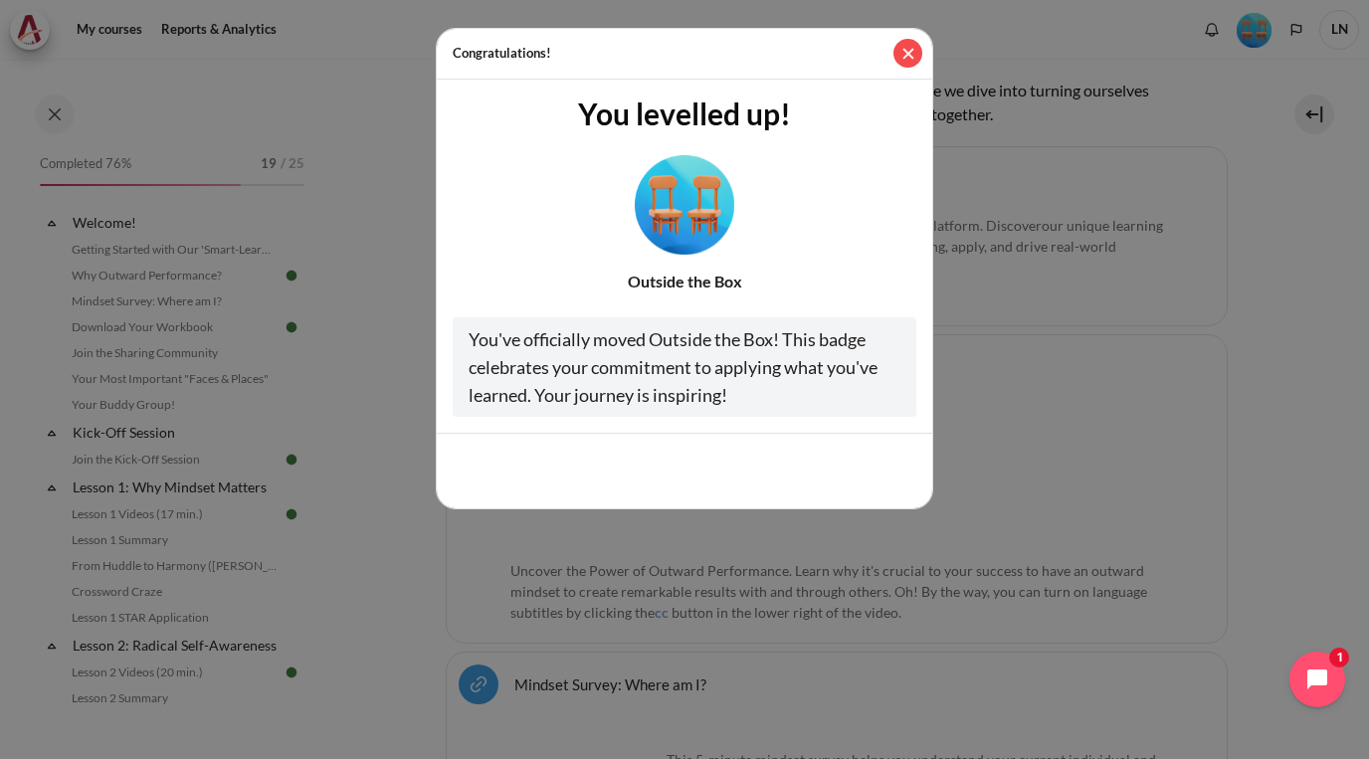
click at [913, 53] on button "Close" at bounding box center [907, 53] width 29 height 29
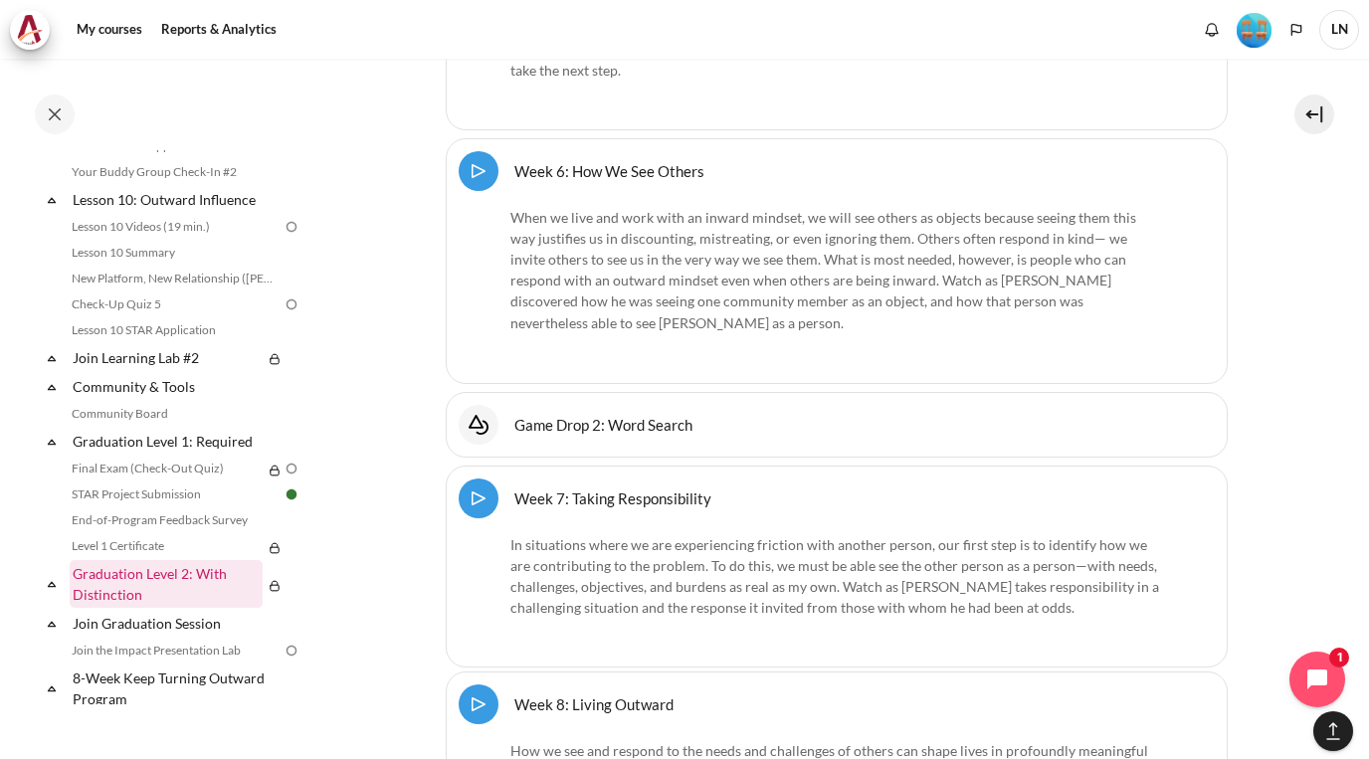
scroll to position [1775, 0]
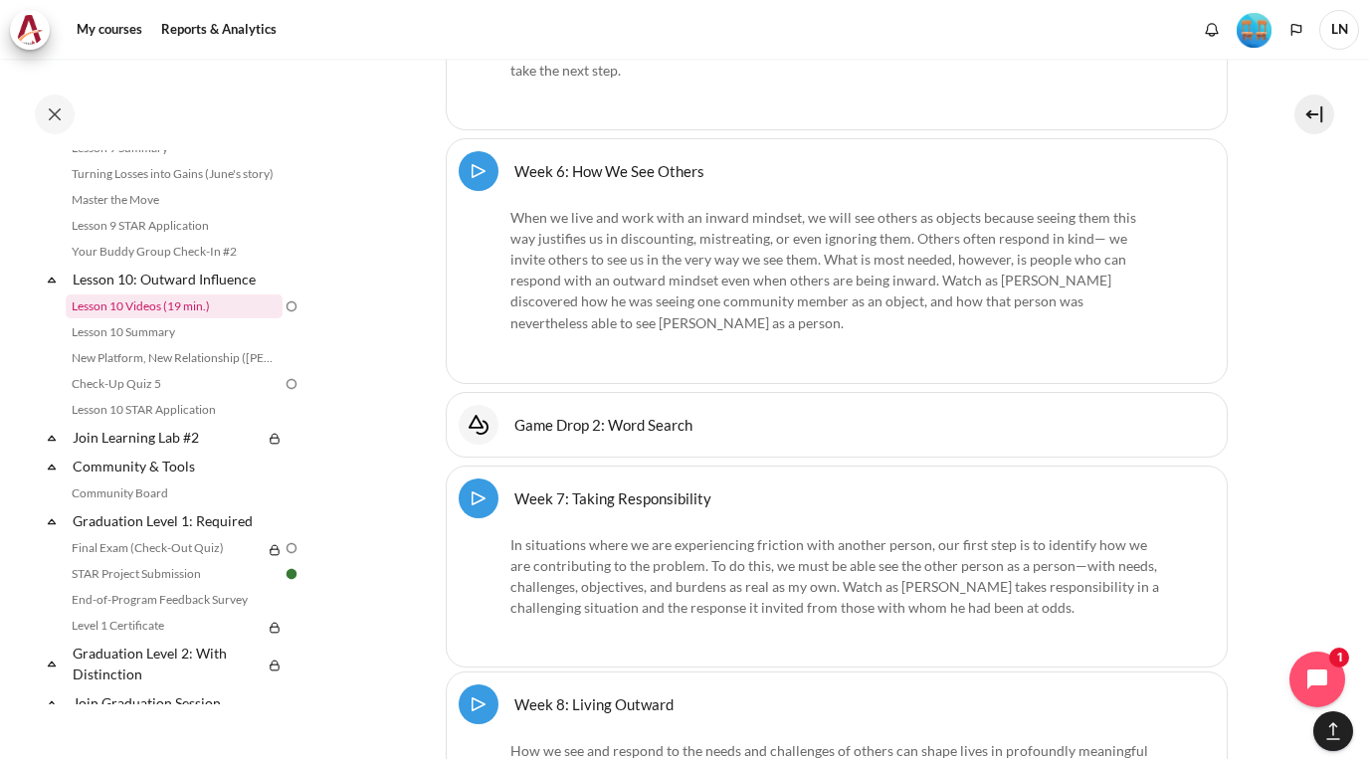
click at [229, 318] on link "Lesson 10 Videos (19 min.)" at bounding box center [174, 306] width 217 height 24
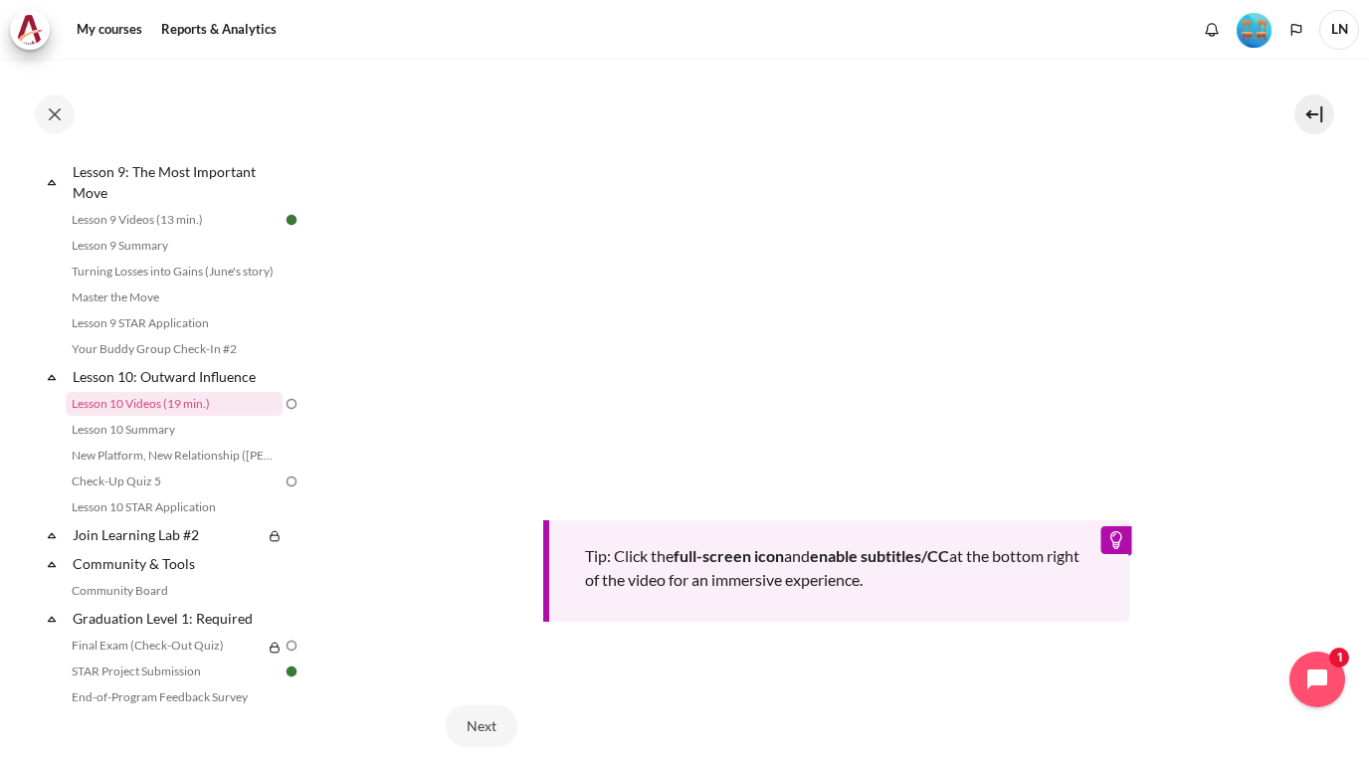
scroll to position [191, 0]
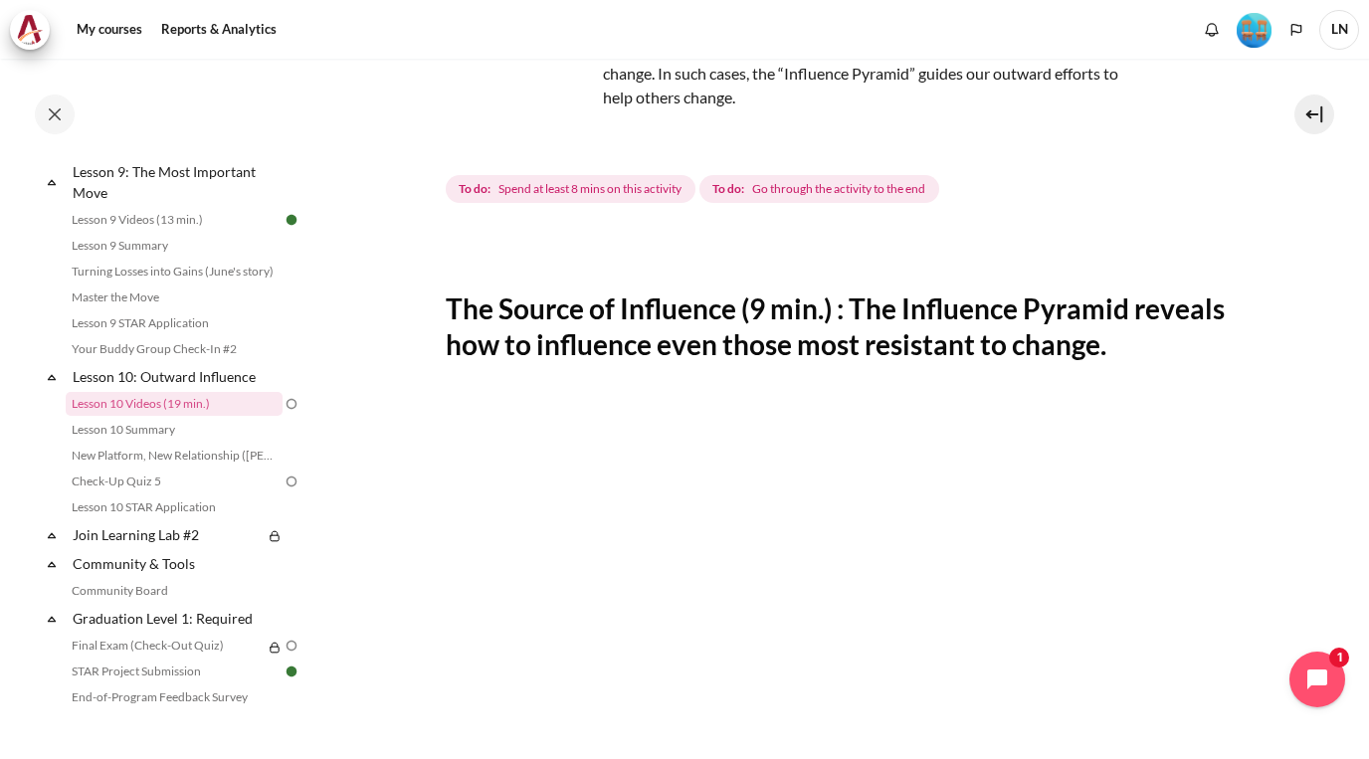
click at [1281, 564] on section "My courses OPO VN B2 Lesson 10: Outward Influence Lesson 10 Videos (19 min.) Le…" at bounding box center [836, 558] width 1036 height 1381
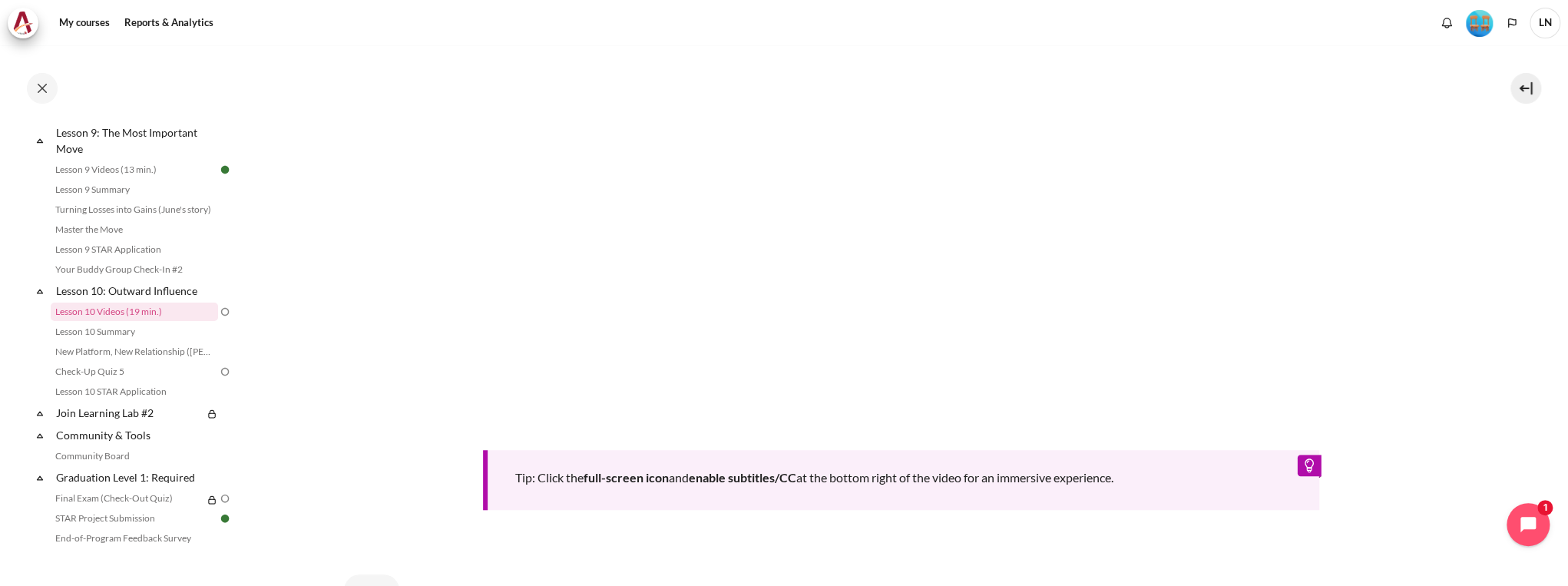
scroll to position [703, 0]
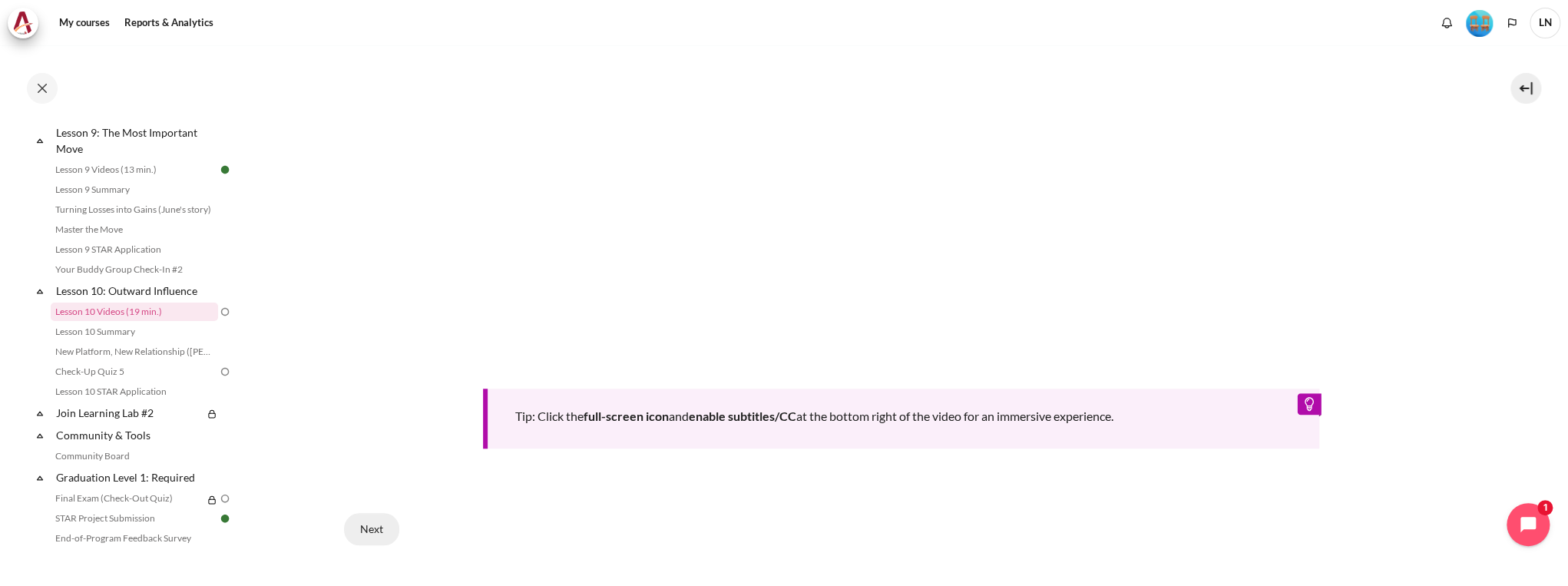
click at [390, 545] on button "Next" at bounding box center [372, 530] width 56 height 32
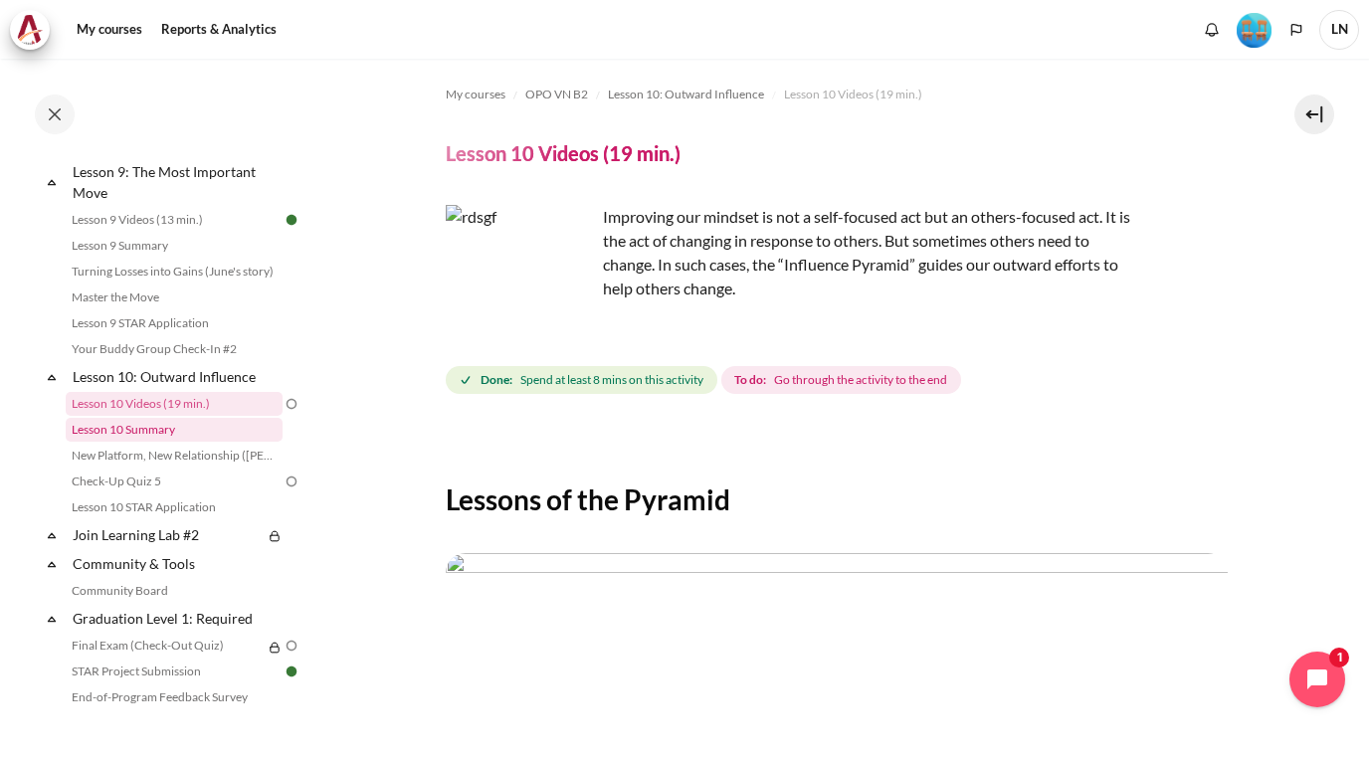
scroll to position [511, 0]
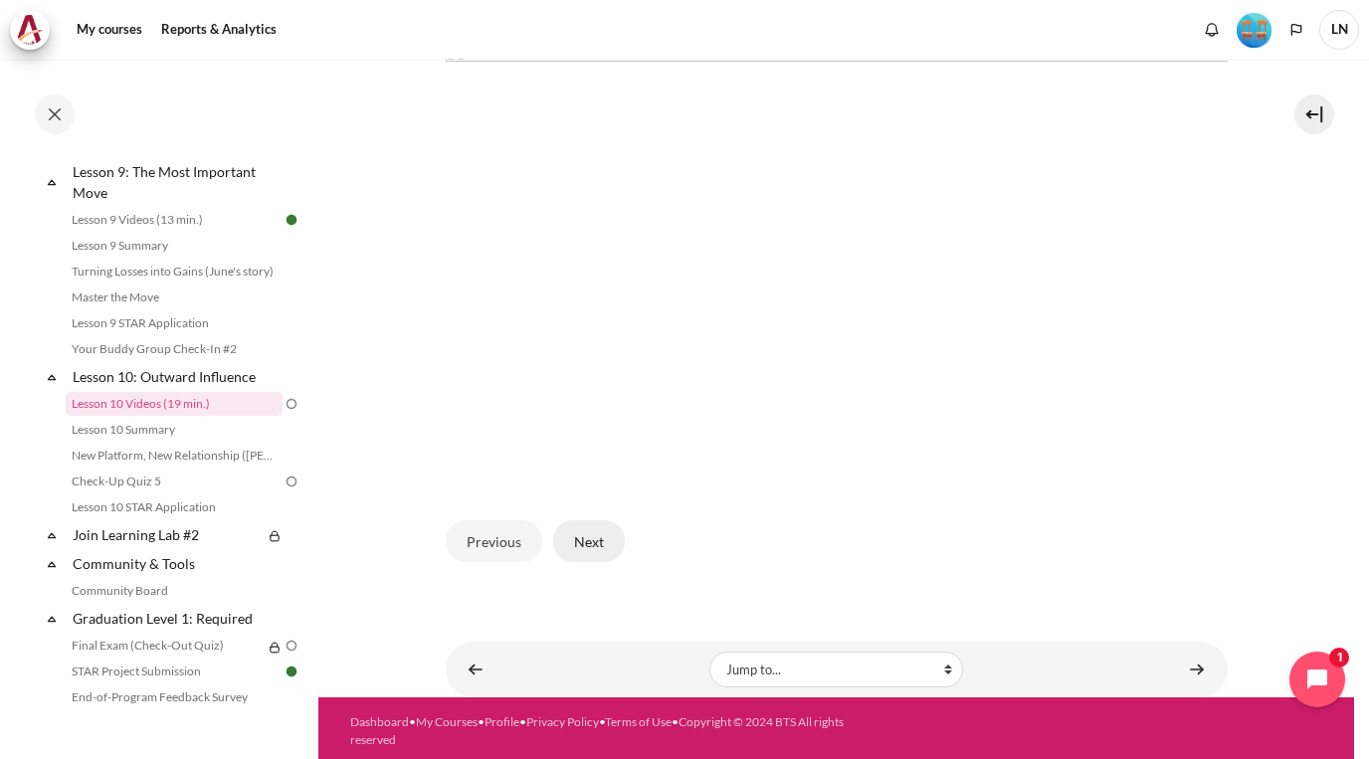
click at [584, 536] on button "Next" at bounding box center [589, 541] width 72 height 42
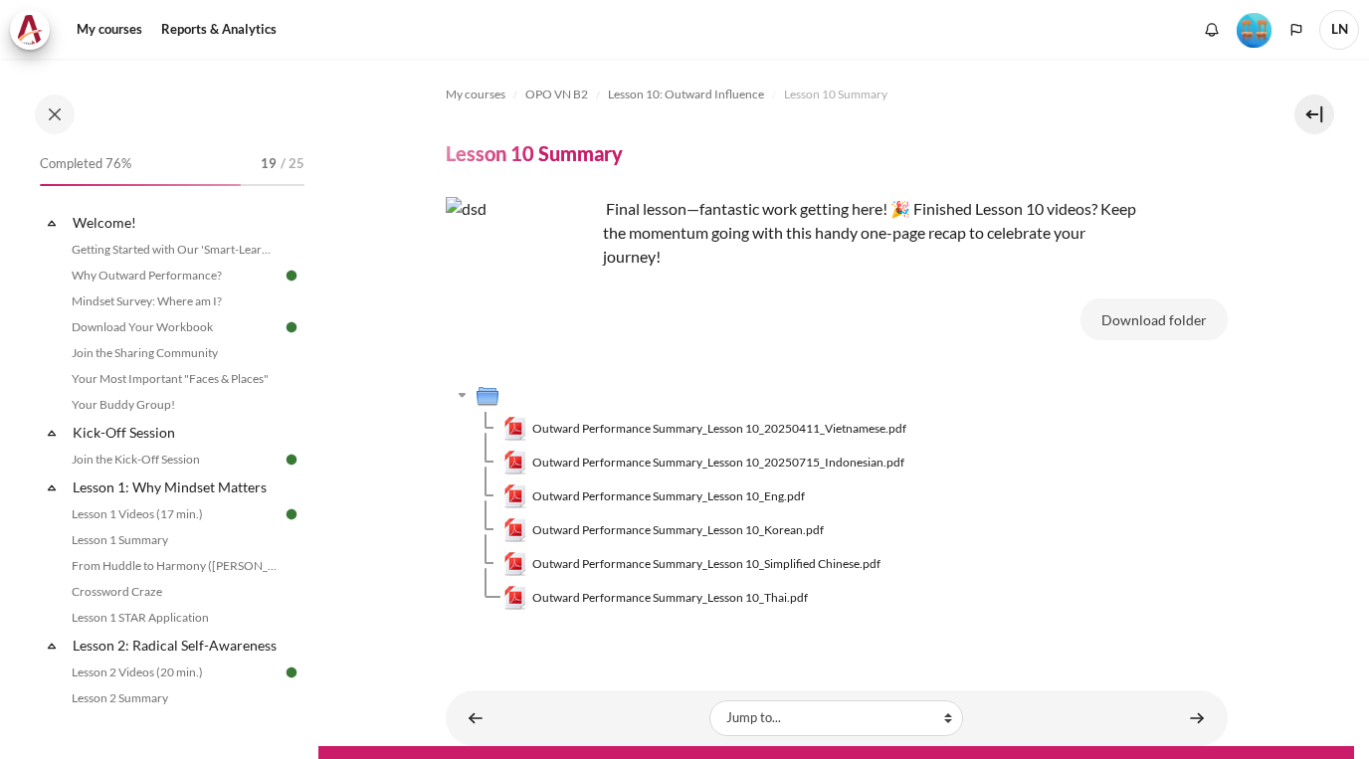
scroll to position [1703, 0]
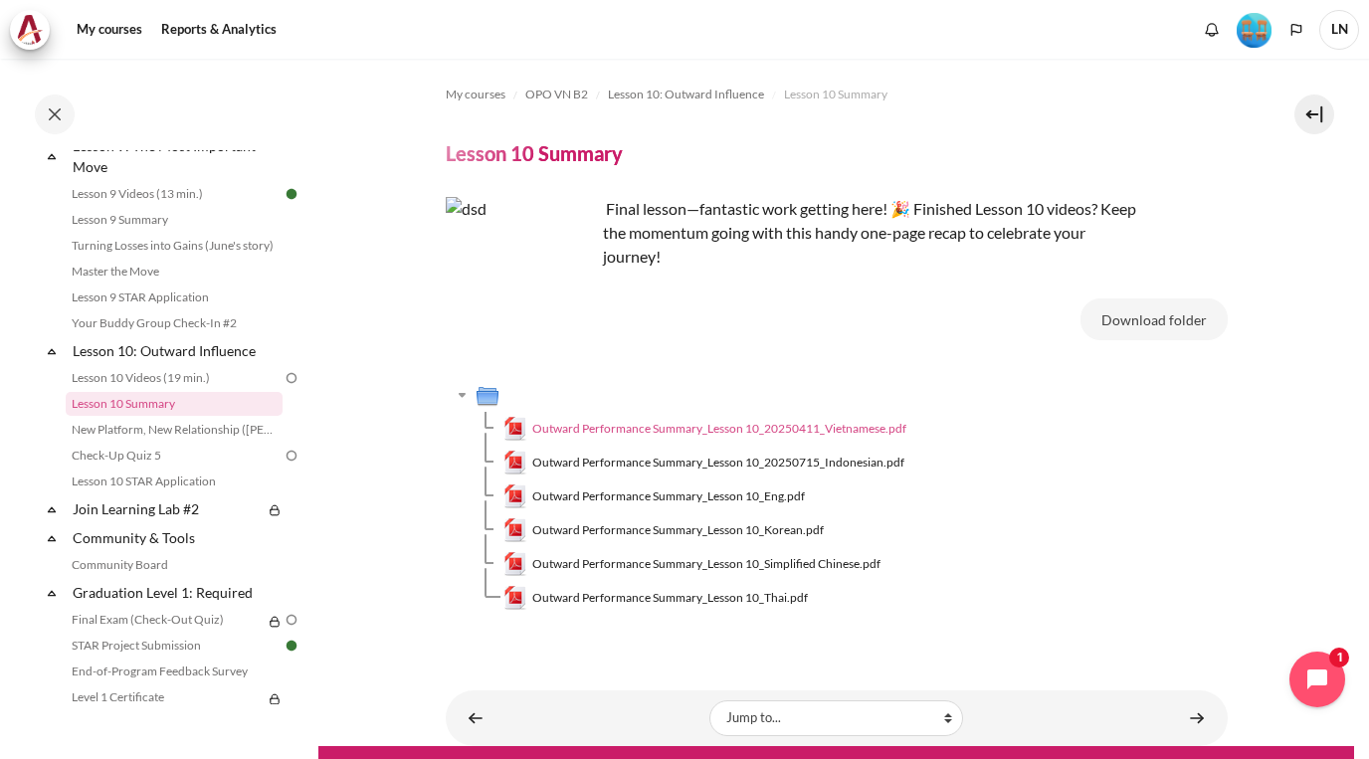
click at [708, 439] on link "Outward Performance Summary_Lesson 10_20250411_Vietnamese.pdf" at bounding box center [705, 429] width 404 height 24
click at [724, 489] on span "Outward Performance Summary_Lesson 10_Eng.pdf" at bounding box center [668, 497] width 273 height 18
click at [806, 428] on span "Outward Performance Summary_Lesson 10_20250411_Vietnamese.pdf" at bounding box center [719, 429] width 374 height 18
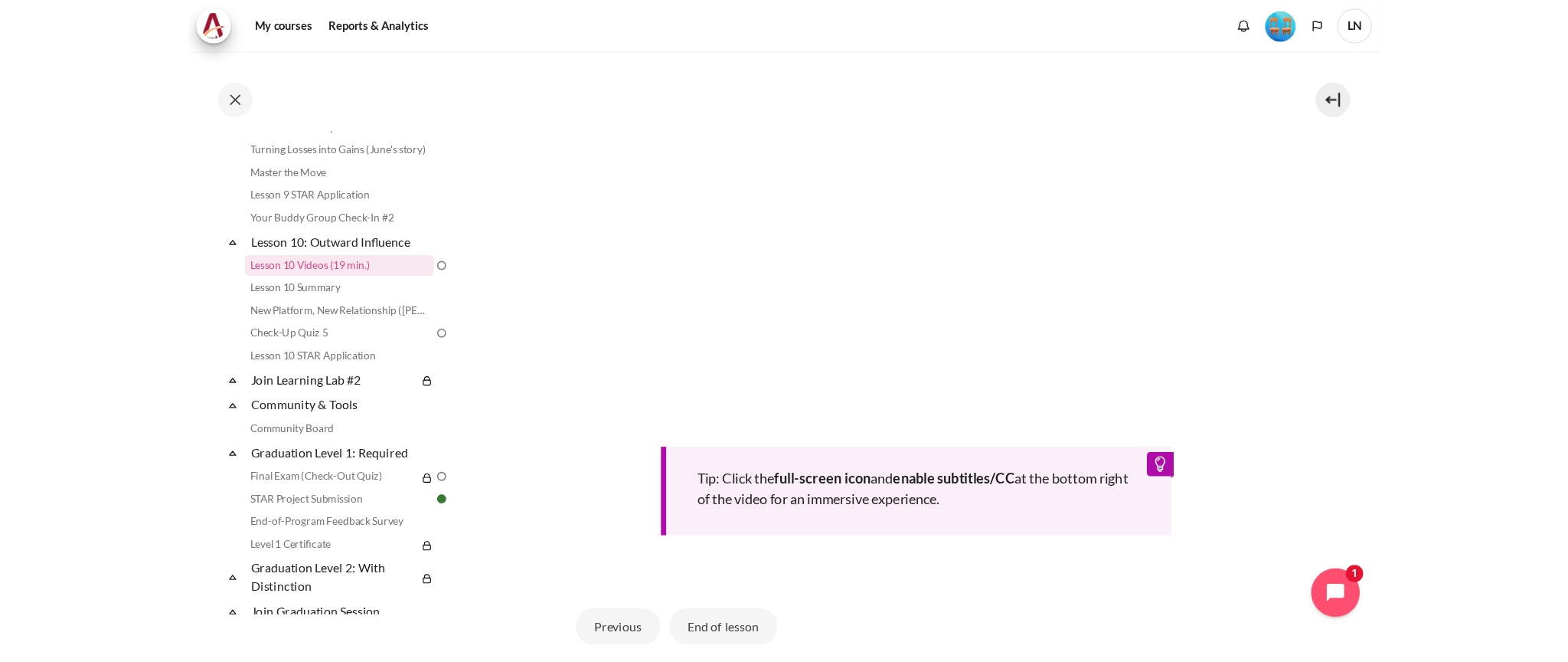
scroll to position [429, 0]
